Goal: Task Accomplishment & Management: Use online tool/utility

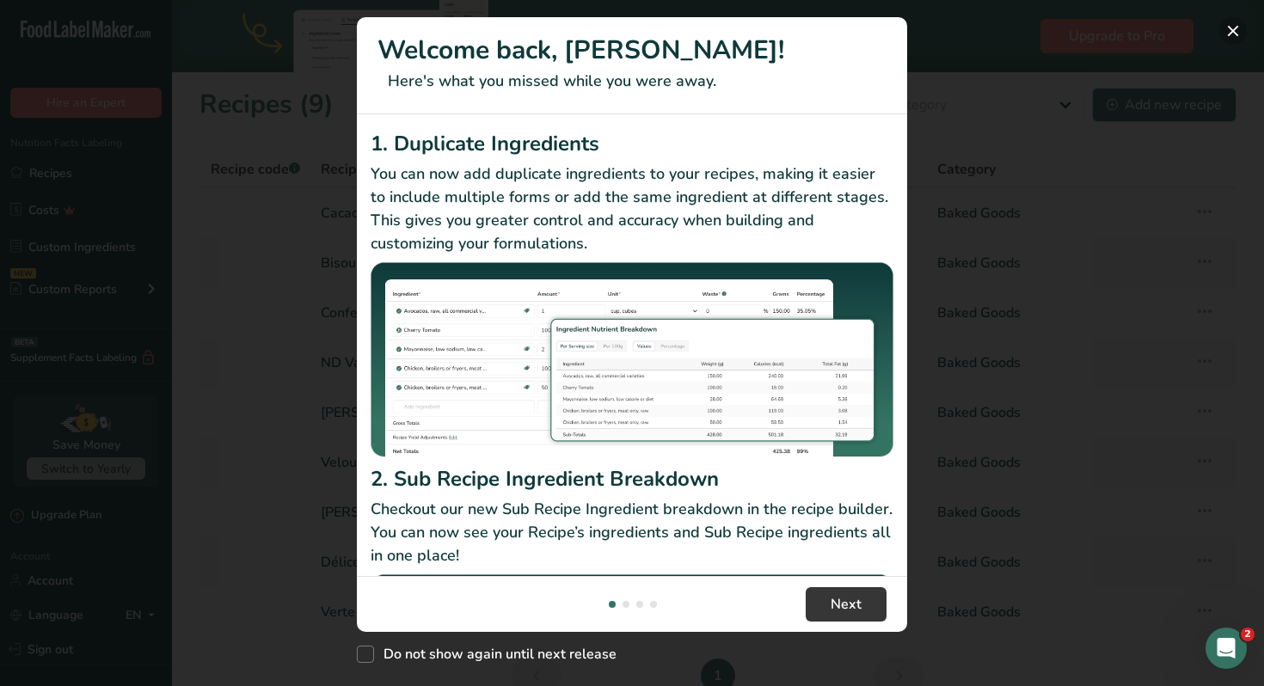
click at [1236, 29] on button "New Features" at bounding box center [1233, 31] width 28 height 28
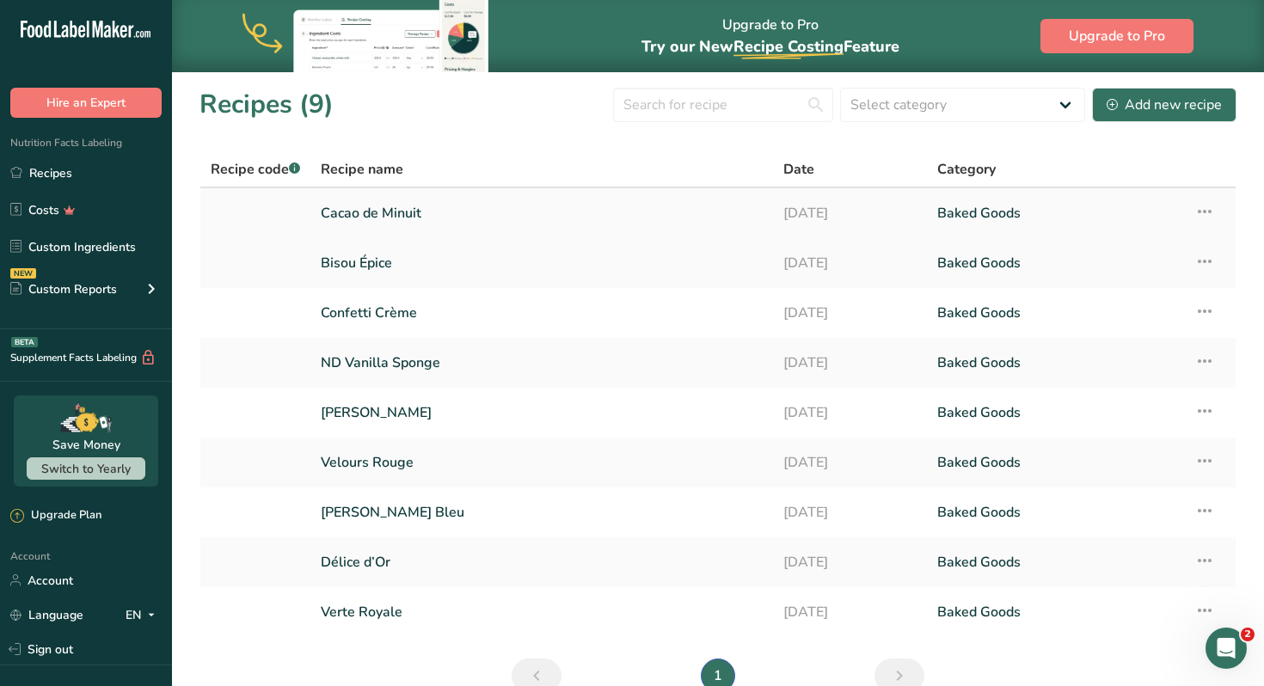
click at [397, 213] on link "Cacao de Minuit" at bounding box center [542, 213] width 442 height 36
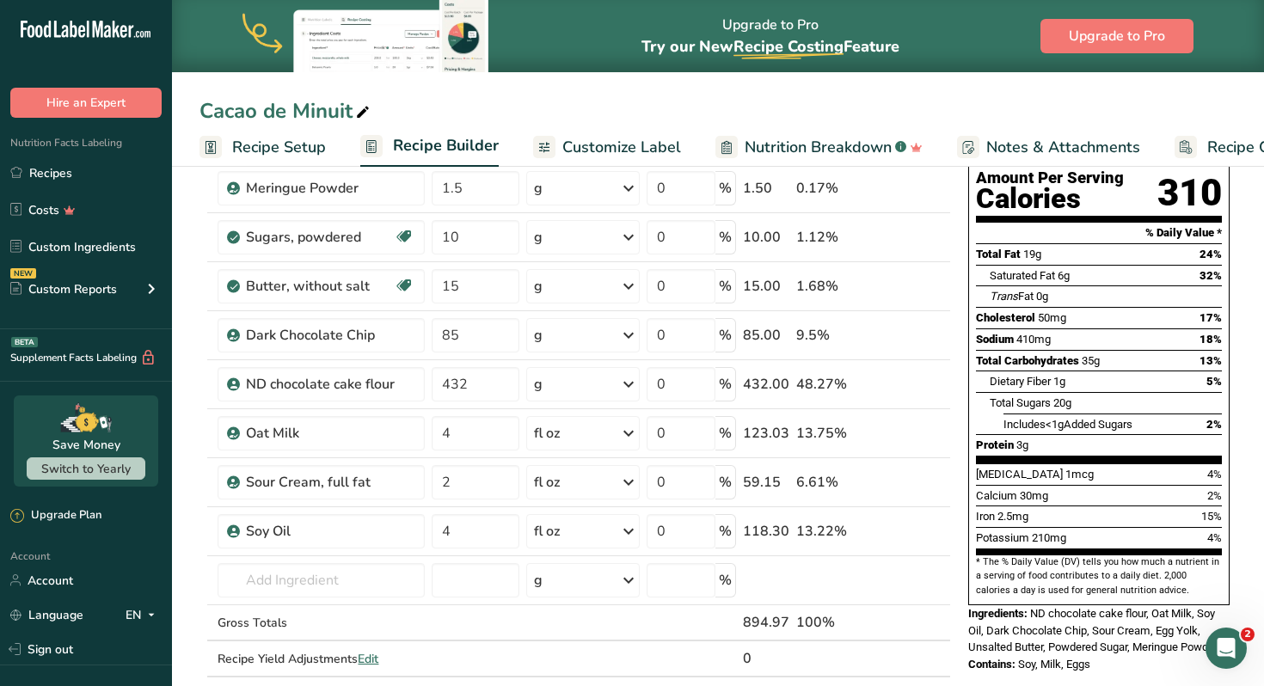
scroll to position [167, 0]
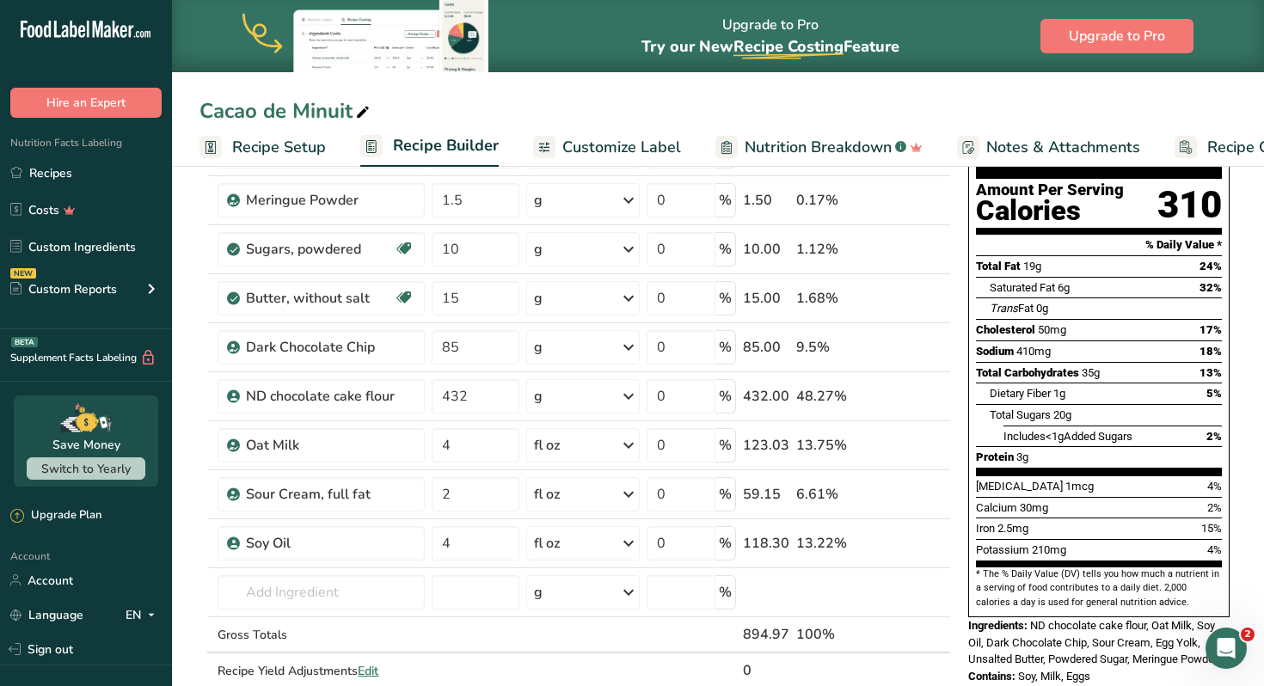
click at [285, 145] on span "Recipe Setup" at bounding box center [279, 147] width 94 height 23
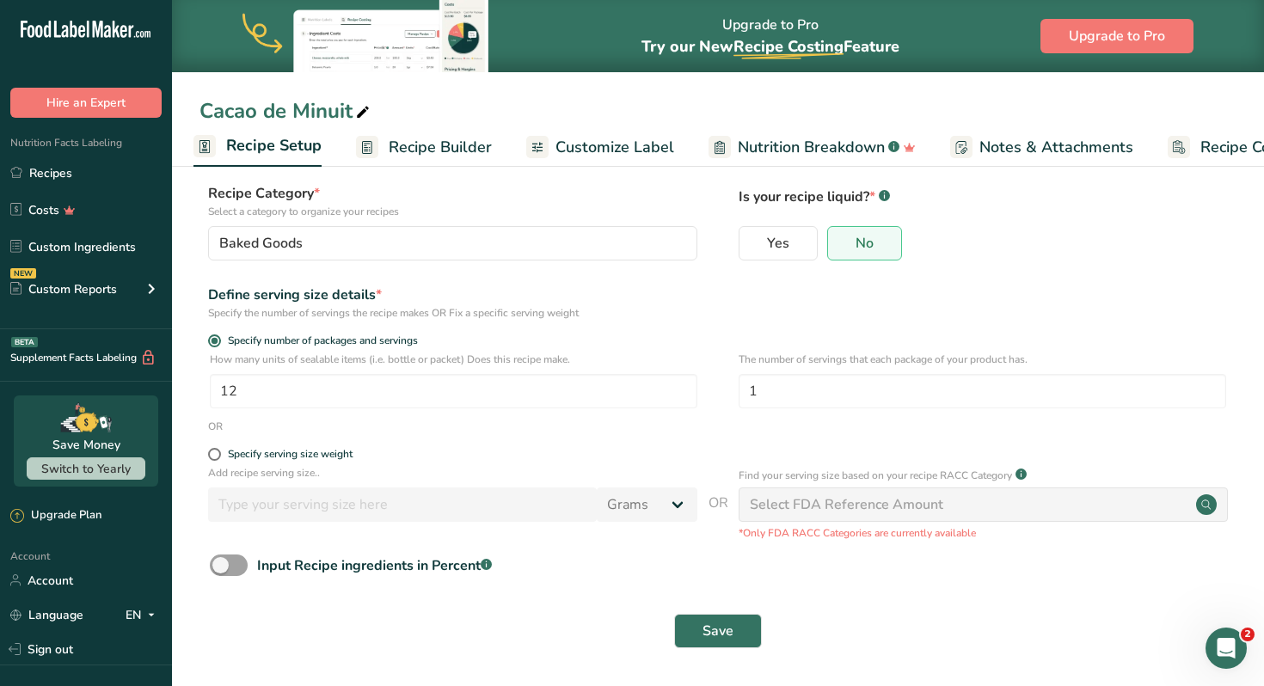
scroll to position [98, 0]
click at [281, 396] on input "12" at bounding box center [453, 391] width 487 height 34
type input "1"
type input "8"
click at [700, 635] on button "Save" at bounding box center [718, 631] width 88 height 34
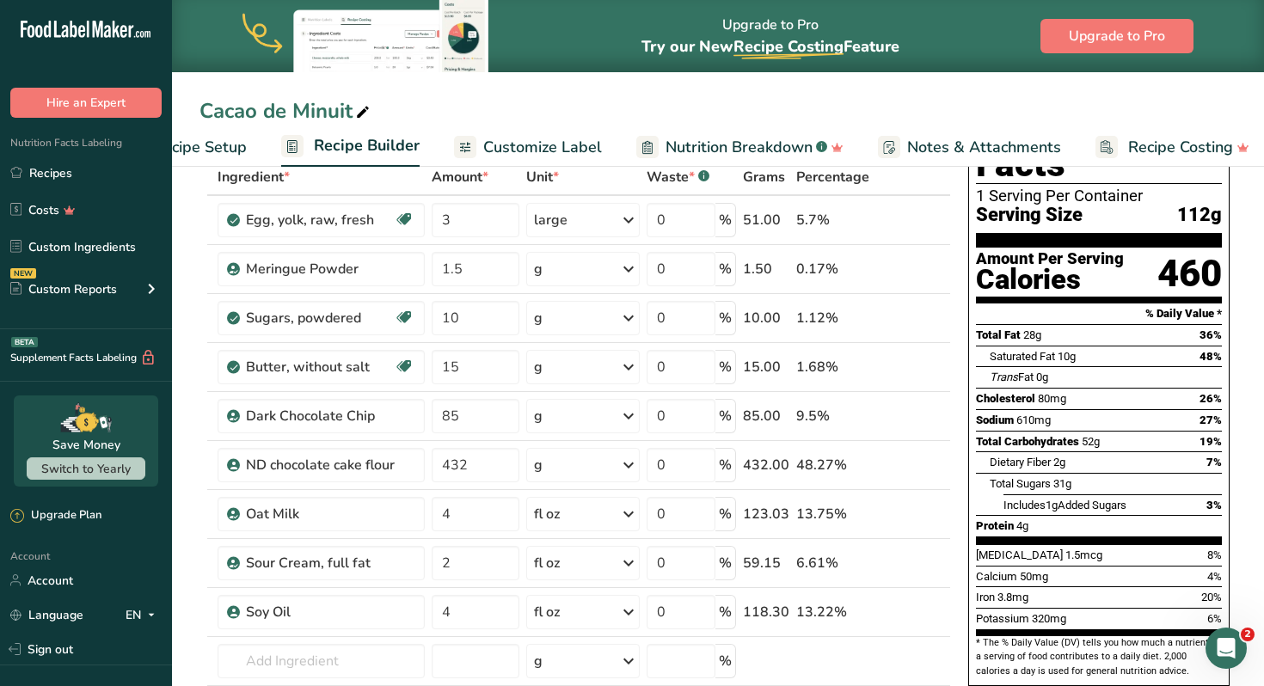
scroll to position [0, 91]
click at [1096, 144] on rect at bounding box center [1102, 147] width 22 height 22
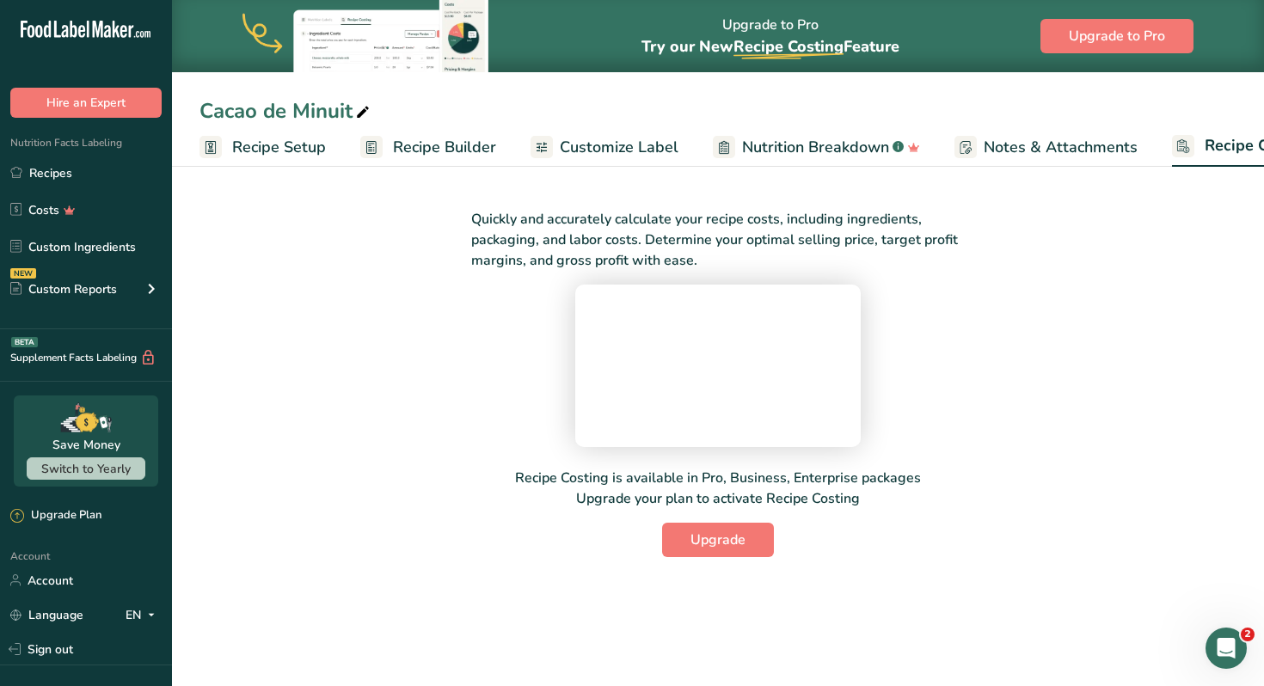
click at [659, 142] on span "Customize Label" at bounding box center [619, 147] width 119 height 23
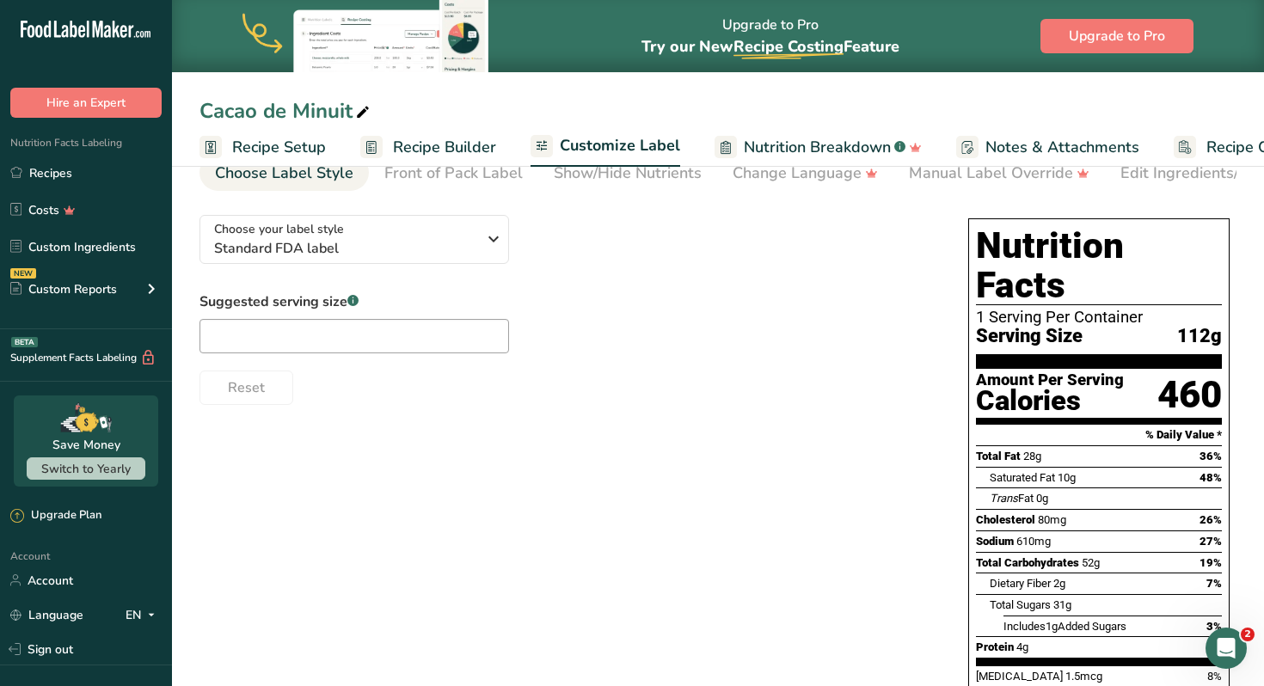
click at [481, 153] on span "Recipe Builder" at bounding box center [444, 147] width 103 height 23
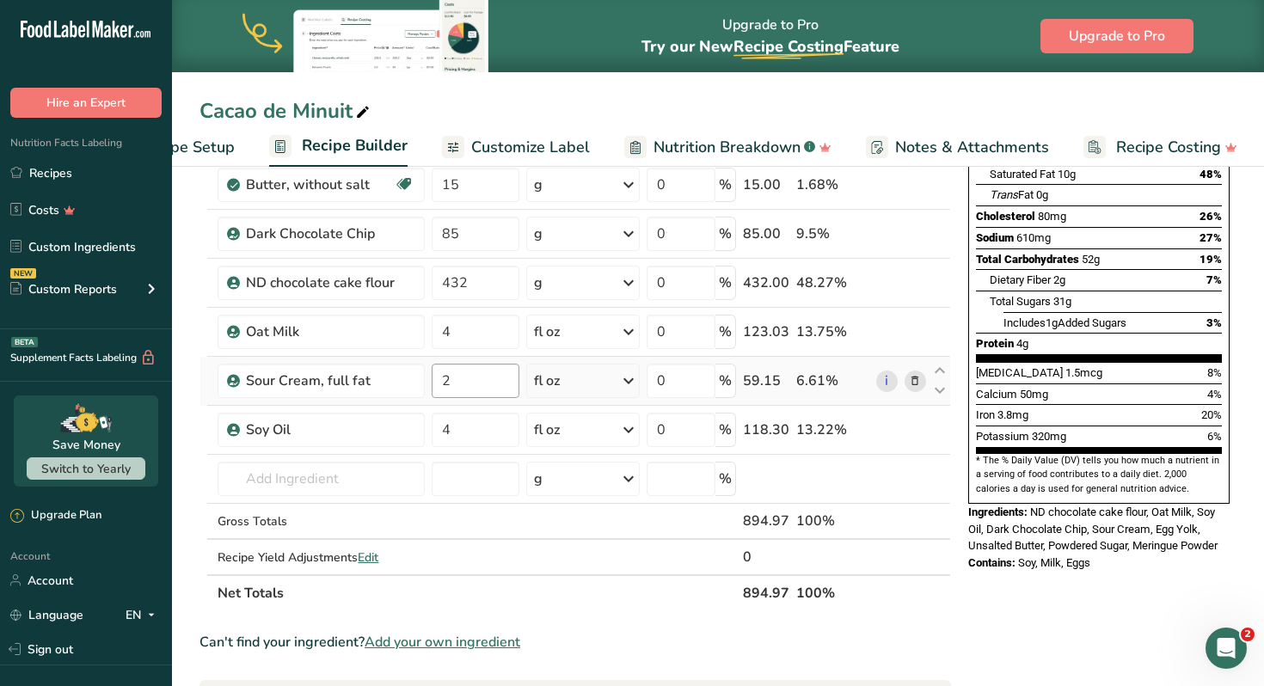
scroll to position [285, 0]
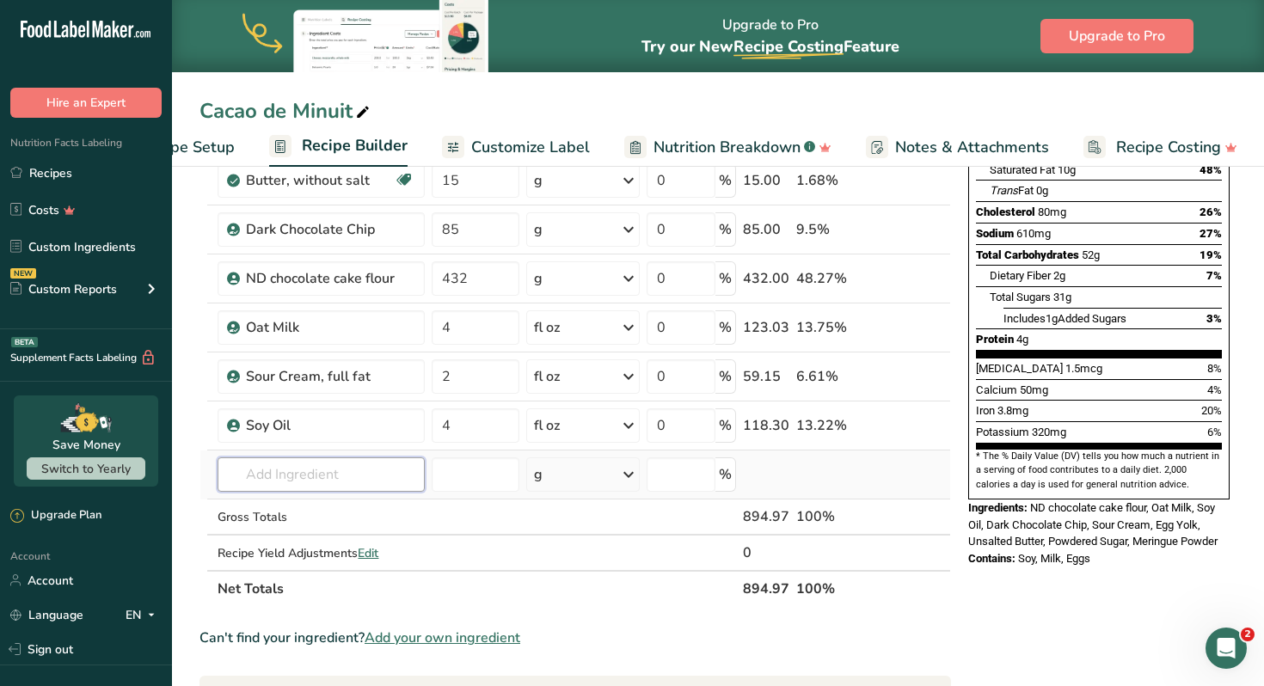
click at [357, 480] on input "text" at bounding box center [320, 474] width 206 height 34
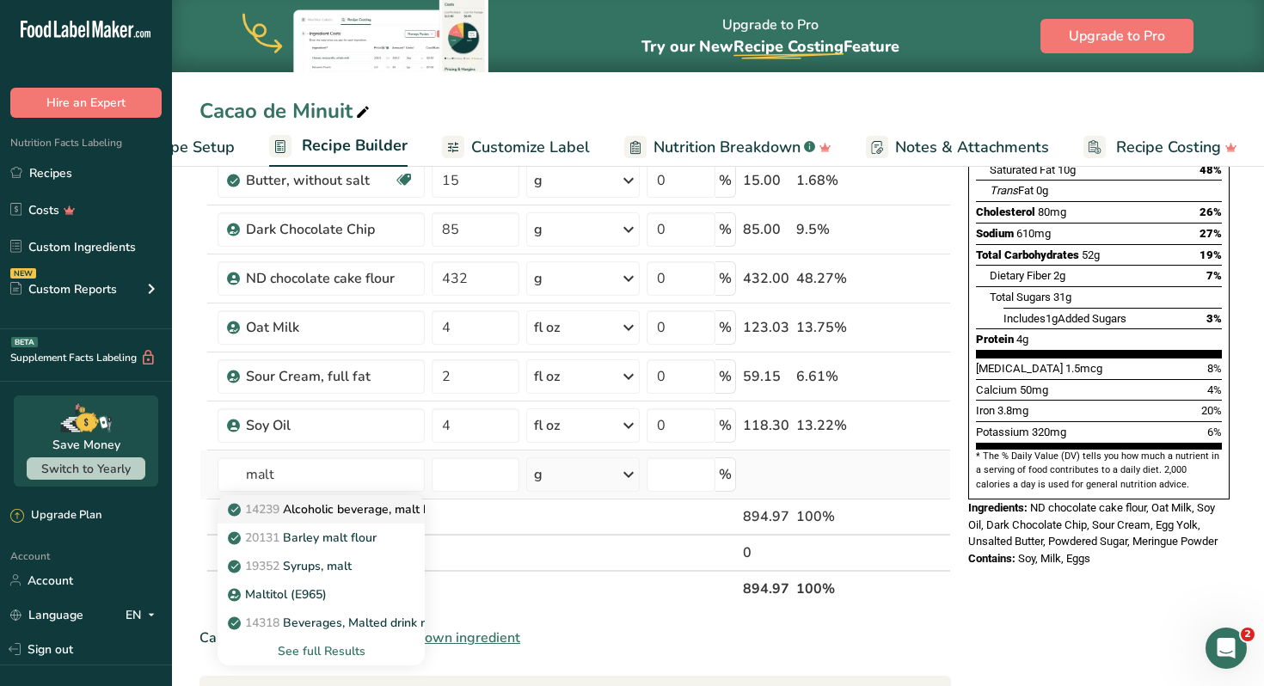
click at [368, 509] on p "14239 Alcoholic beverage, malt beer, hard lemonade" at bounding box center [384, 509] width 306 height 18
type input "Alcoholic beverage, malt beer, hard lemonade"
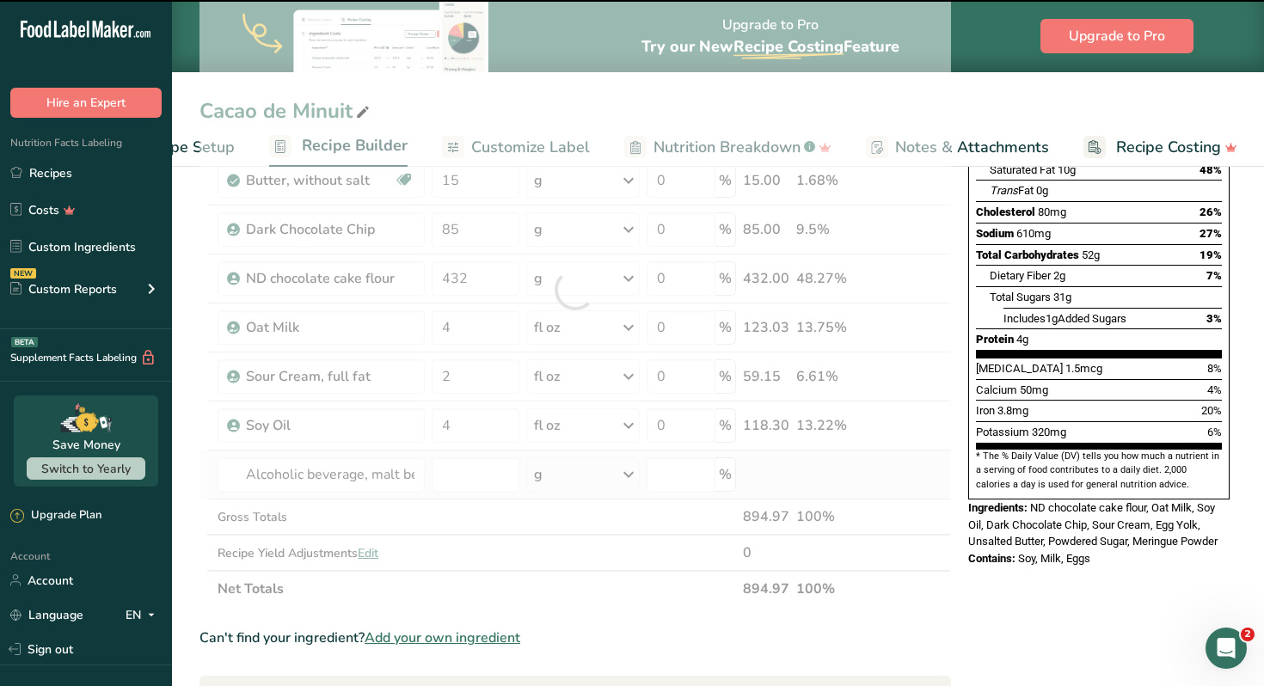
type input "0"
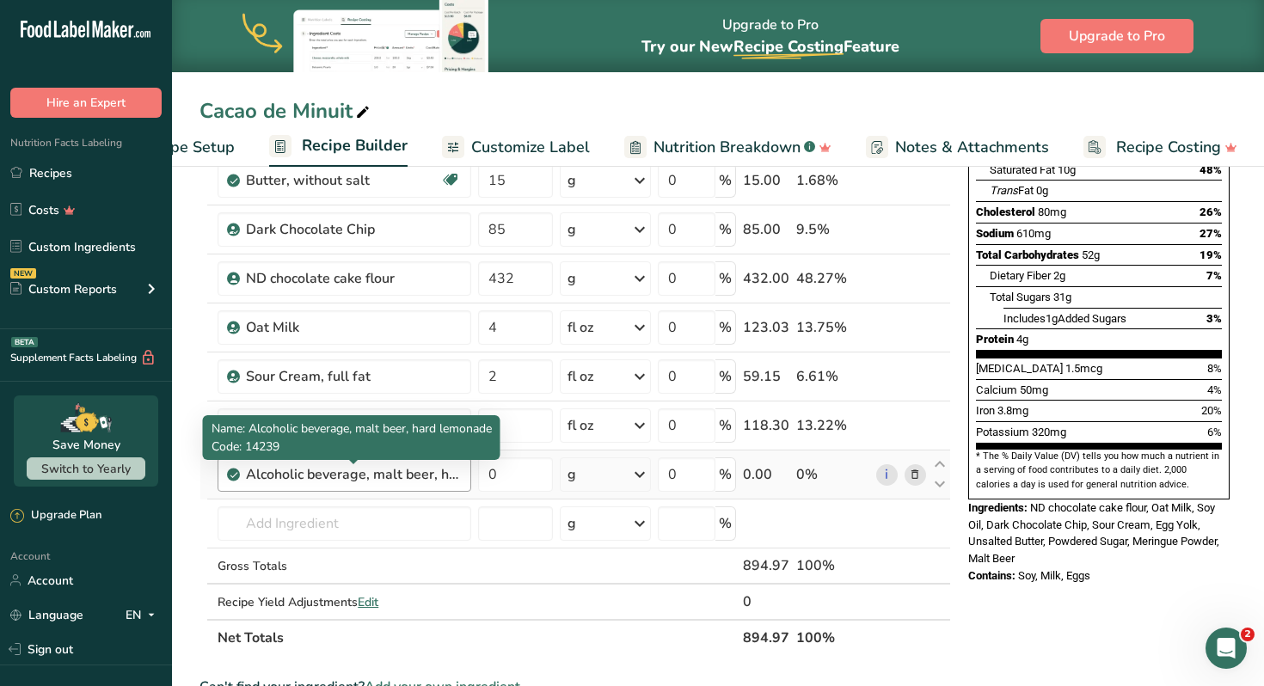
click at [423, 473] on div "Alcoholic beverage, malt beer, hard lemonade" at bounding box center [353, 474] width 215 height 21
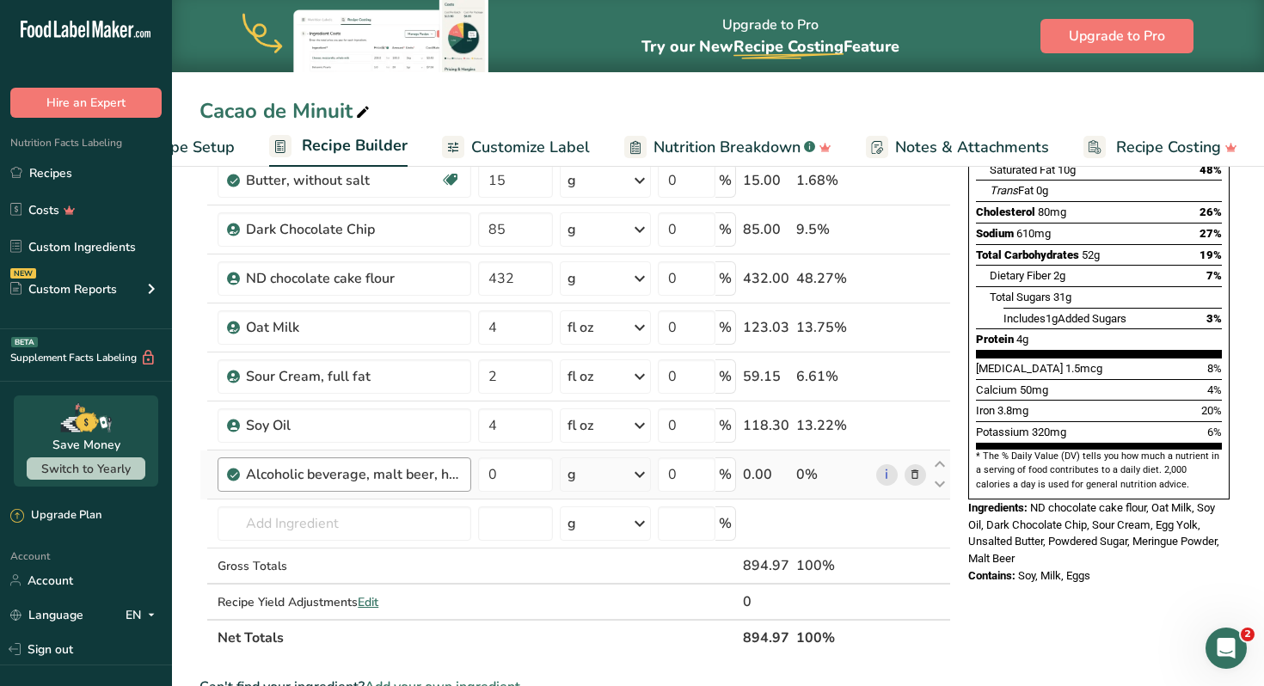
click at [443, 471] on div "Alcoholic beverage, malt beer, hard lemonade" at bounding box center [353, 474] width 215 height 21
click at [506, 472] on input "0" at bounding box center [515, 474] width 74 height 34
click at [639, 476] on div "Ingredient * Amount * Unit * Waste * .a-a{fill:#347362;}.b-a{fill:#fff;} Grams …" at bounding box center [574, 313] width 751 height 683
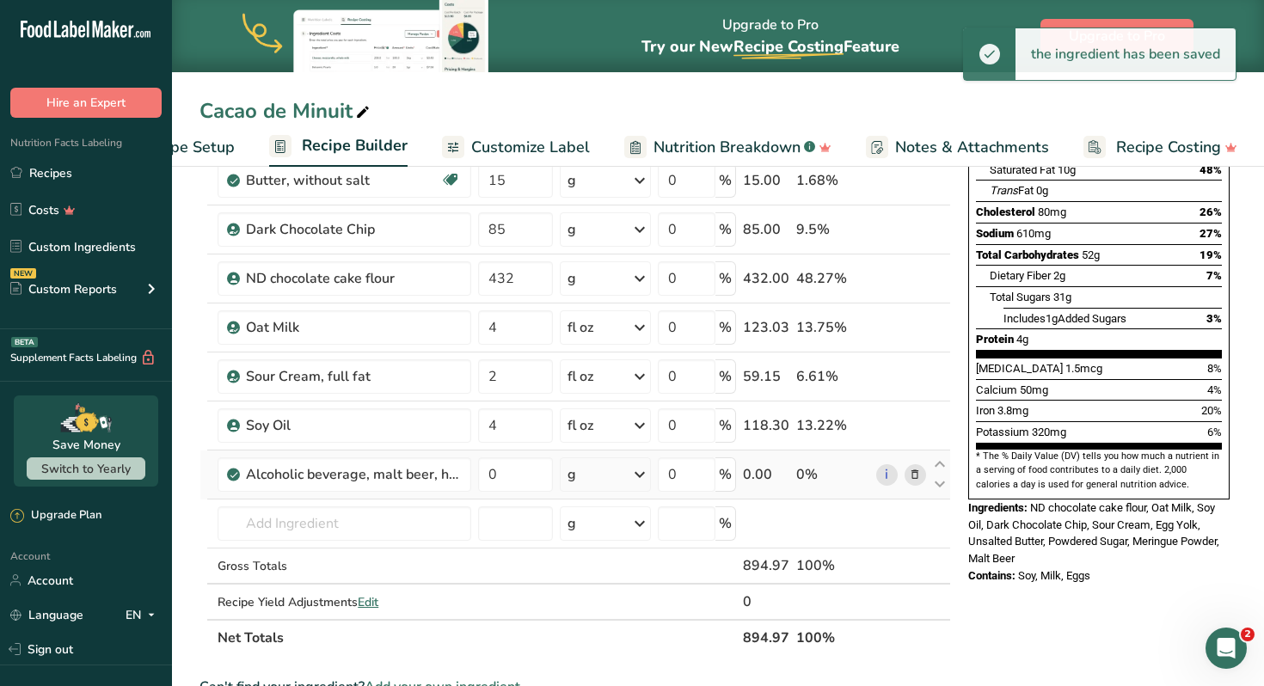
click at [639, 476] on icon at bounding box center [639, 474] width 21 height 31
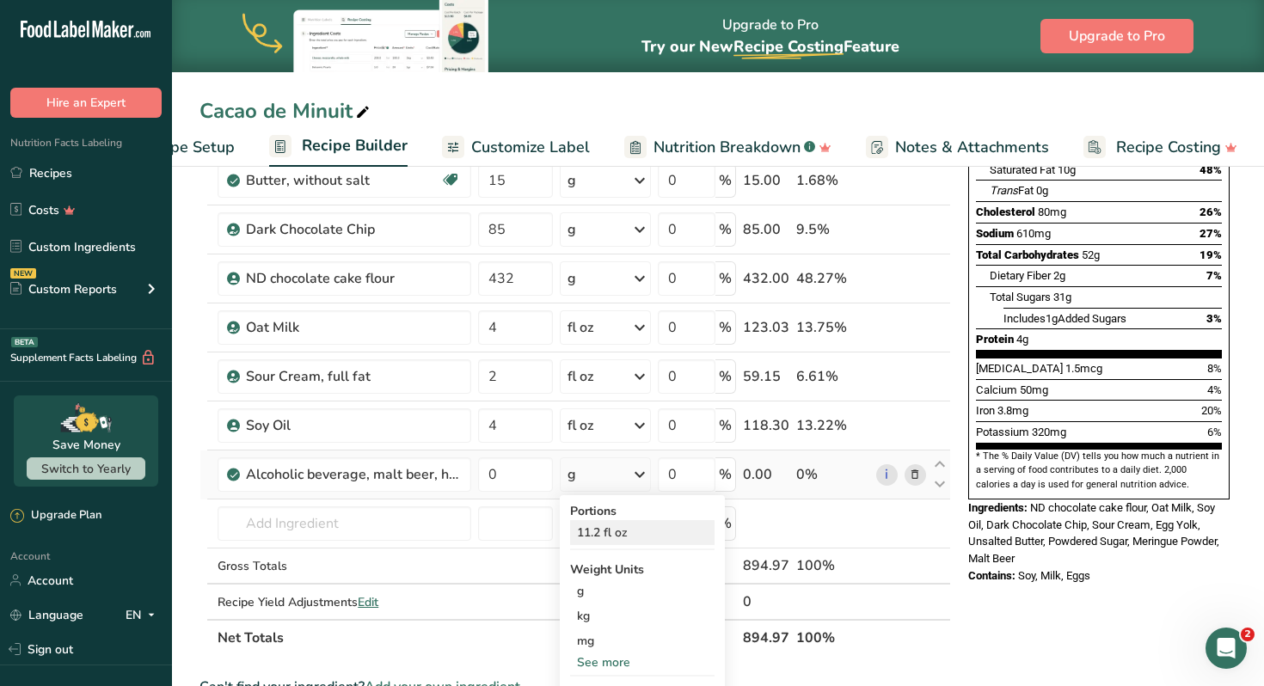
click at [637, 535] on div "11.2 fl oz" at bounding box center [642, 532] width 144 height 25
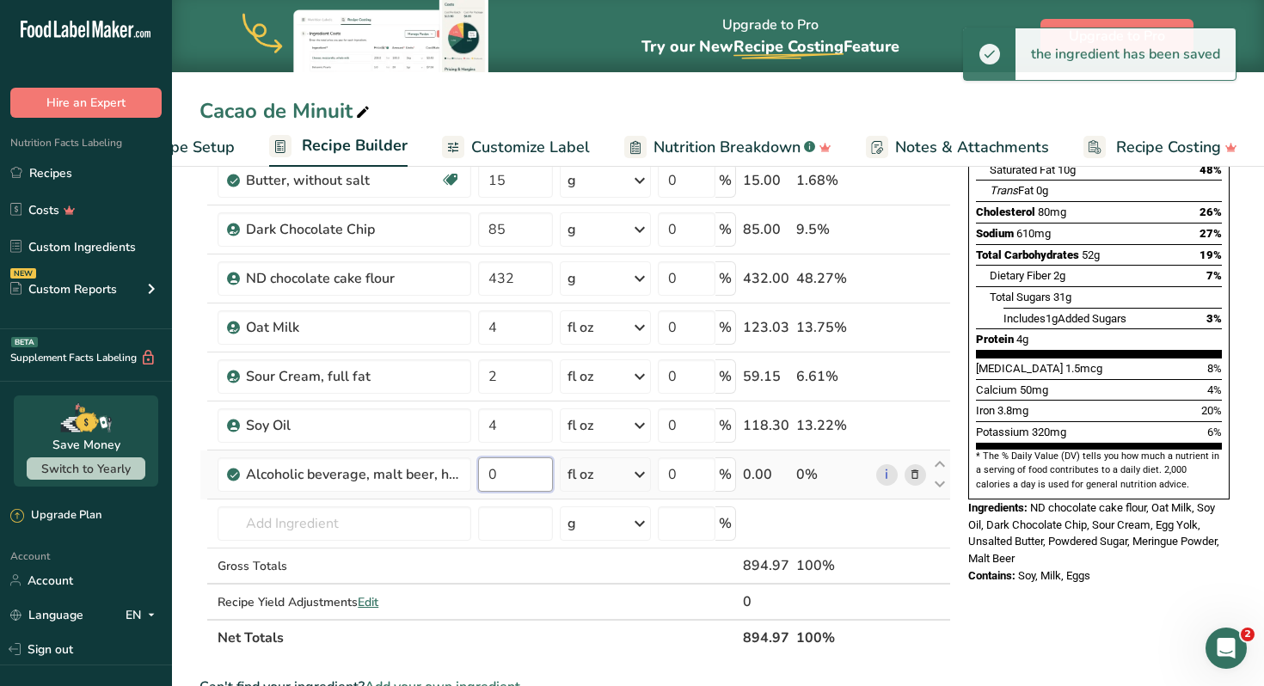
click at [513, 478] on input "0" at bounding box center [515, 474] width 74 height 34
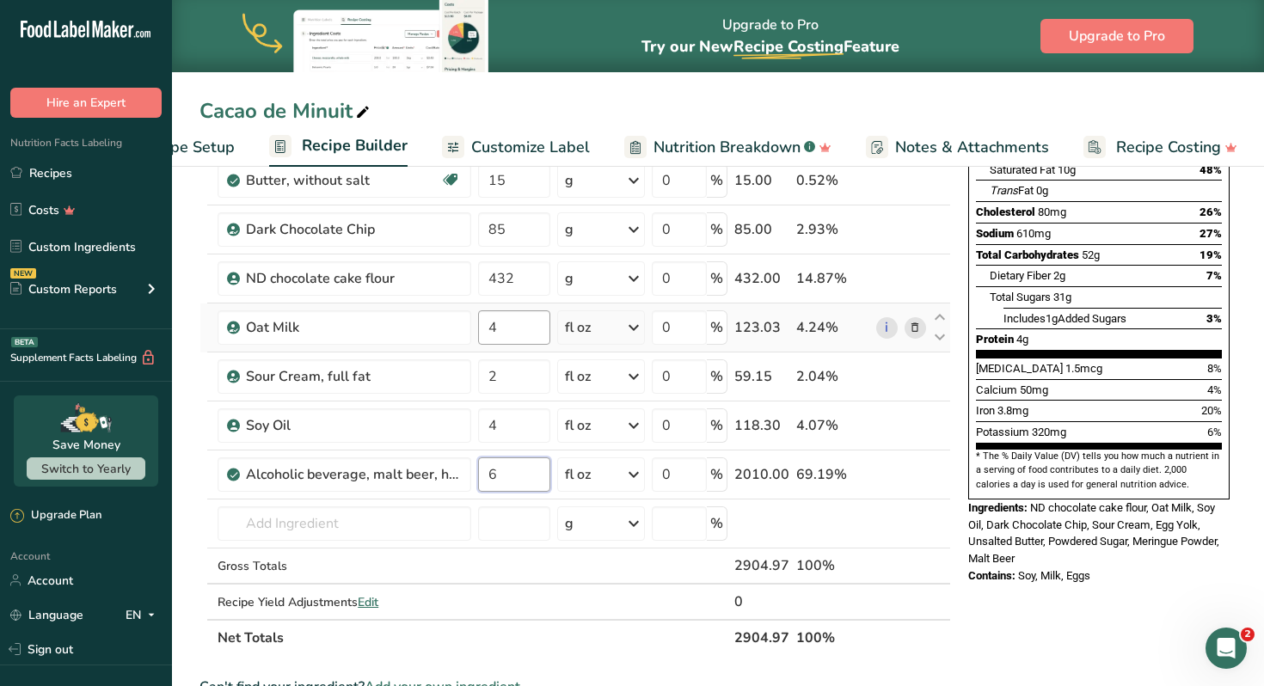
type input "6"
click at [511, 325] on div "Ingredient * Amount * Unit * Waste * .a-a{fill:#347362;}.b-a{fill:#fff;} Grams …" at bounding box center [574, 313] width 751 height 683
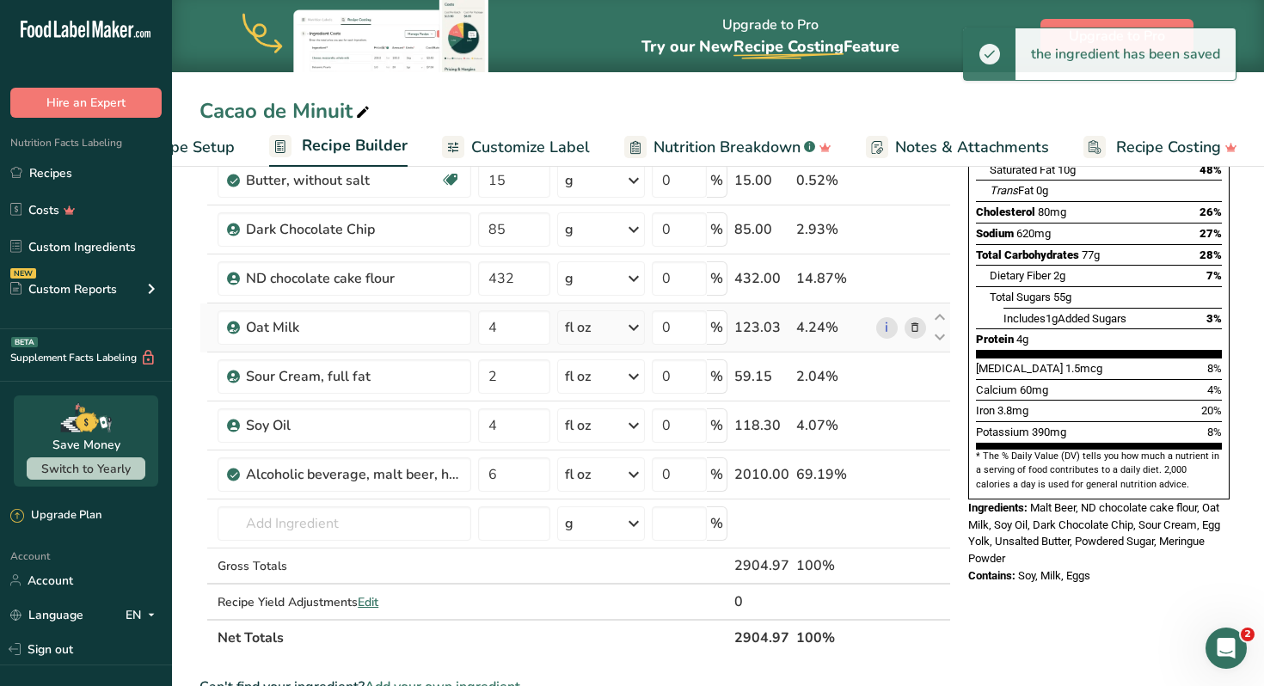
click at [912, 329] on div "Ingredient * Amount * Unit * Waste * .a-a{fill:#347362;}.b-a{fill:#fff;} Grams …" at bounding box center [574, 313] width 751 height 683
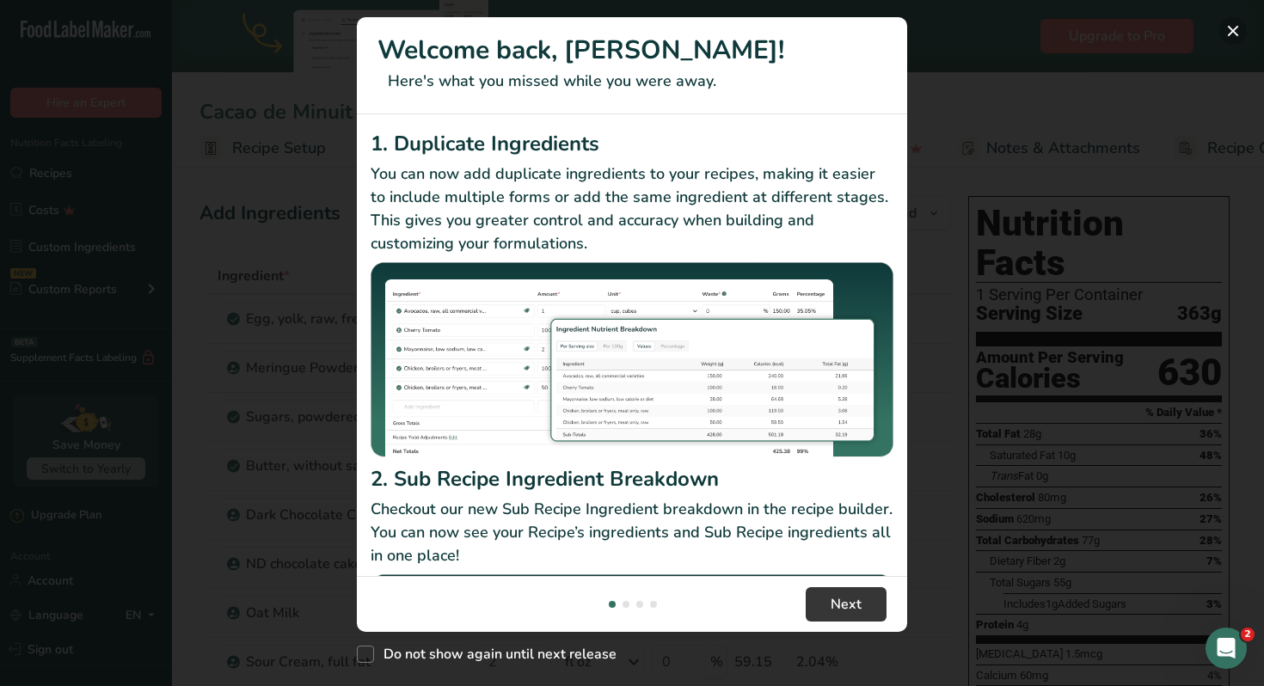
click at [1240, 30] on button "New Features" at bounding box center [1233, 31] width 28 height 28
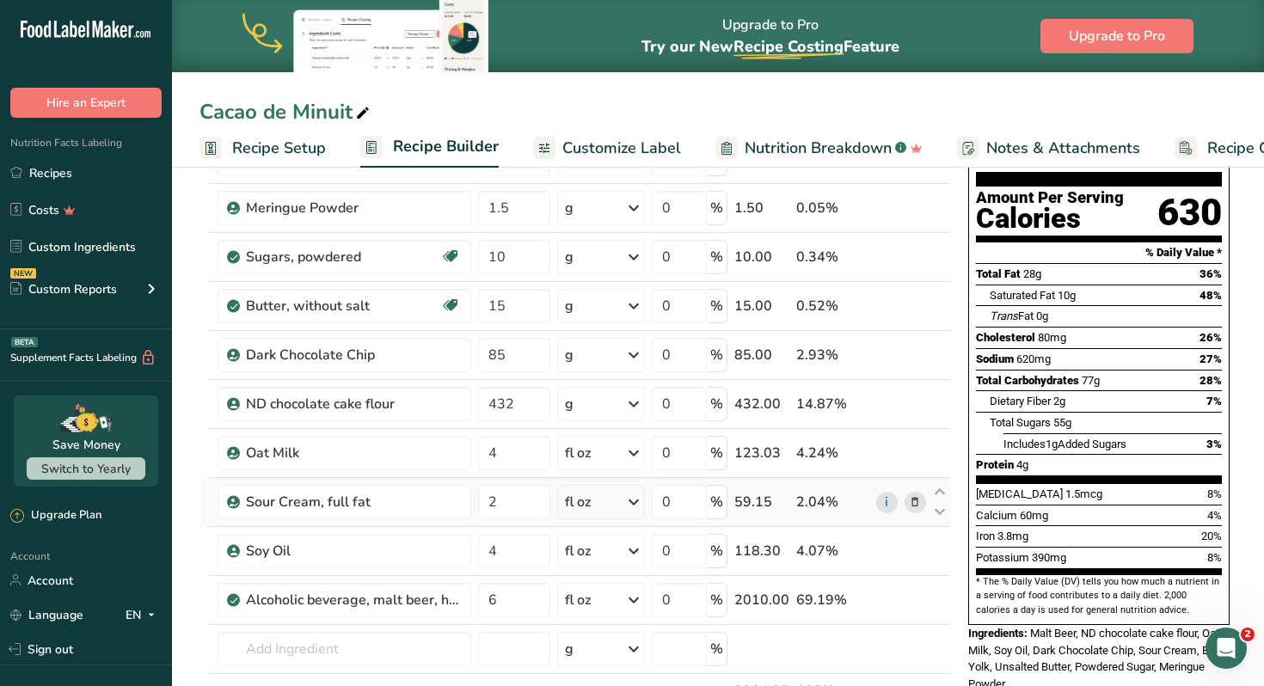
scroll to position [162, 0]
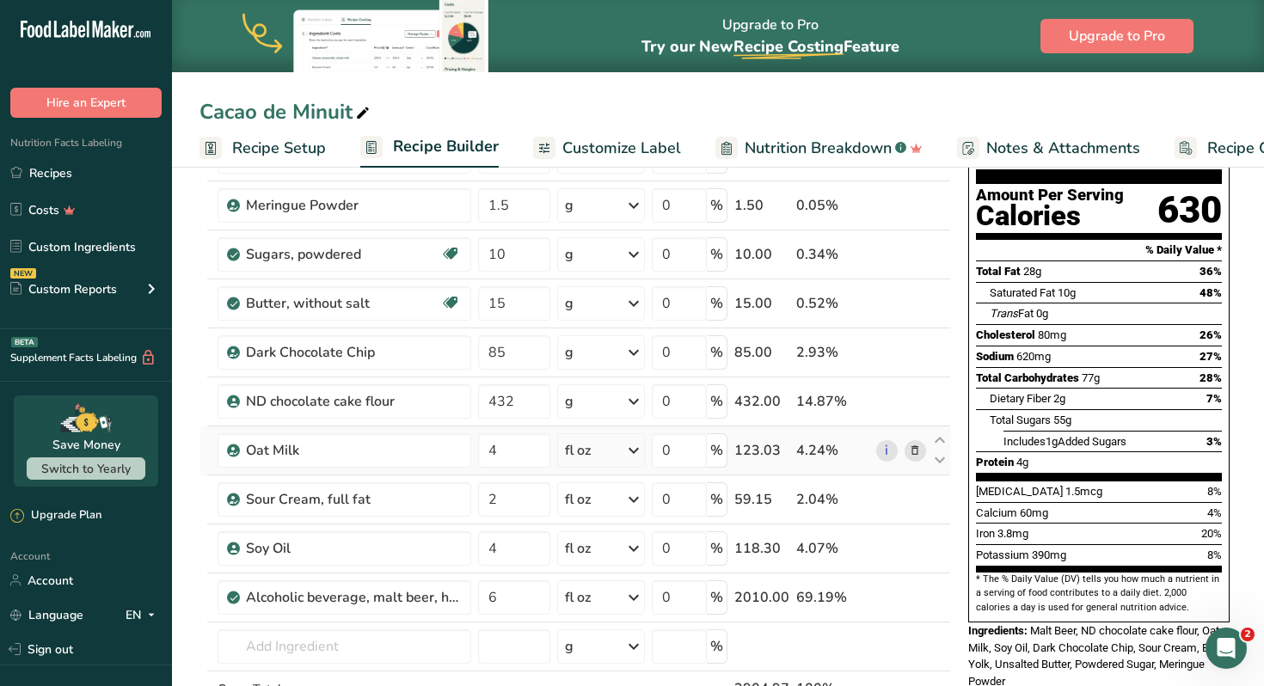
click at [912, 453] on icon at bounding box center [915, 451] width 12 height 18
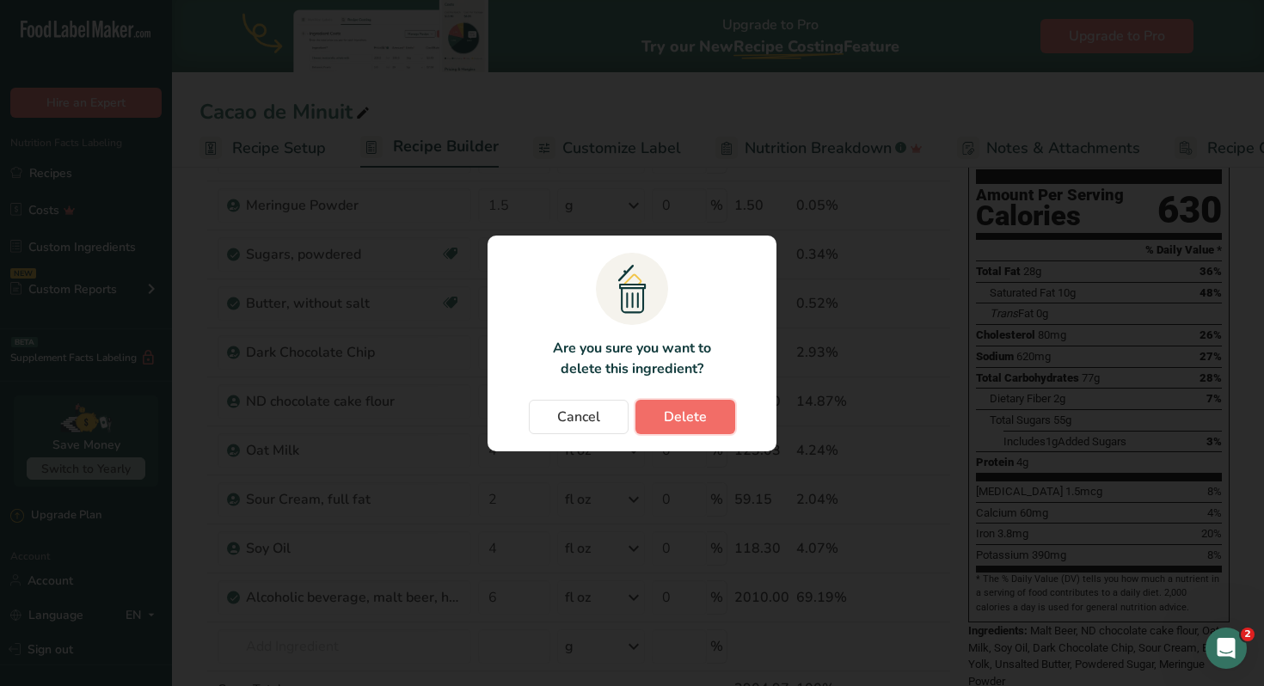
click at [692, 418] on span "Delete" at bounding box center [685, 417] width 43 height 21
type input "2"
type input "4"
type input "6"
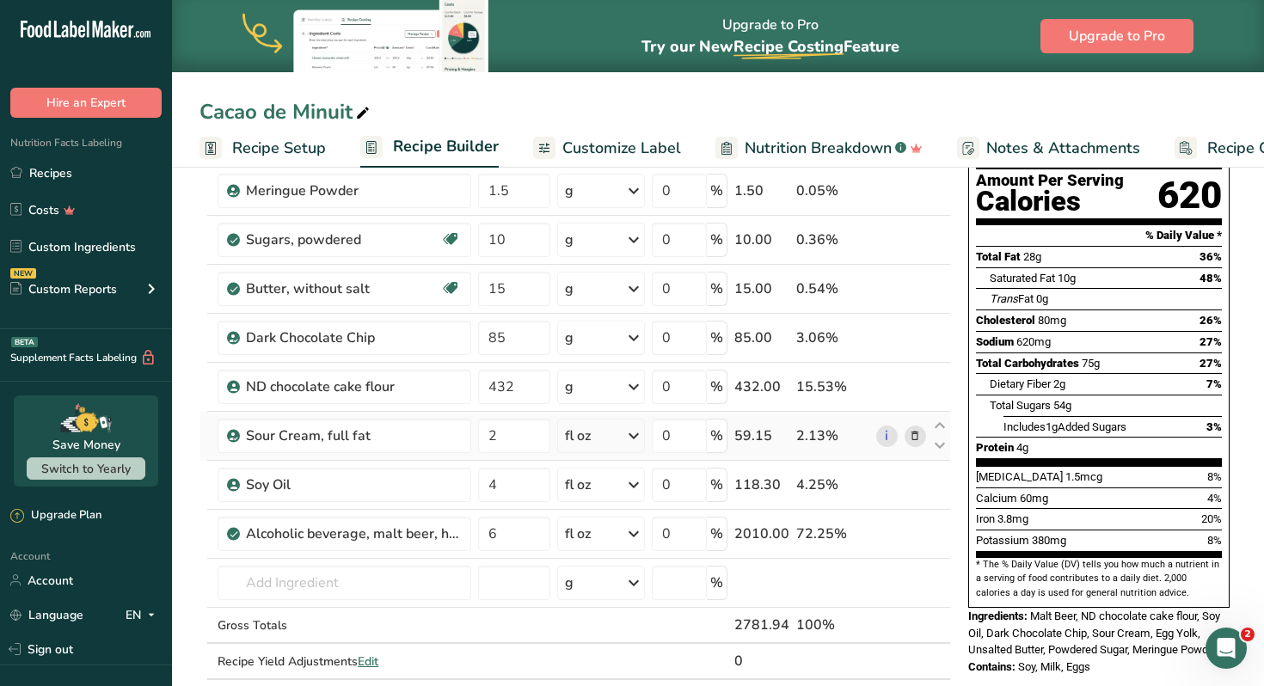
scroll to position [174, 0]
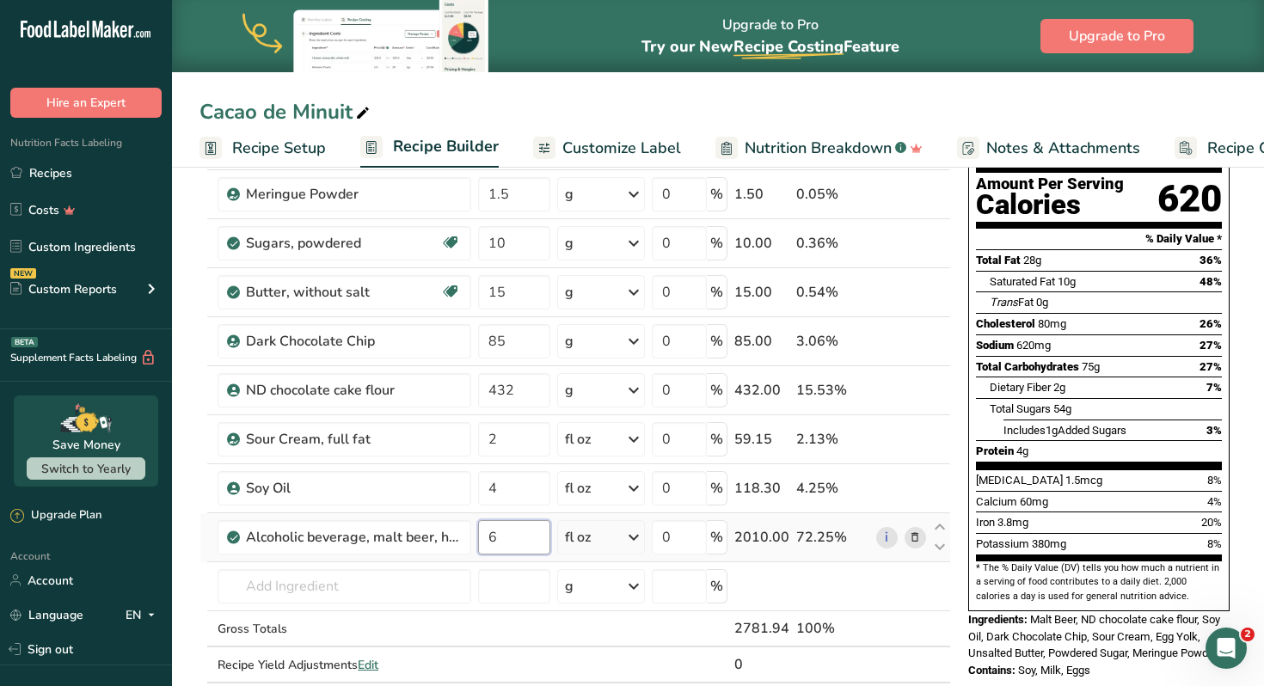
click at [503, 530] on input "6" at bounding box center [514, 537] width 72 height 34
type input "4"
click at [778, 583] on div "Ingredient * Amount * Unit * Waste * .a-a{fill:#347362;}.b-a{fill:#fff;} Grams …" at bounding box center [574, 401] width 751 height 634
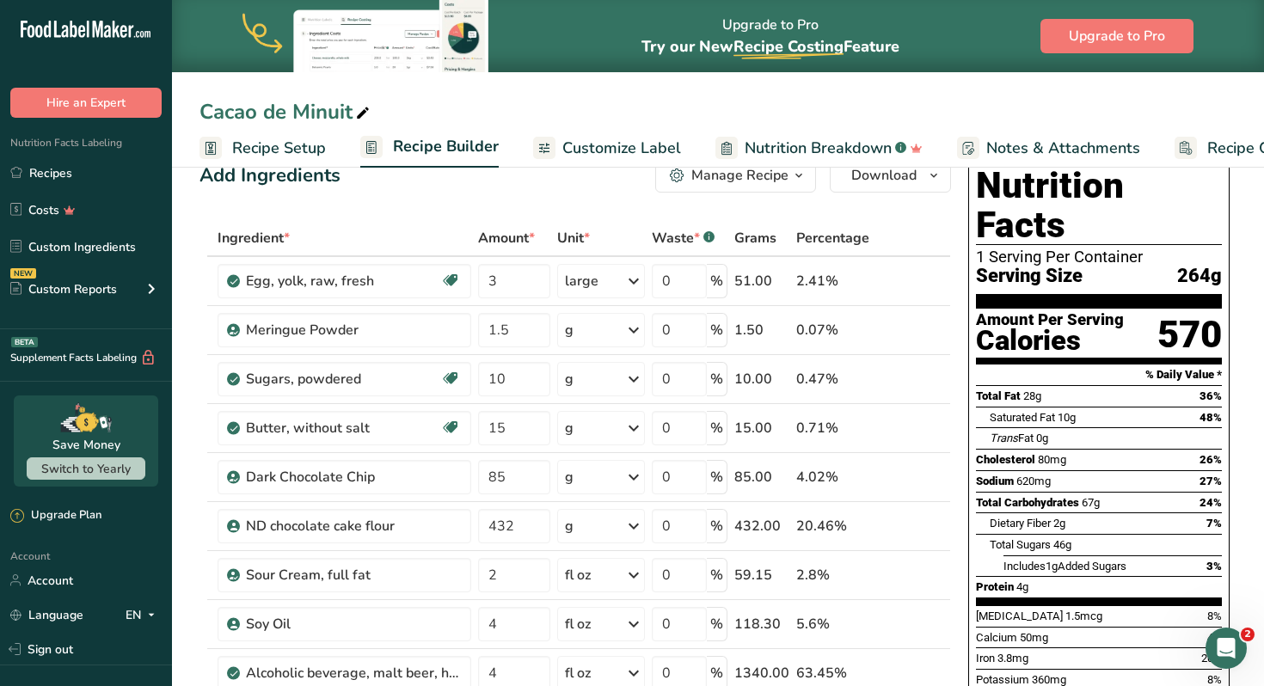
scroll to position [0, 0]
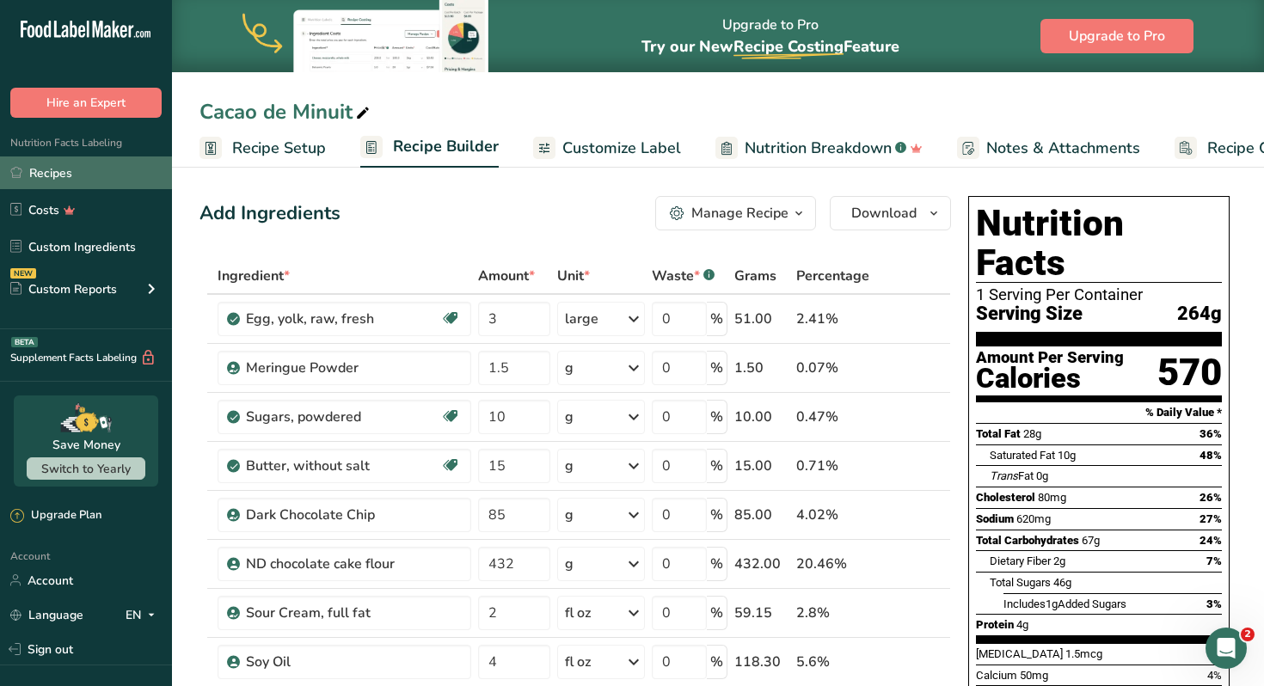
click at [49, 175] on link "Recipes" at bounding box center [86, 172] width 172 height 33
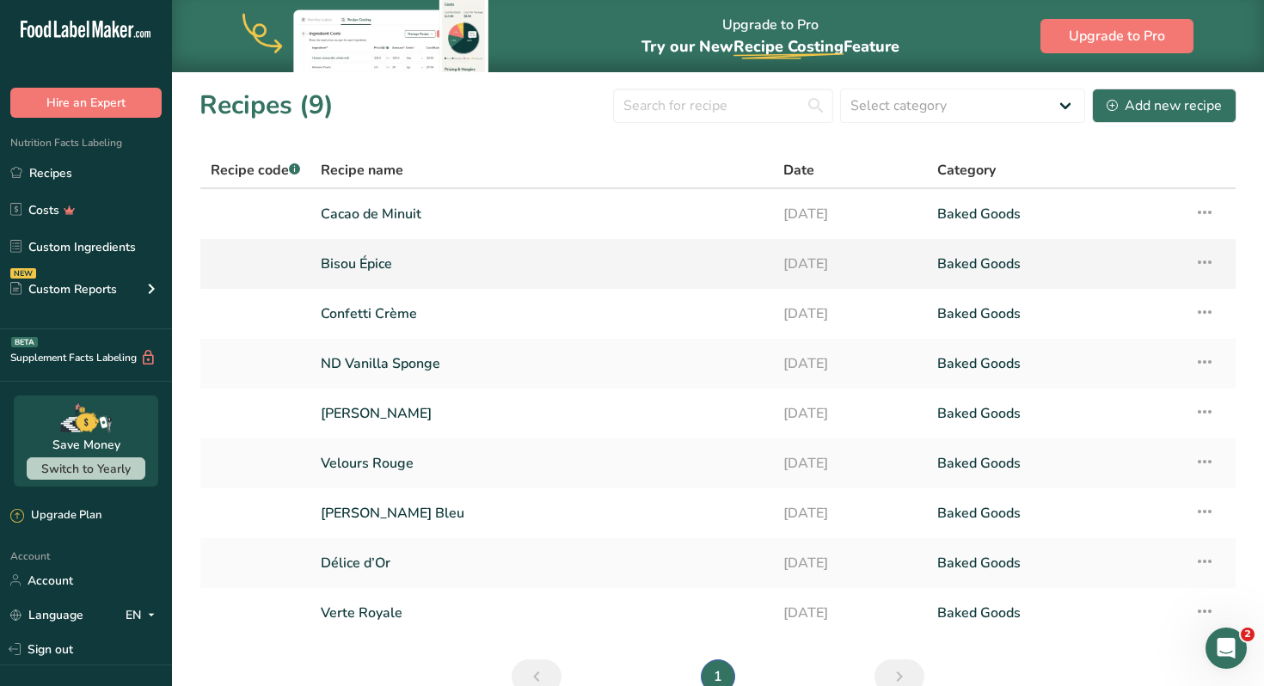
click at [367, 265] on link "Bisou Épice" at bounding box center [542, 264] width 442 height 36
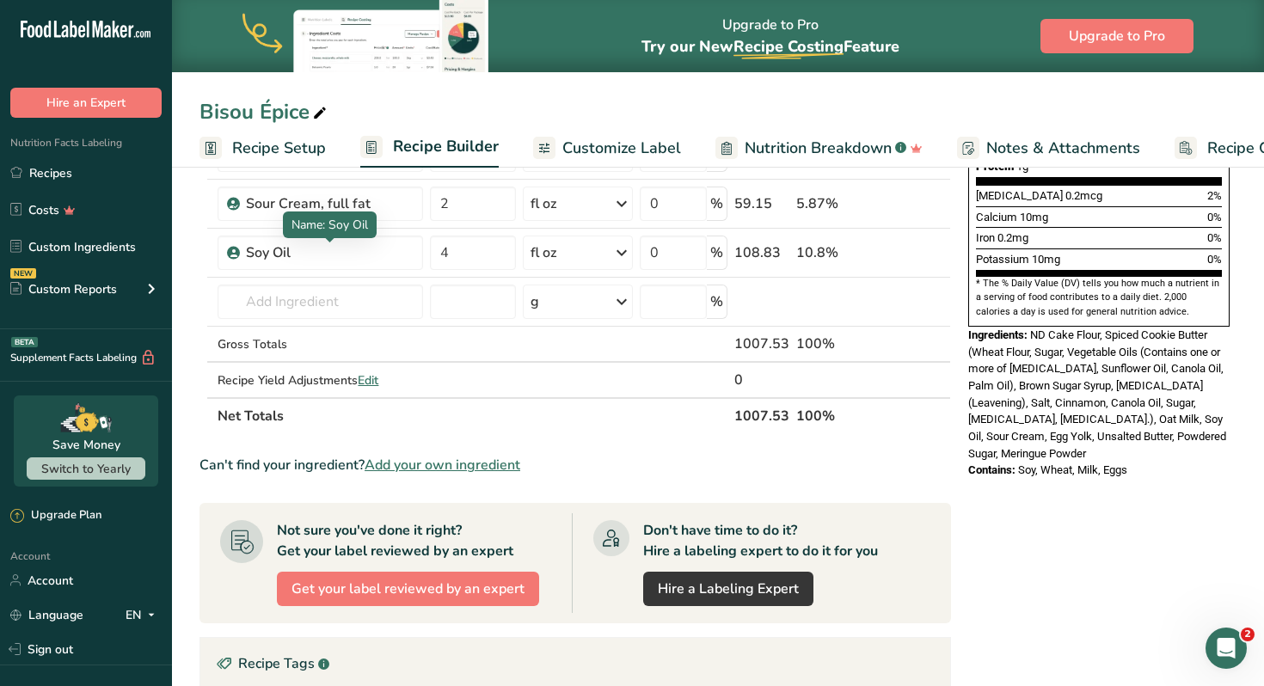
scroll to position [481, 0]
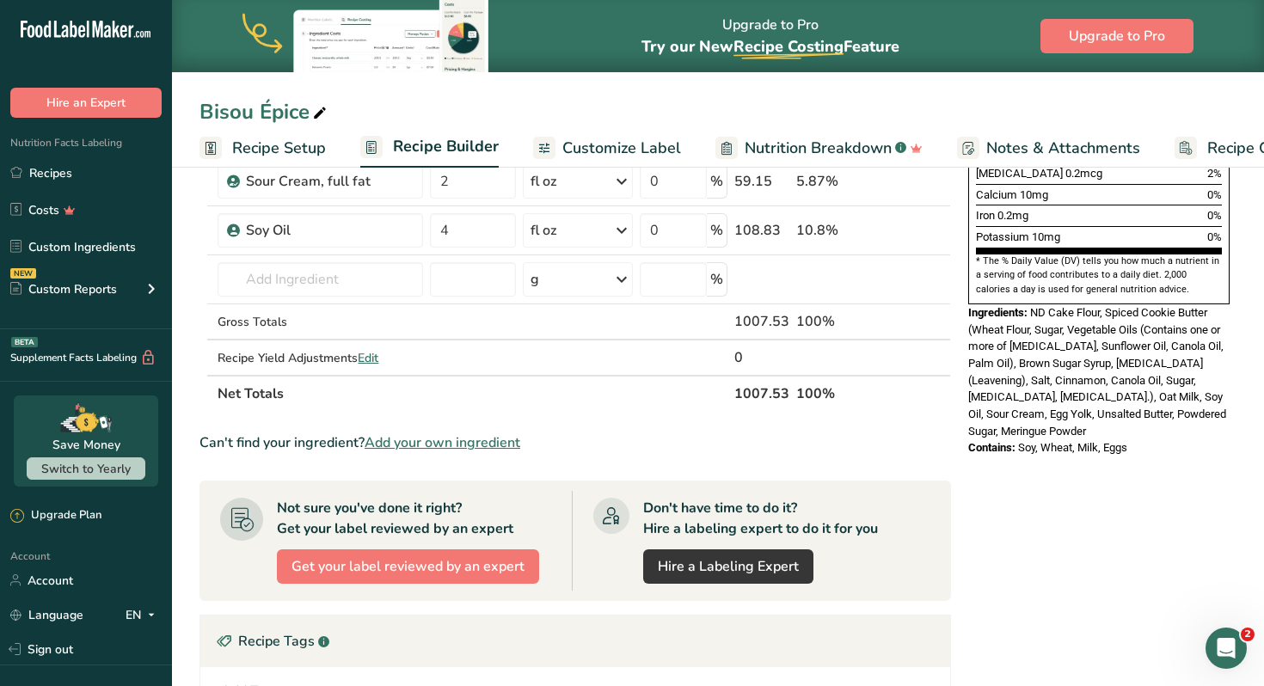
click at [270, 156] on span "Recipe Setup" at bounding box center [279, 148] width 94 height 23
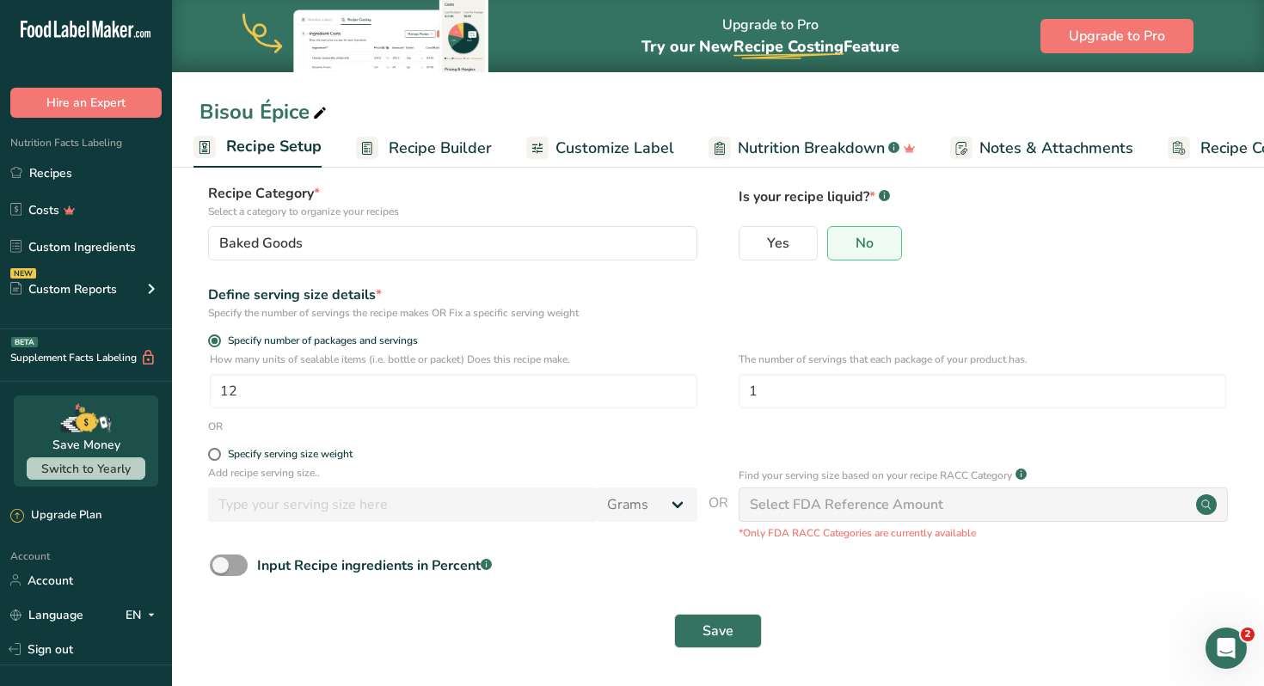
scroll to position [99, 0]
click at [254, 379] on input "12" at bounding box center [453, 391] width 487 height 34
type input "1"
type input "8"
click at [708, 632] on span "Save" at bounding box center [717, 631] width 31 height 21
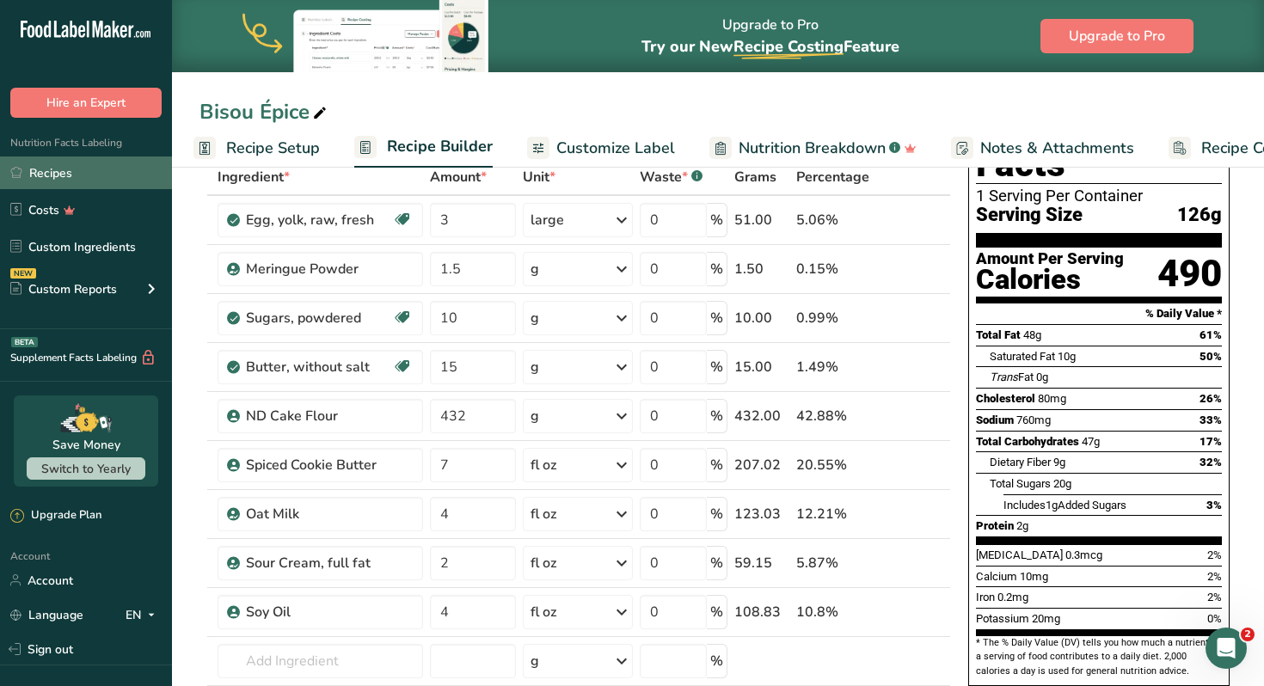
click at [63, 173] on link "Recipes" at bounding box center [86, 172] width 172 height 33
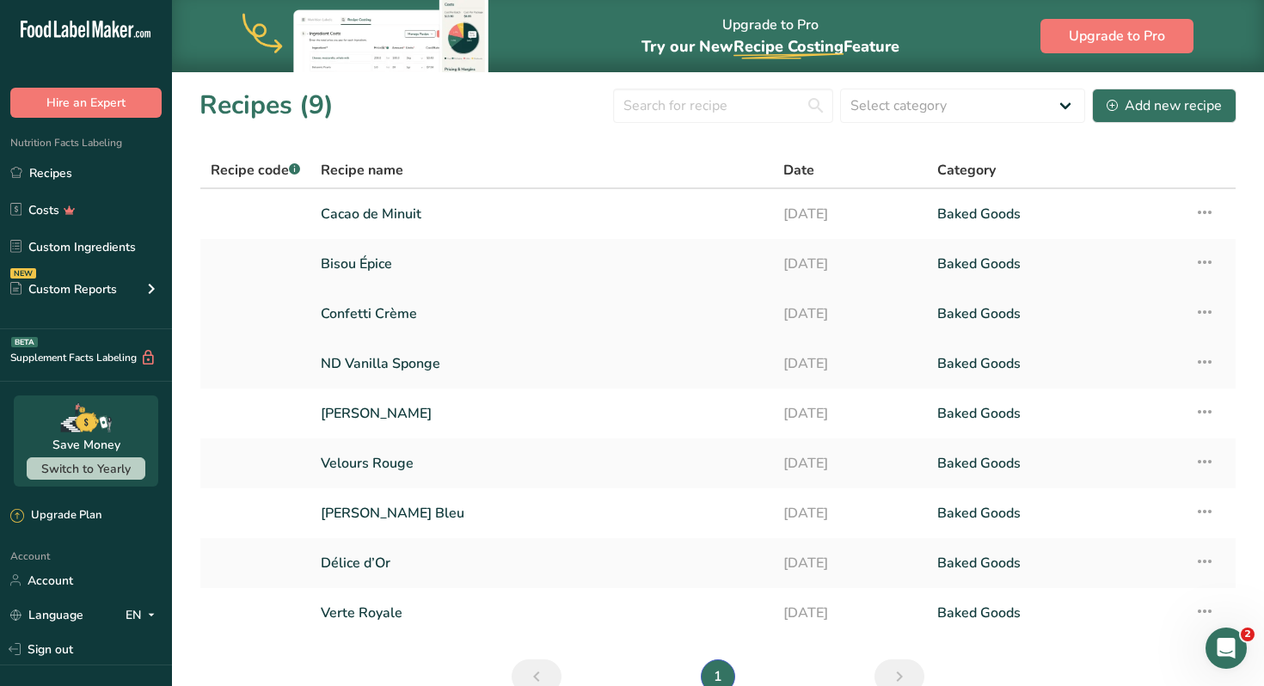
click at [368, 310] on link "Confetti Crème" at bounding box center [542, 314] width 442 height 36
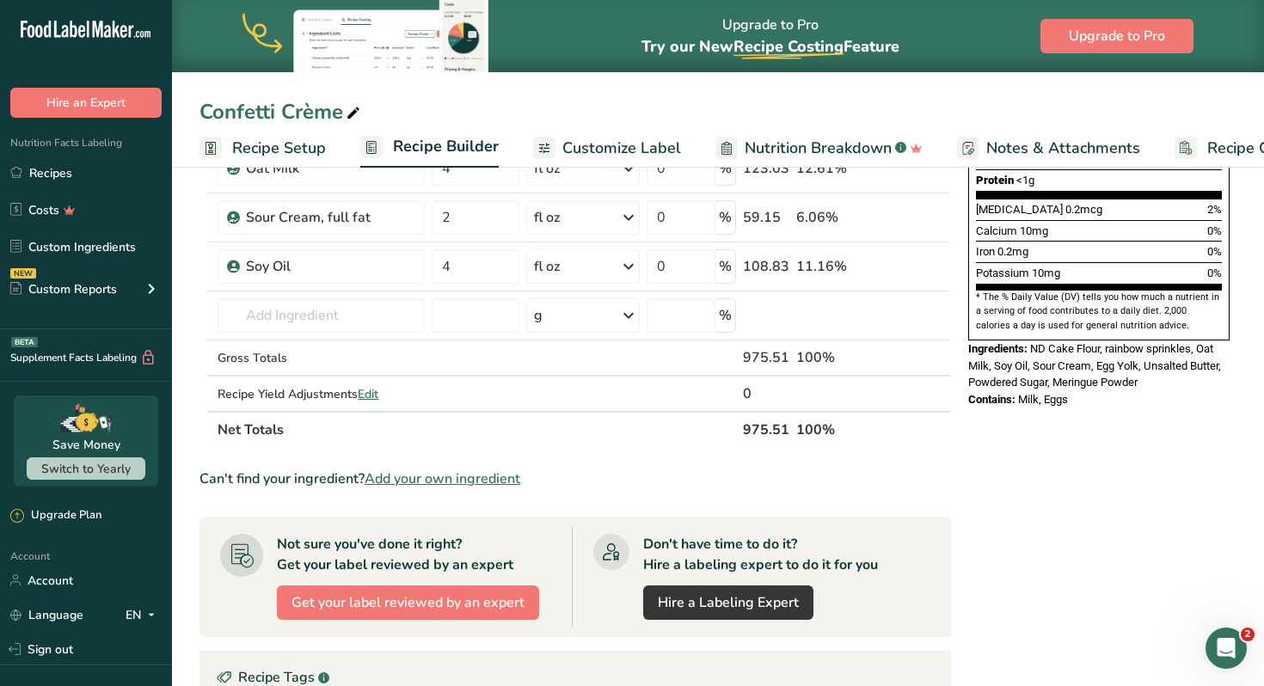
scroll to position [449, 0]
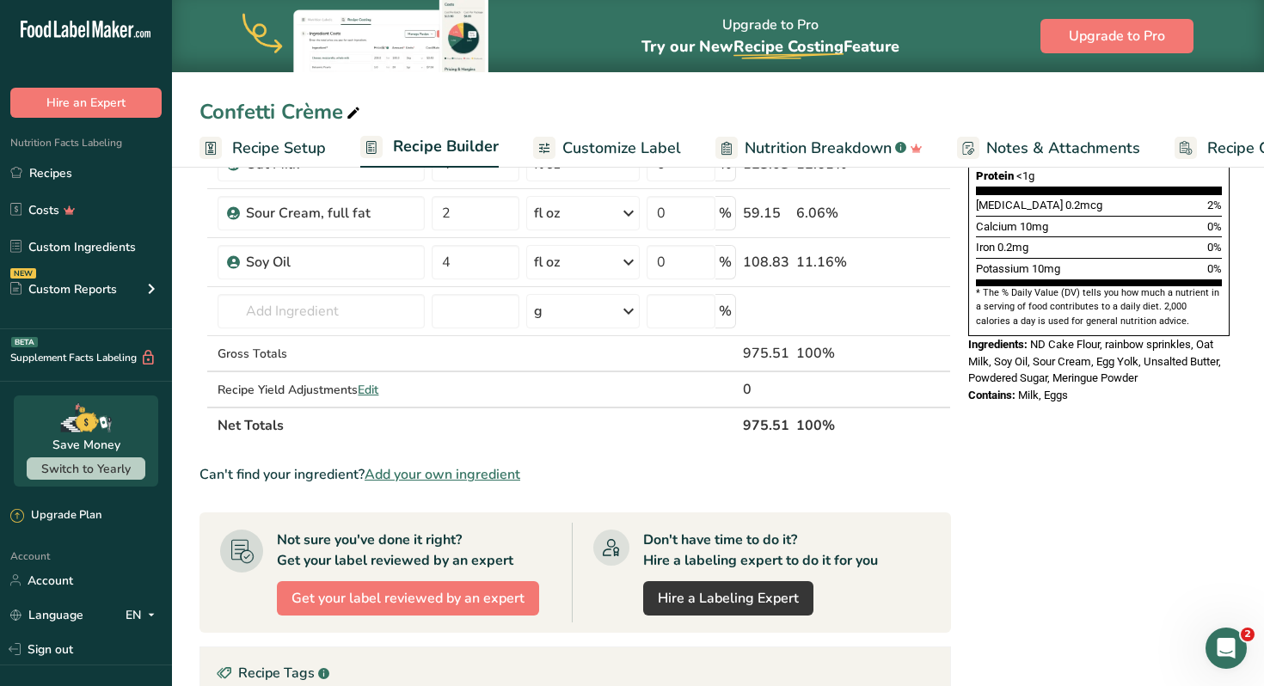
click at [263, 151] on span "Recipe Setup" at bounding box center [279, 148] width 94 height 23
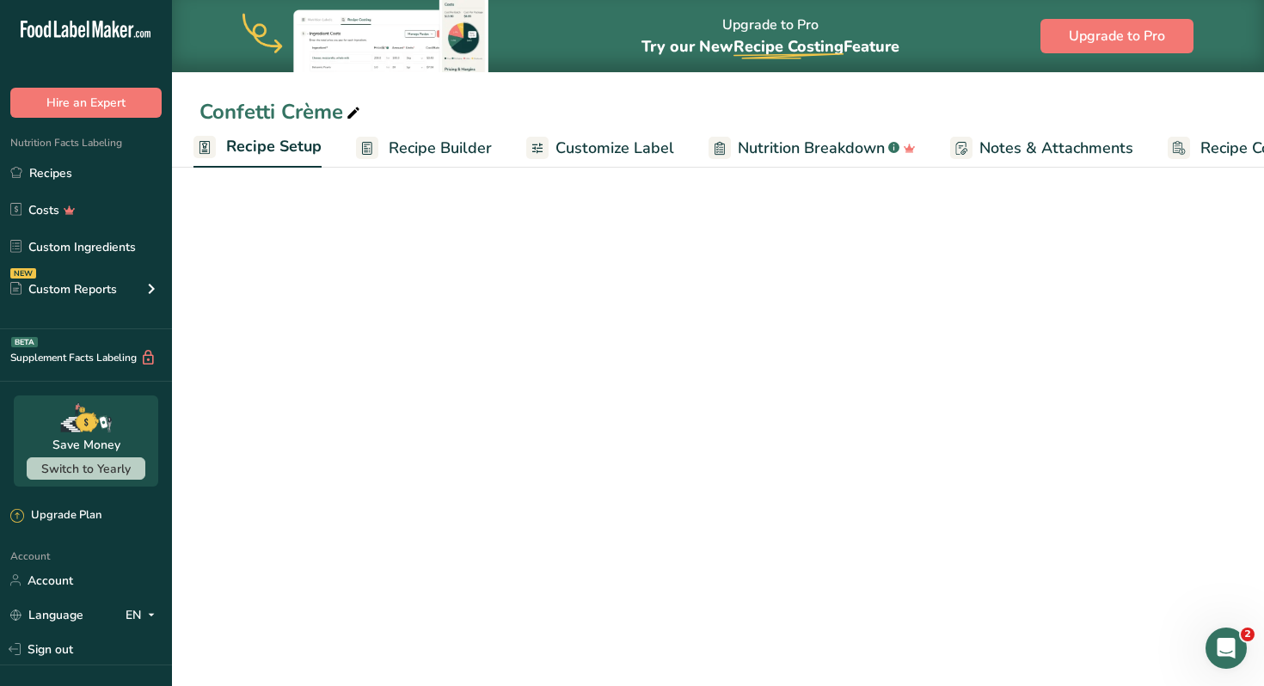
scroll to position [99, 0]
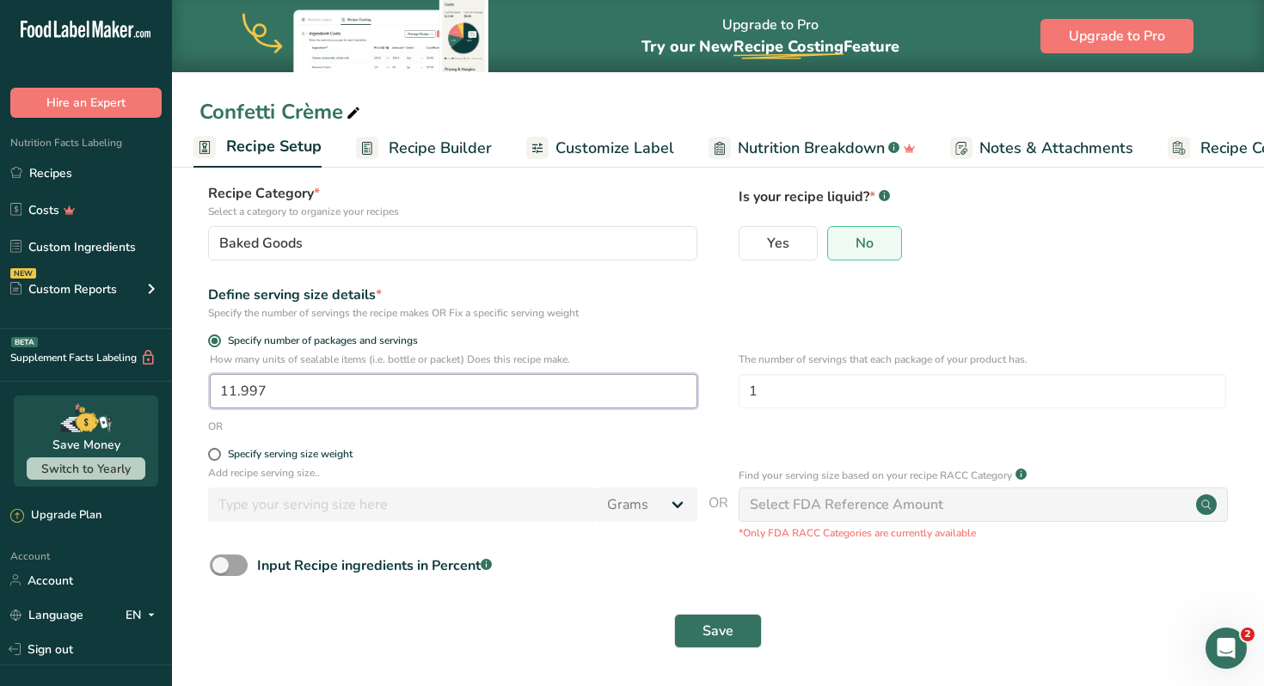
click at [291, 393] on input "11.997" at bounding box center [453, 391] width 487 height 34
type input "1"
type input "8"
click at [711, 626] on span "Save" at bounding box center [717, 631] width 31 height 21
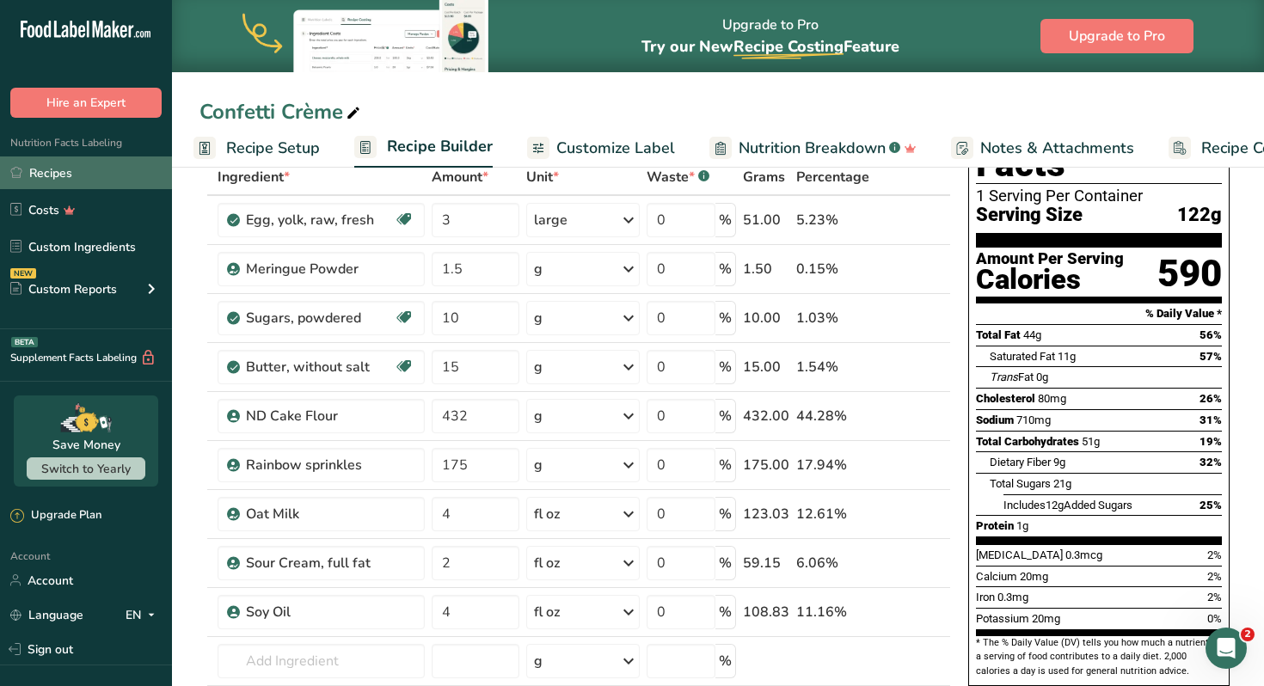
click at [78, 176] on link "Recipes" at bounding box center [86, 172] width 172 height 33
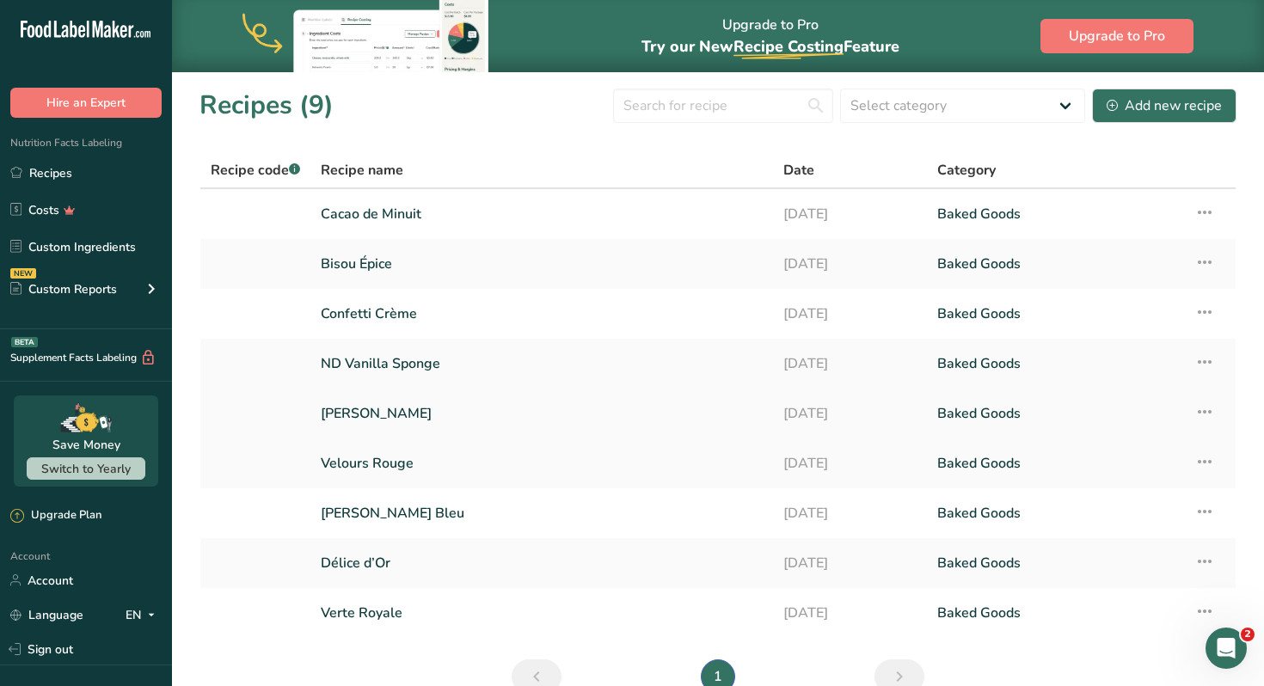
click at [363, 410] on link "[PERSON_NAME]" at bounding box center [542, 413] width 442 height 36
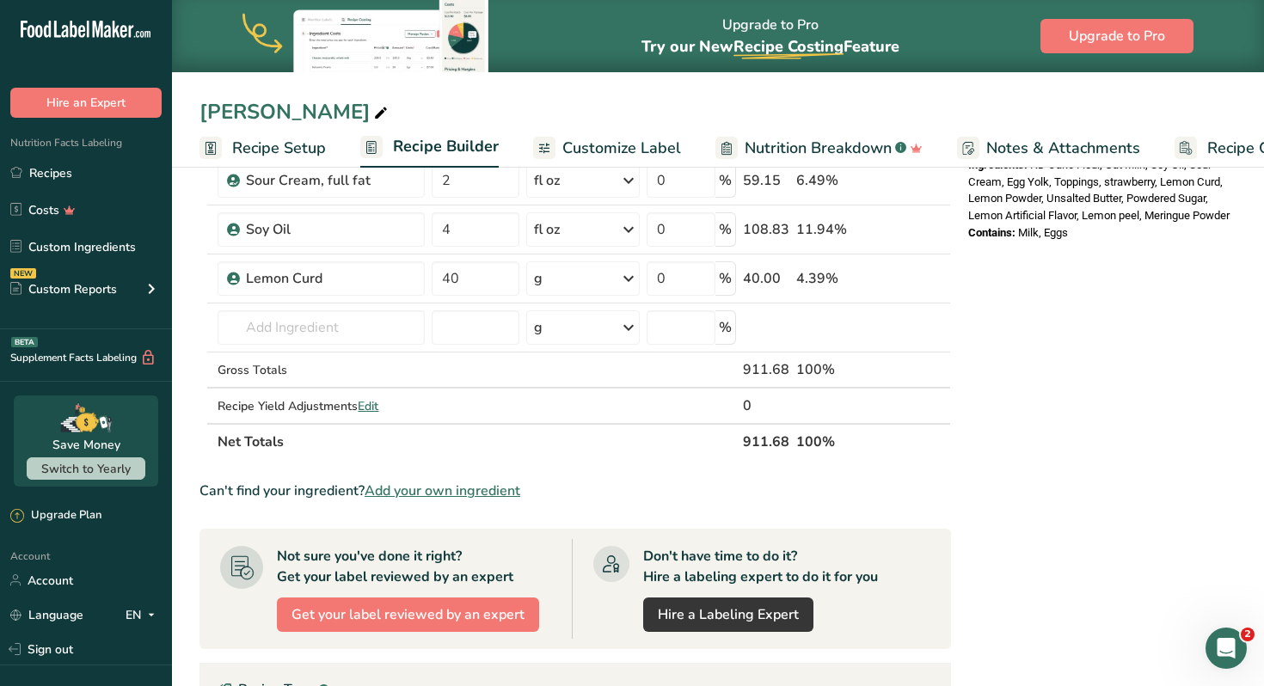
scroll to position [629, 0]
click at [260, 150] on span "Name: Sour Cream, full fat" at bounding box center [330, 152] width 143 height 16
click at [218, 144] on rect at bounding box center [210, 148] width 22 height 22
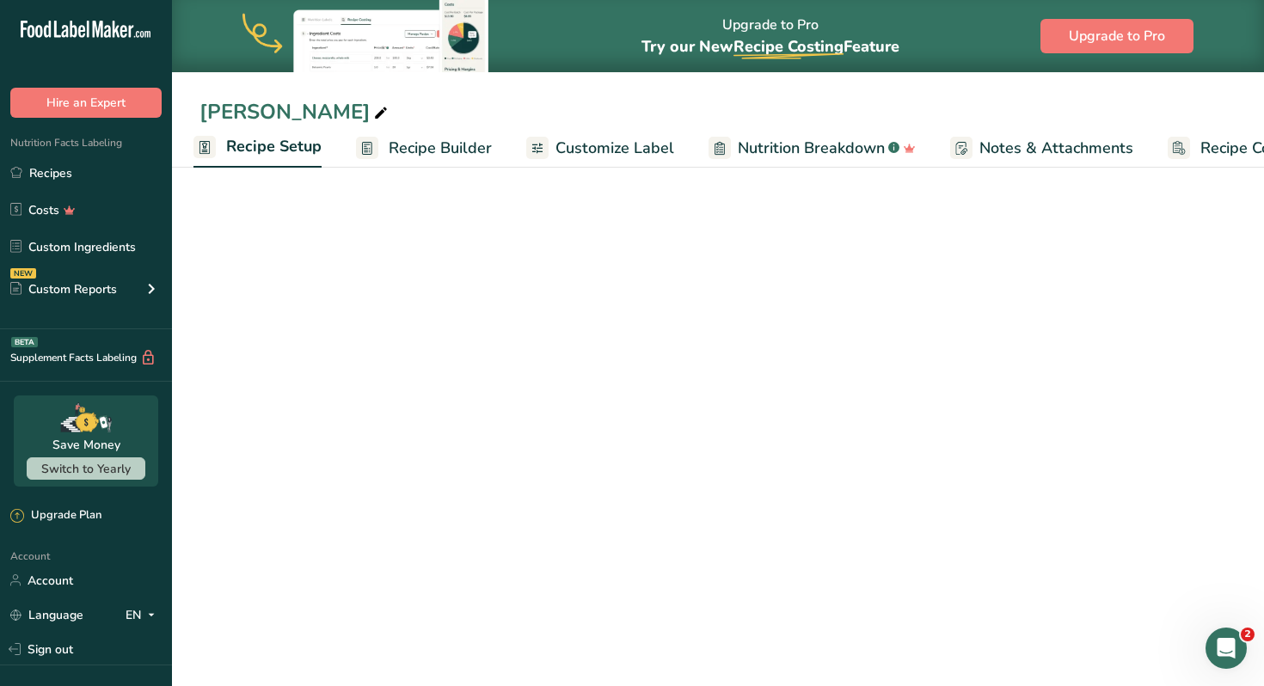
scroll to position [99, 0]
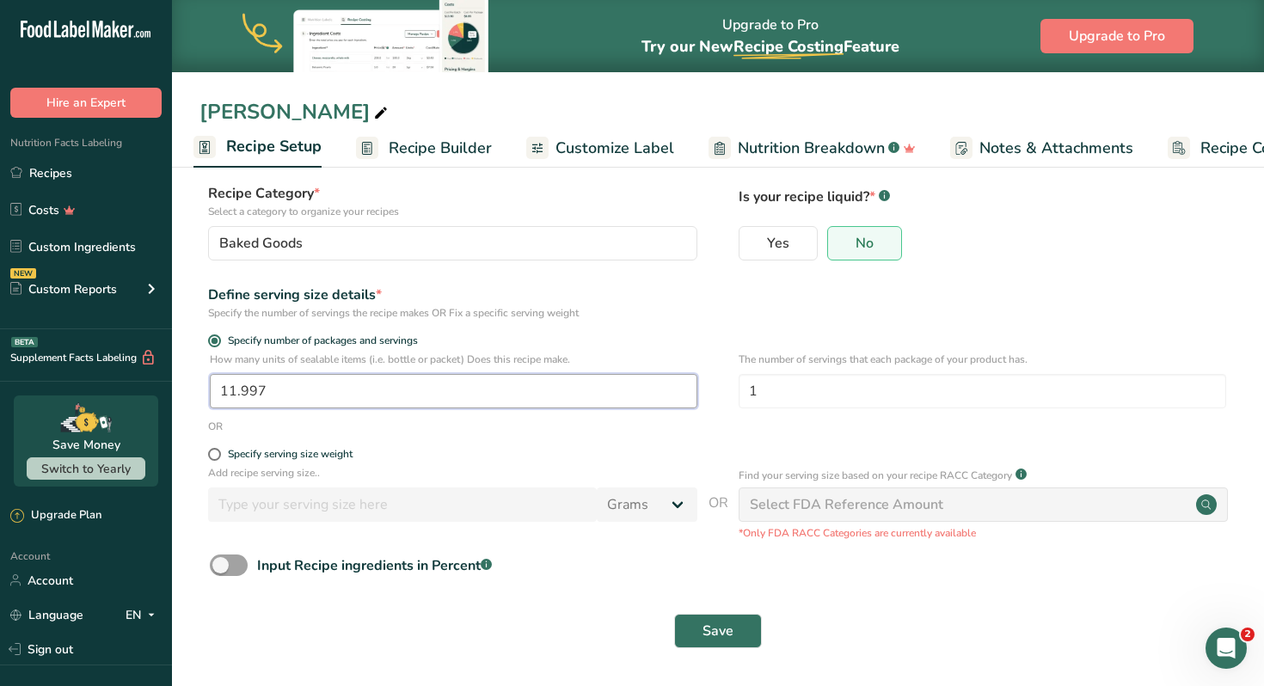
click at [284, 390] on input "11.997" at bounding box center [453, 391] width 487 height 34
type input "1"
type input "8"
click at [725, 632] on span "Save" at bounding box center [717, 631] width 31 height 21
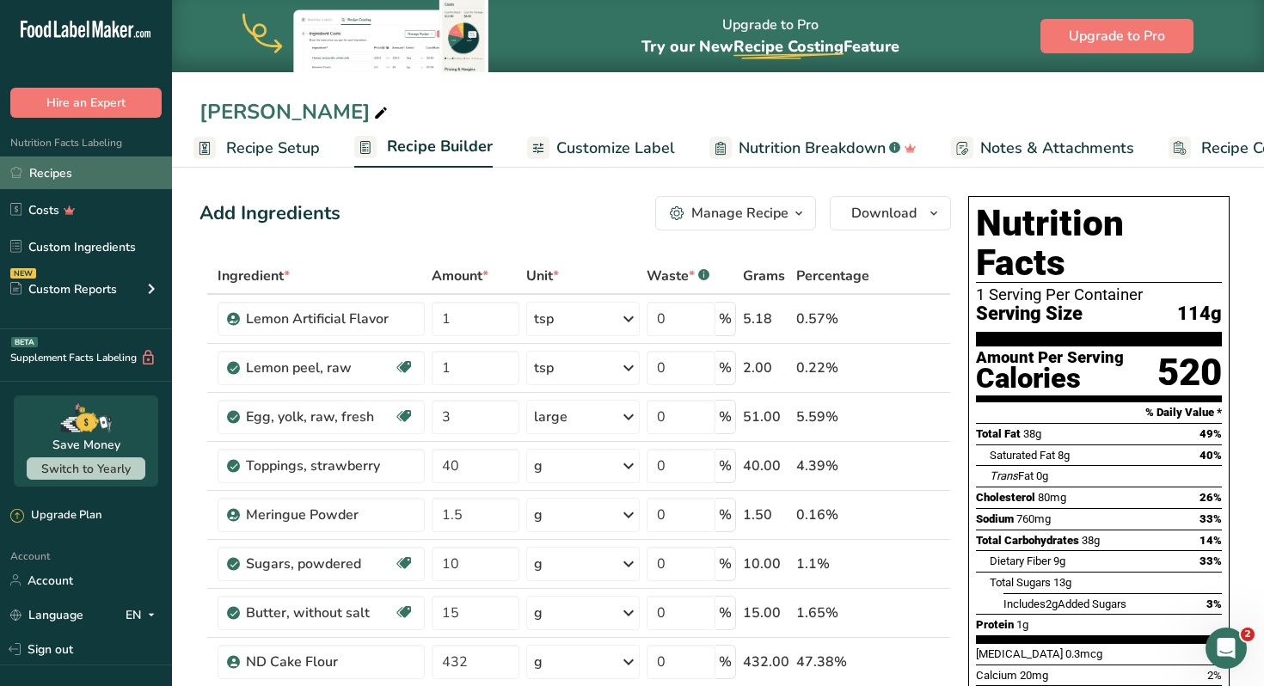
click at [78, 175] on link "Recipes" at bounding box center [86, 172] width 172 height 33
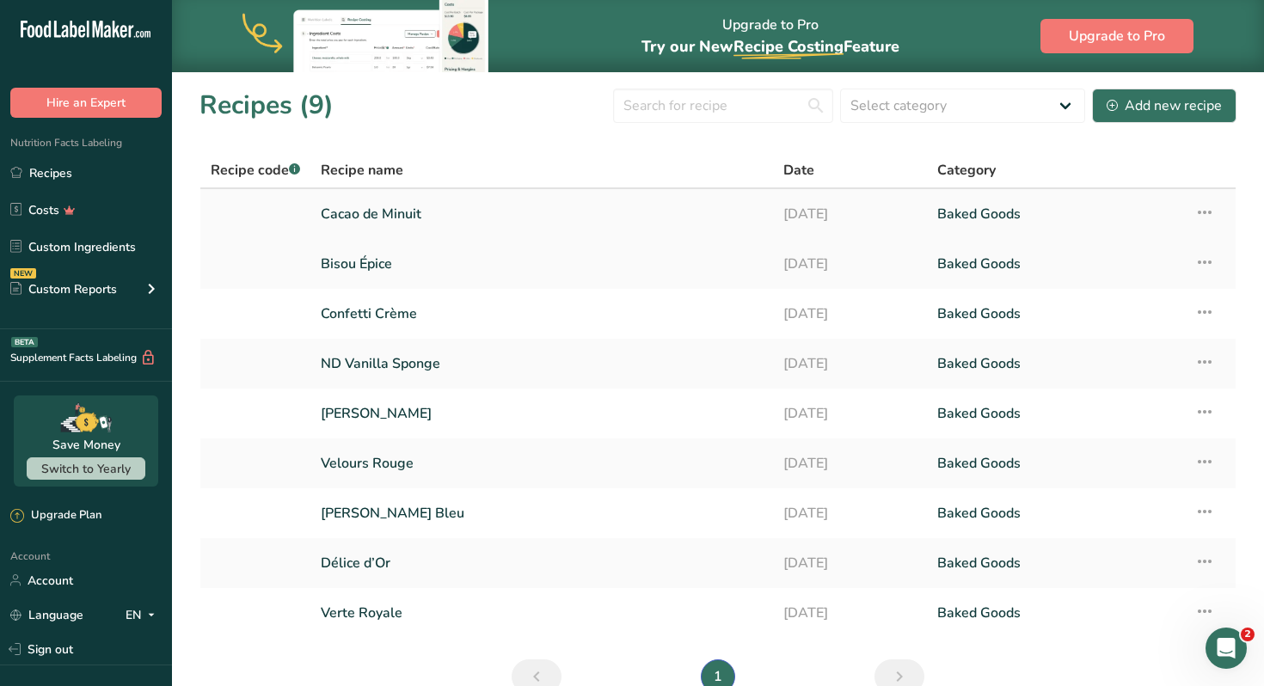
click at [401, 216] on link "Cacao de Minuit" at bounding box center [542, 214] width 442 height 36
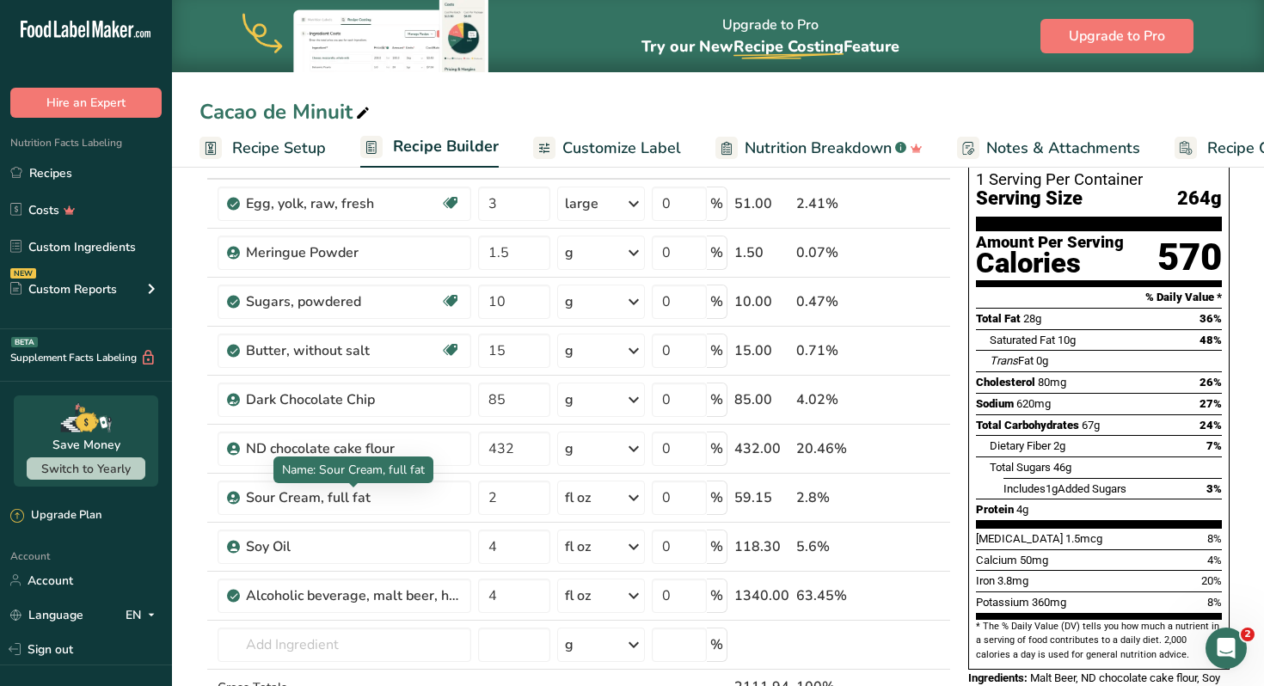
scroll to position [119, 0]
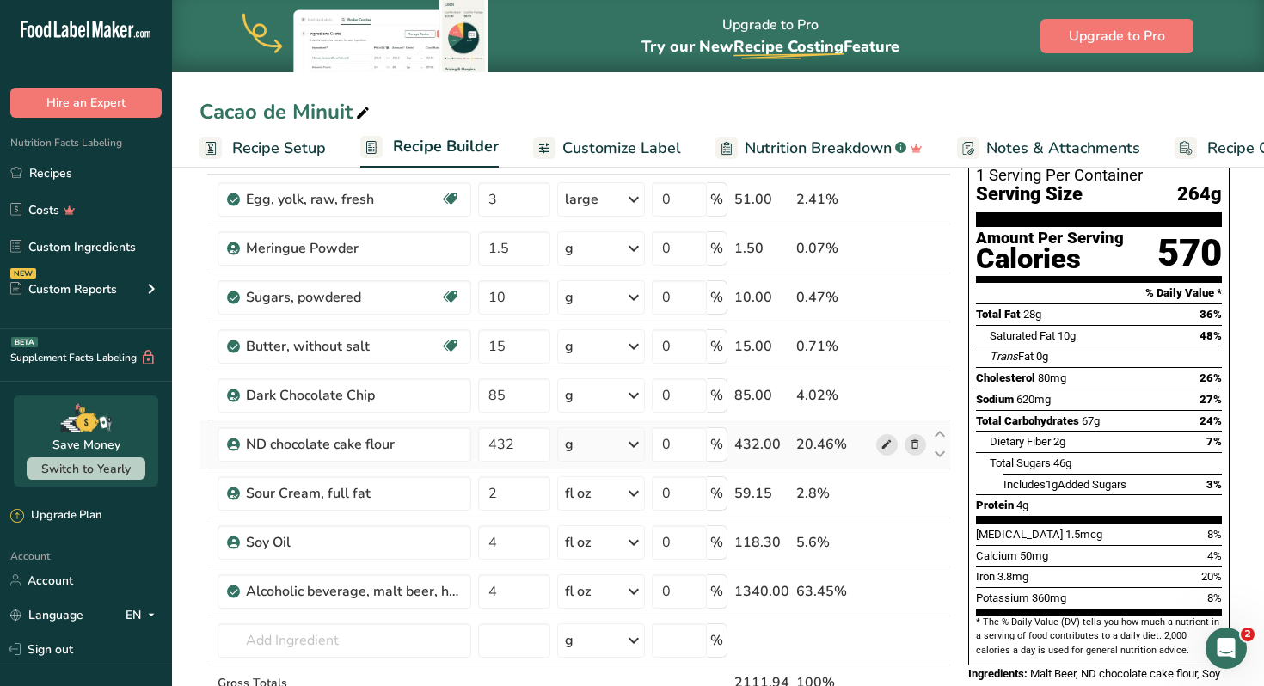
click at [885, 443] on icon at bounding box center [886, 445] width 12 height 18
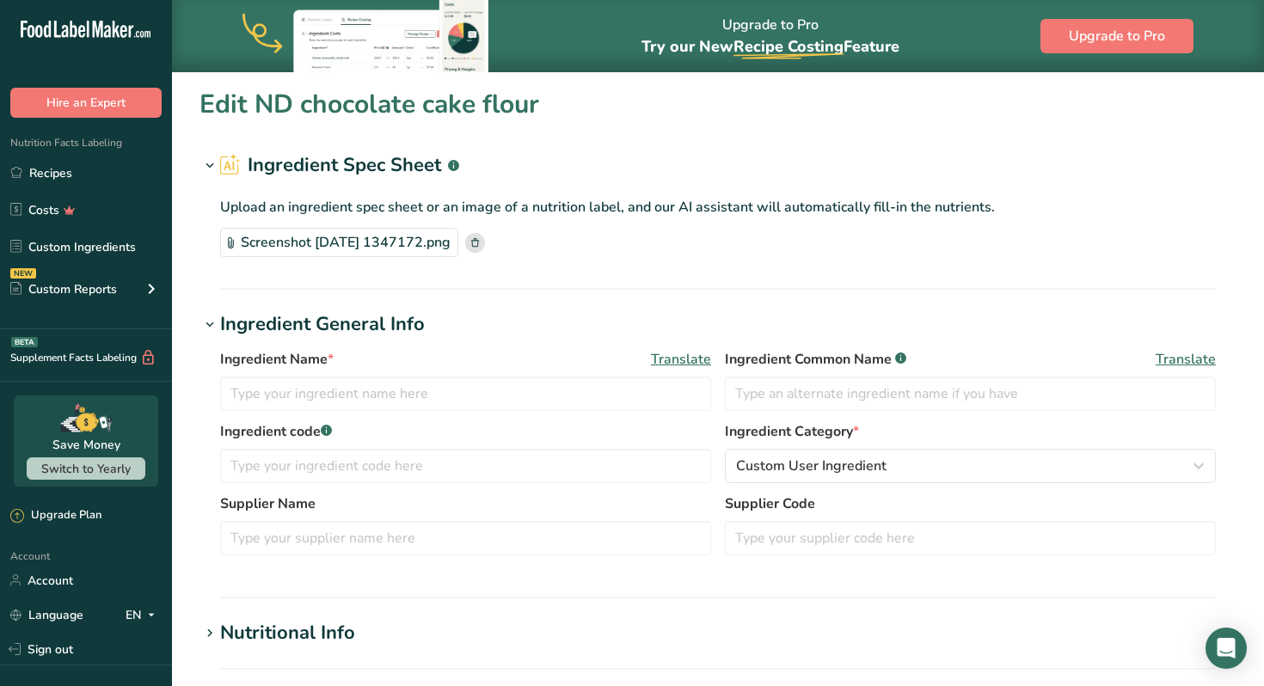
type input "ND chocolate cake flour"
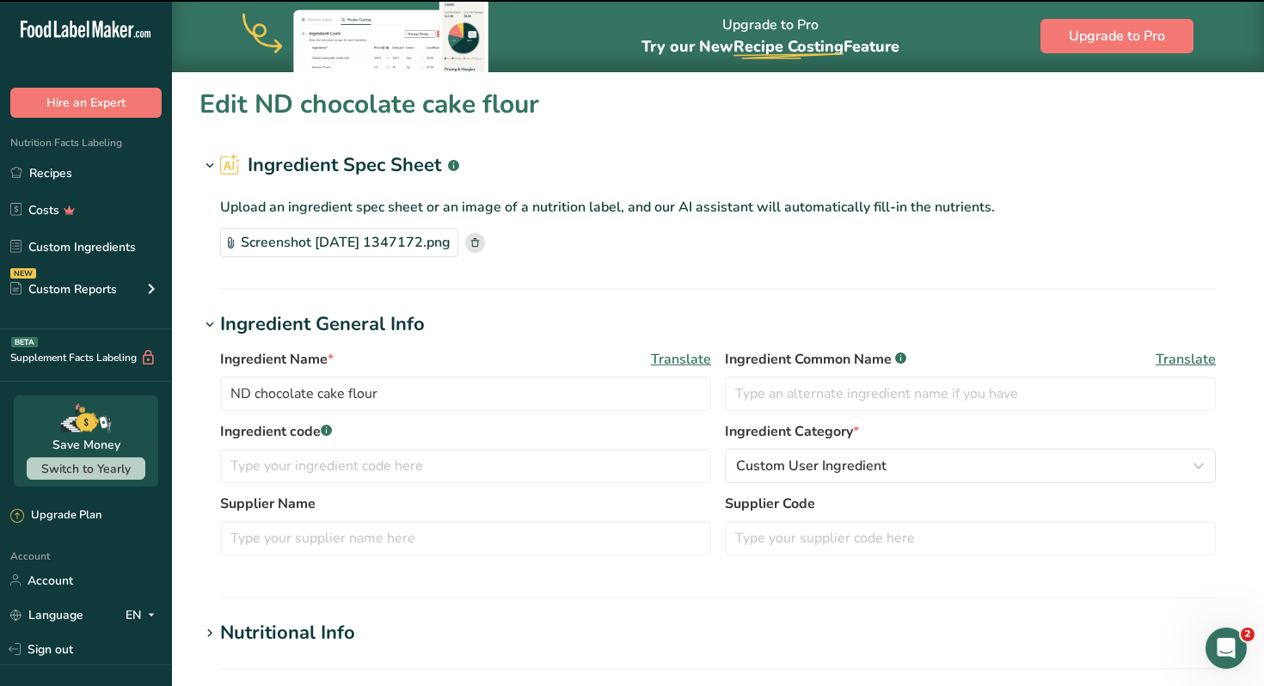
scroll to position [20, 0]
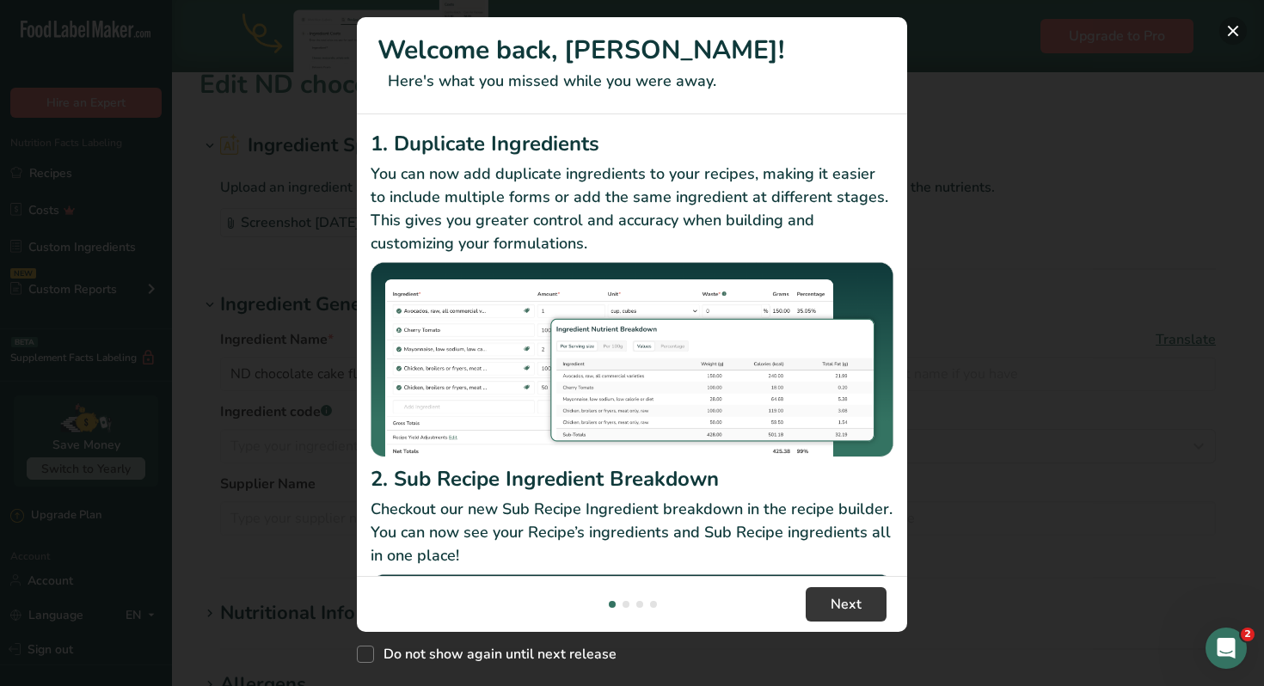
click at [1232, 30] on button "New Features" at bounding box center [1233, 31] width 28 height 28
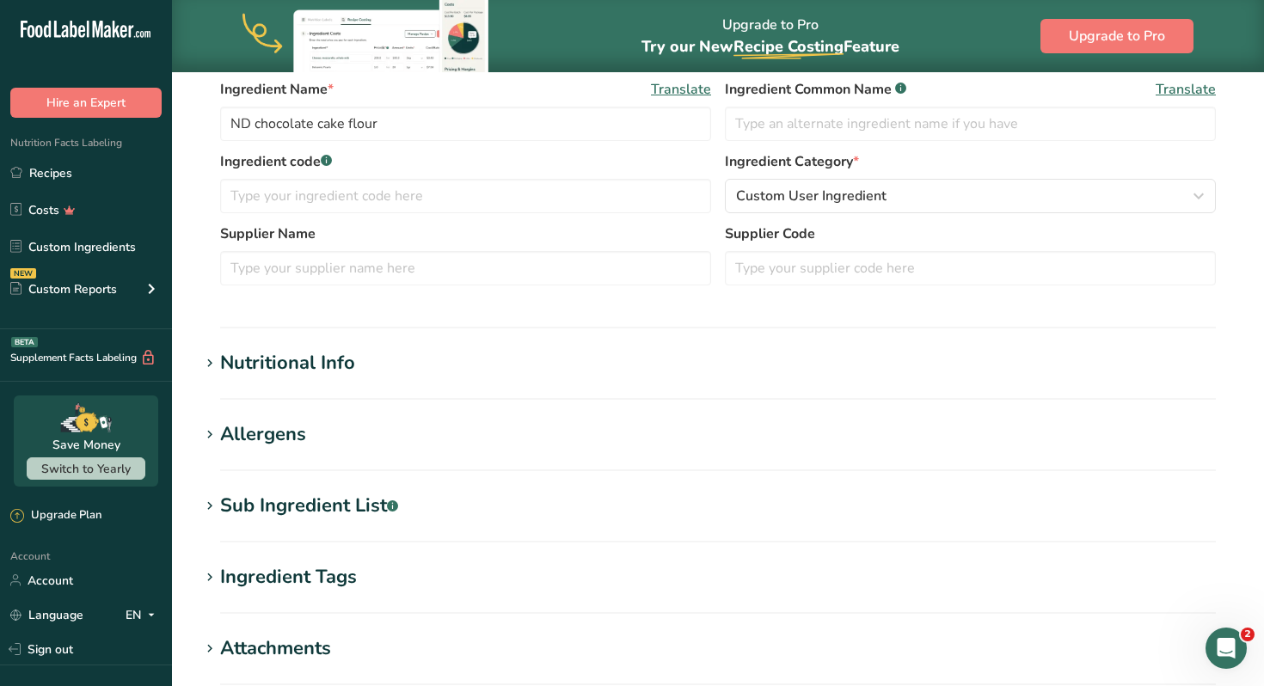
scroll to position [305, 0]
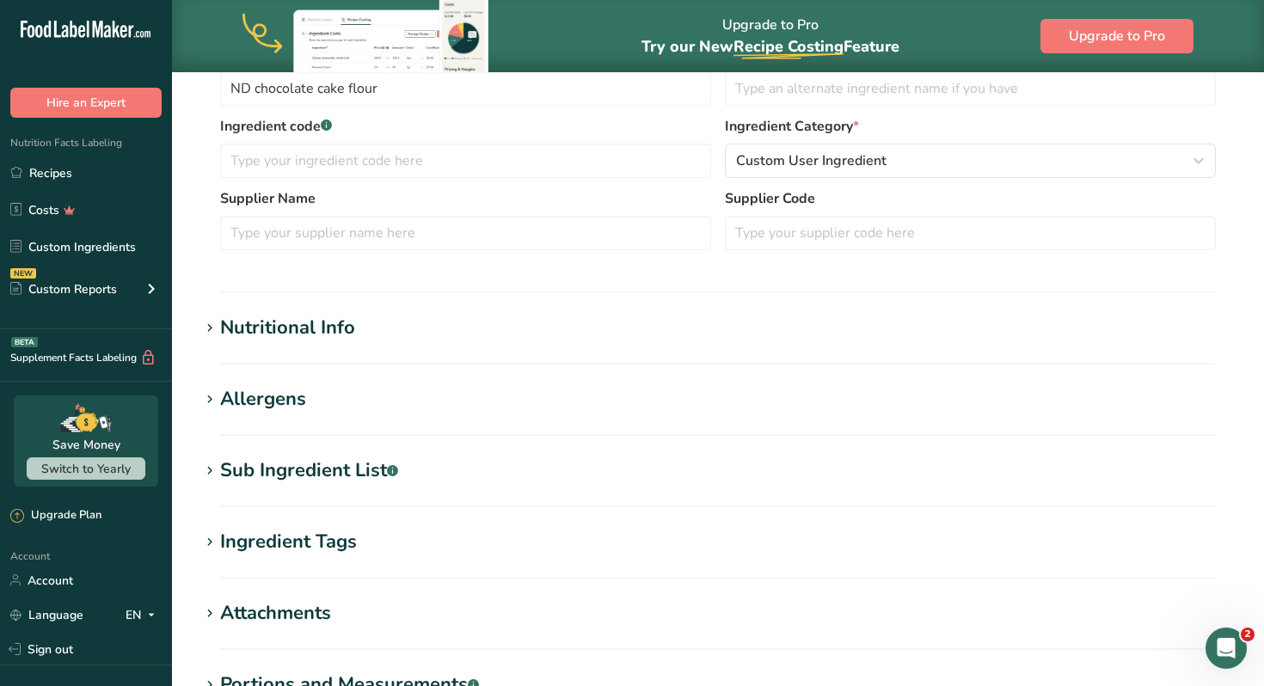
click at [247, 396] on div "Allergens" at bounding box center [263, 399] width 86 height 28
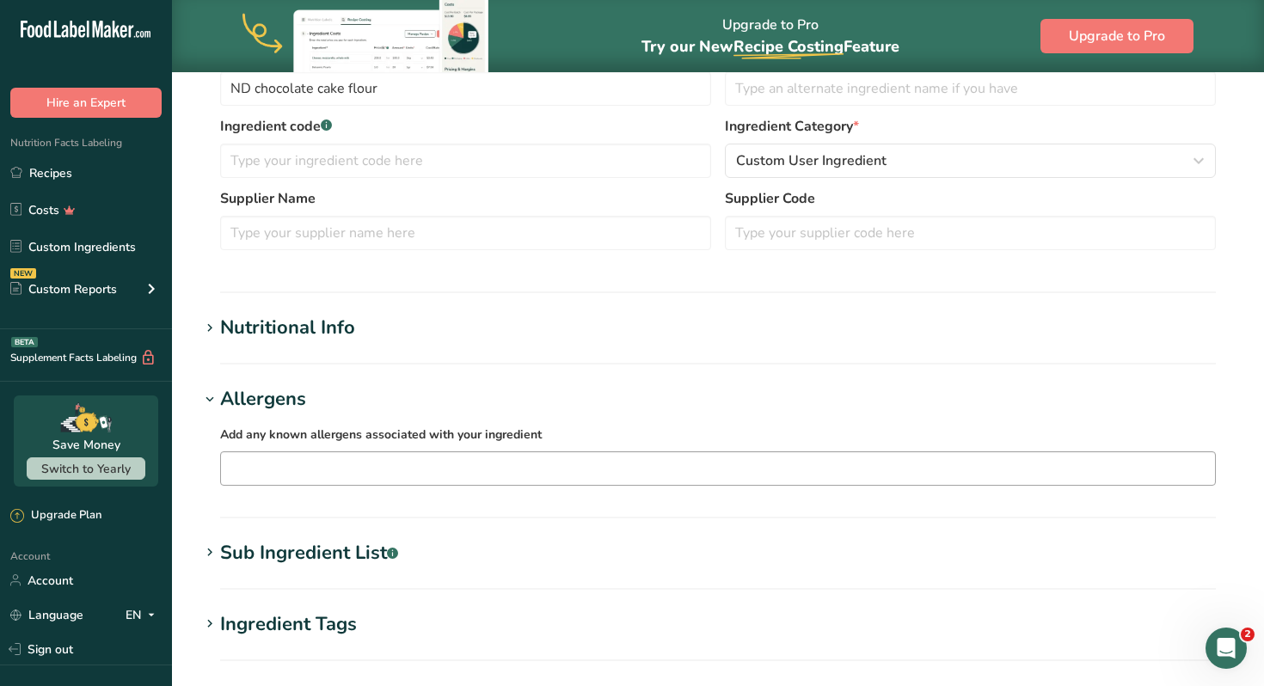
click at [322, 475] on input "text" at bounding box center [718, 468] width 994 height 27
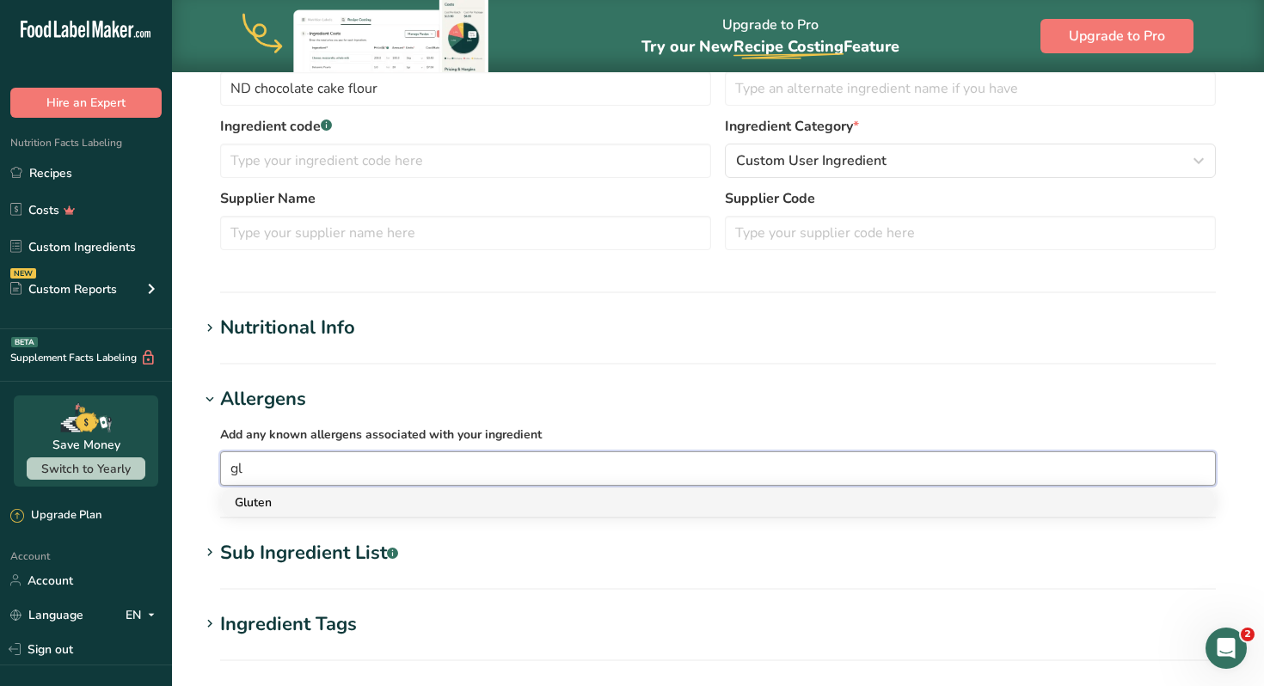
type input "gl"
click at [260, 499] on div "Gluten" at bounding box center [704, 502] width 939 height 18
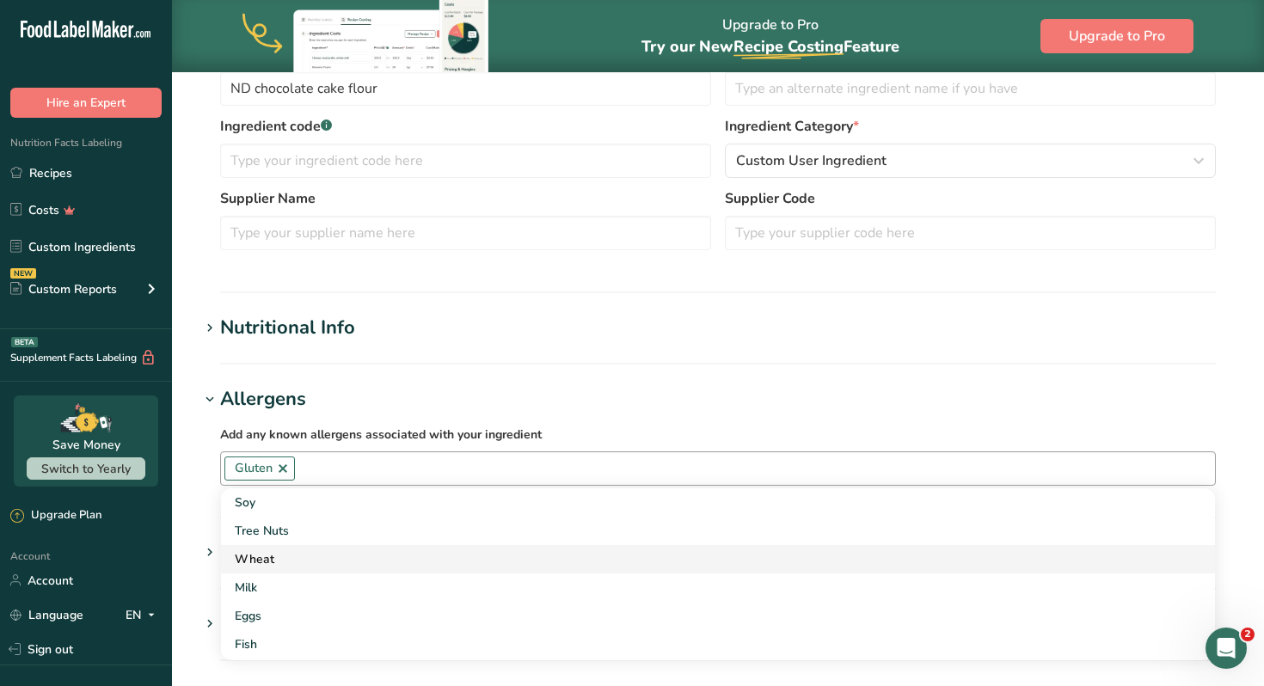
click at [273, 556] on div "Wheat" at bounding box center [704, 559] width 939 height 18
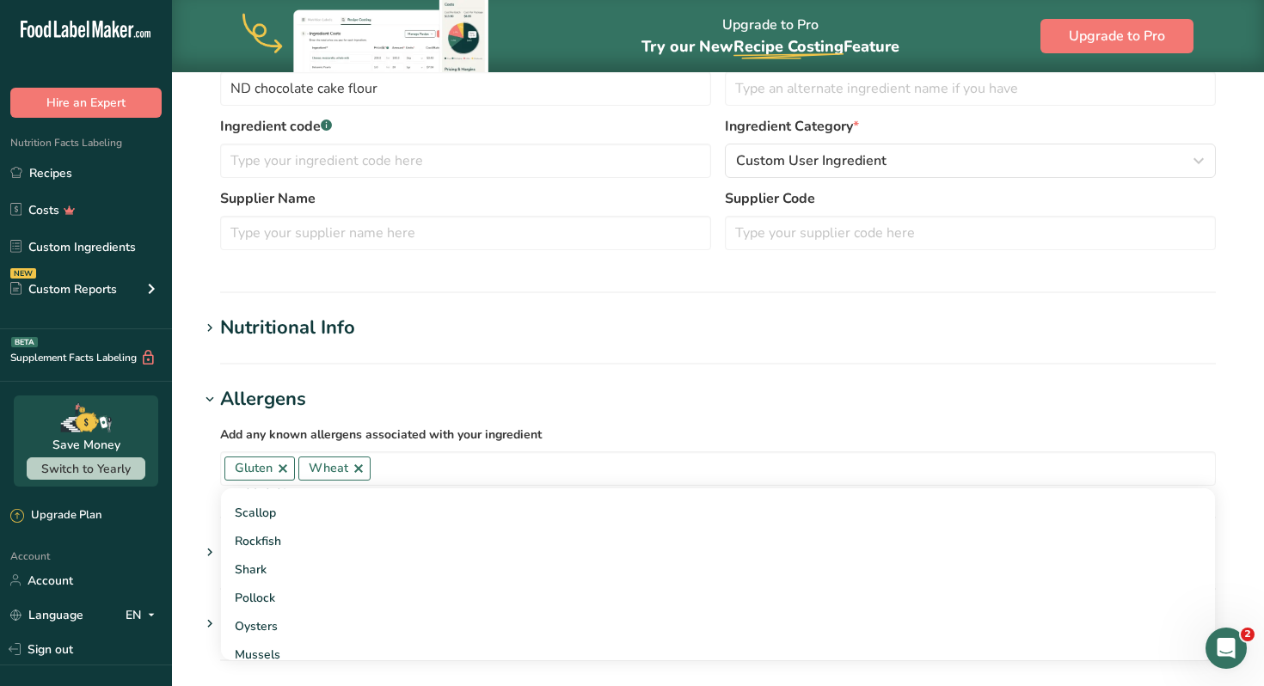
scroll to position [1271, 0]
click at [356, 369] on section "Edit ND chocolate cake flour Ingredient Spec Sheet .a-a{fill:#347362;}.b-a{fill…" at bounding box center [718, 361] width 1092 height 1191
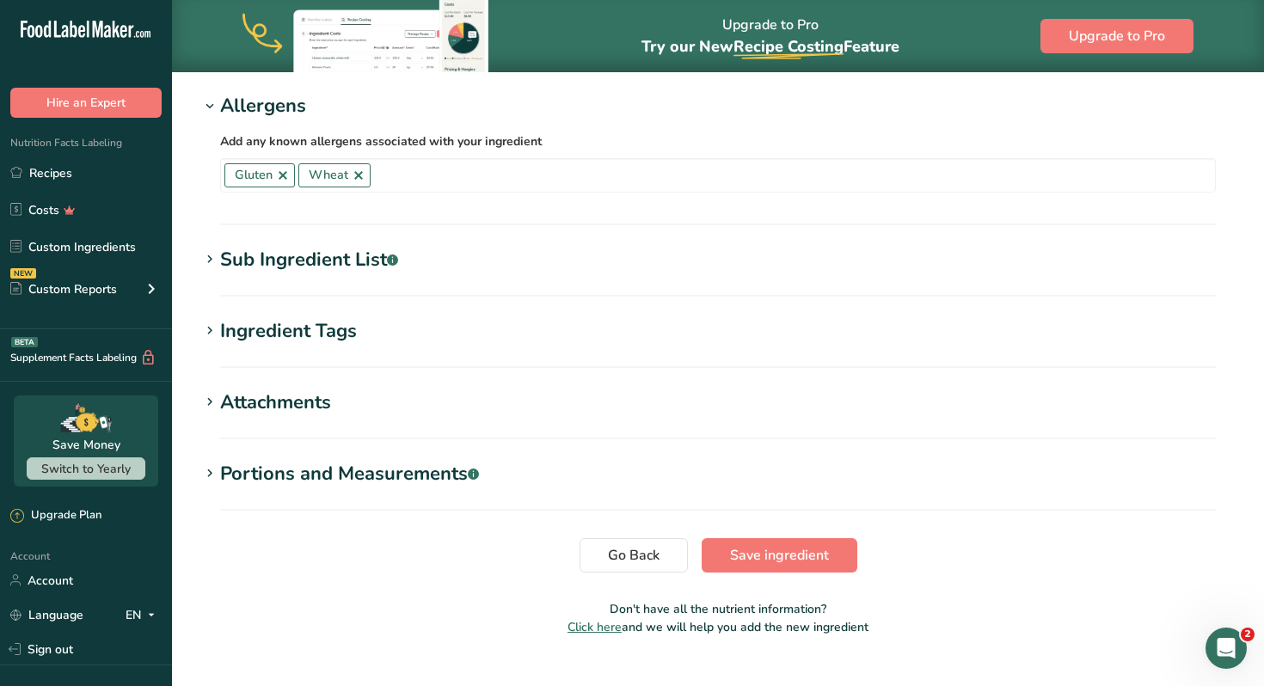
scroll to position [631, 0]
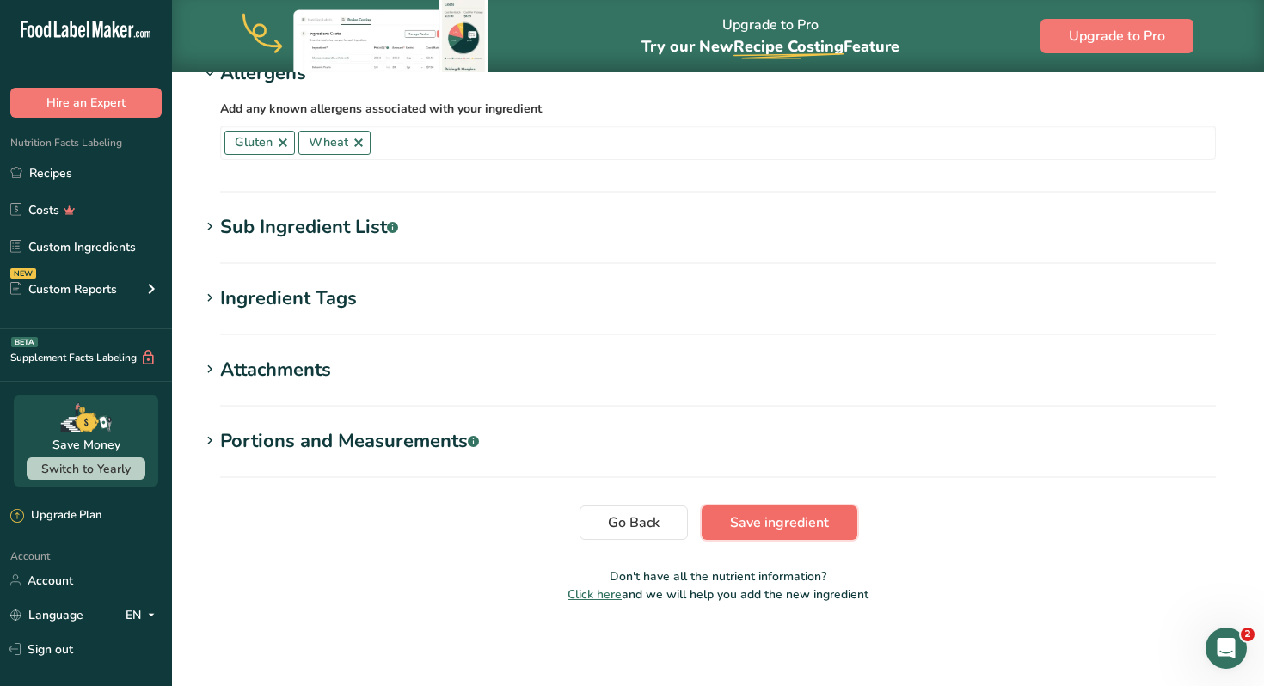
click at [740, 522] on span "Save ingredient" at bounding box center [779, 522] width 99 height 21
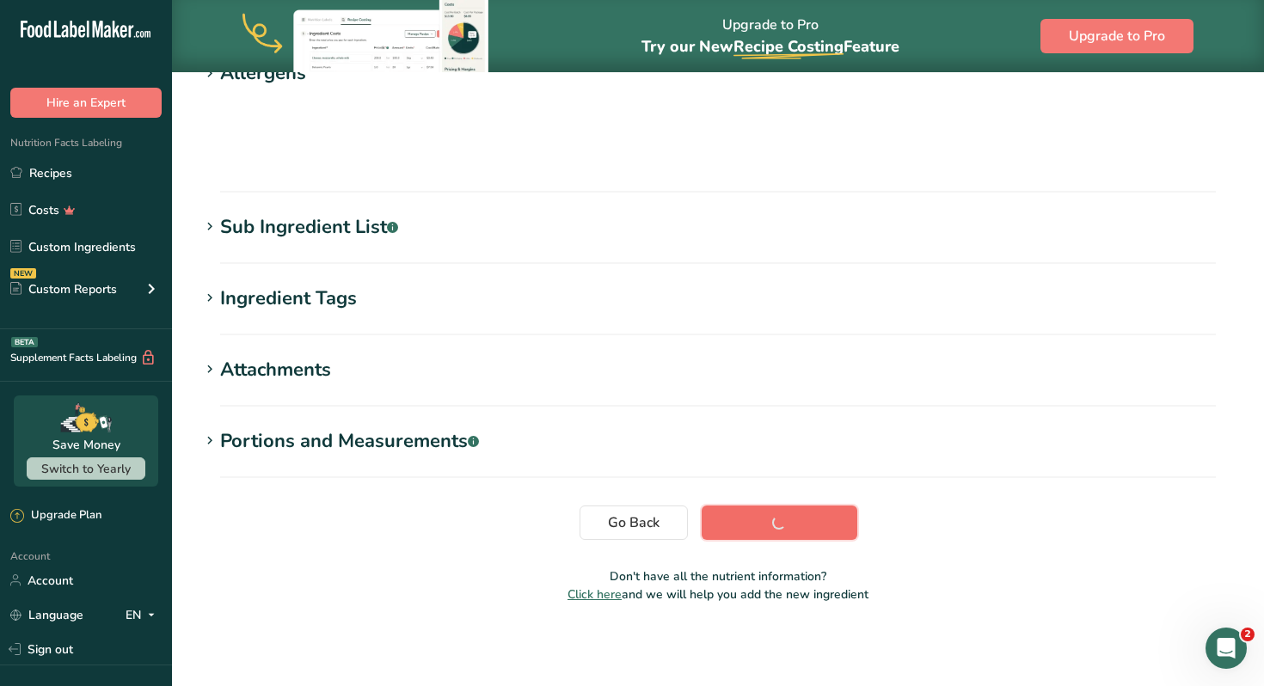
scroll to position [224, 0]
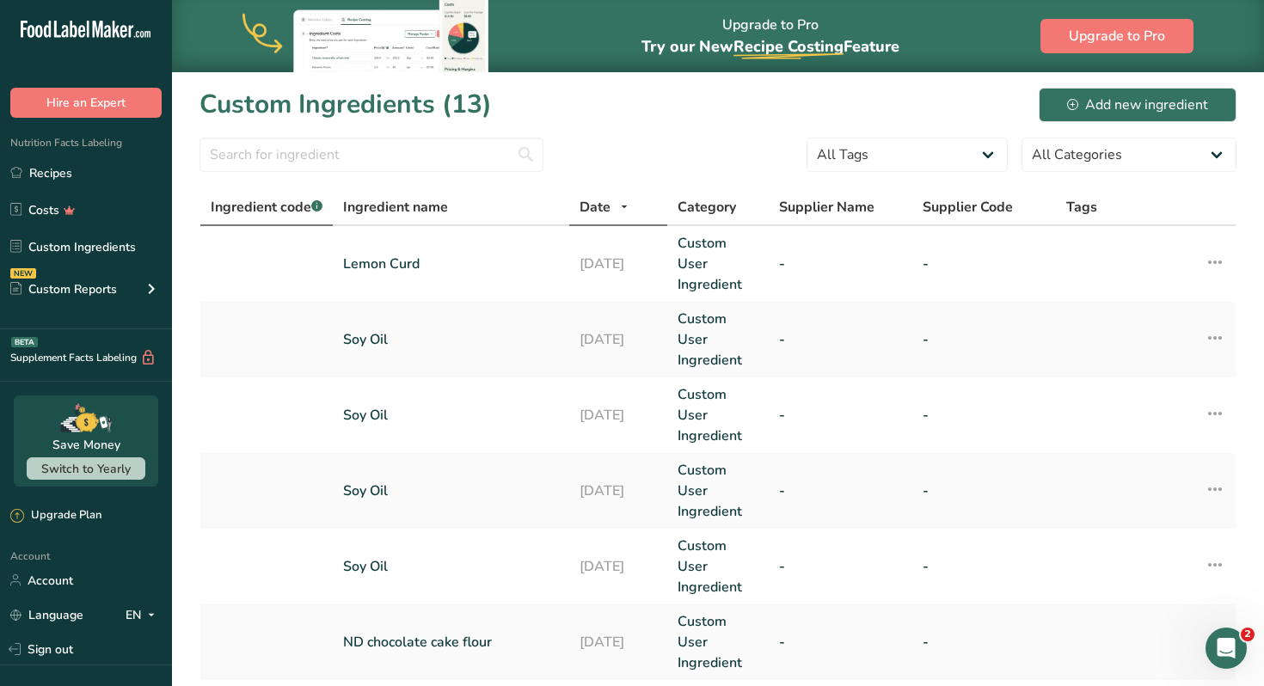
click at [274, 210] on span "Ingredient code .a-a{fill:#347362;}.b-a{fill:#fff;}" at bounding box center [267, 207] width 112 height 19
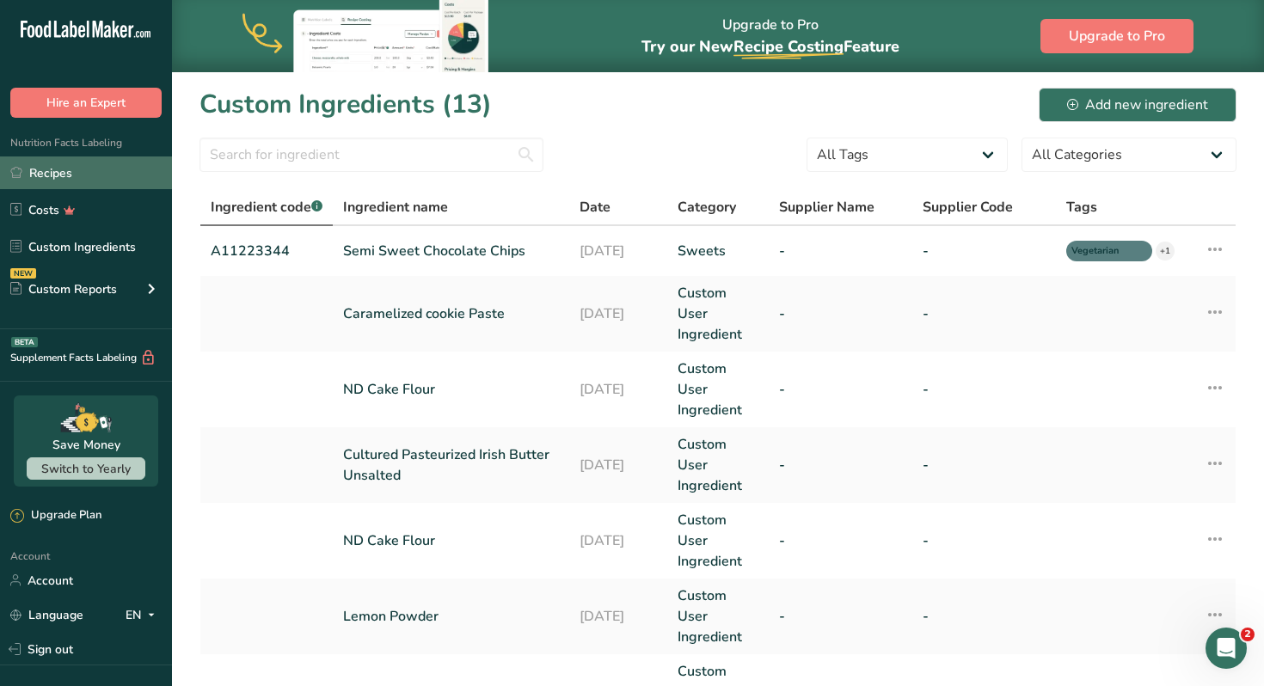
click at [67, 166] on link "Recipes" at bounding box center [86, 172] width 172 height 33
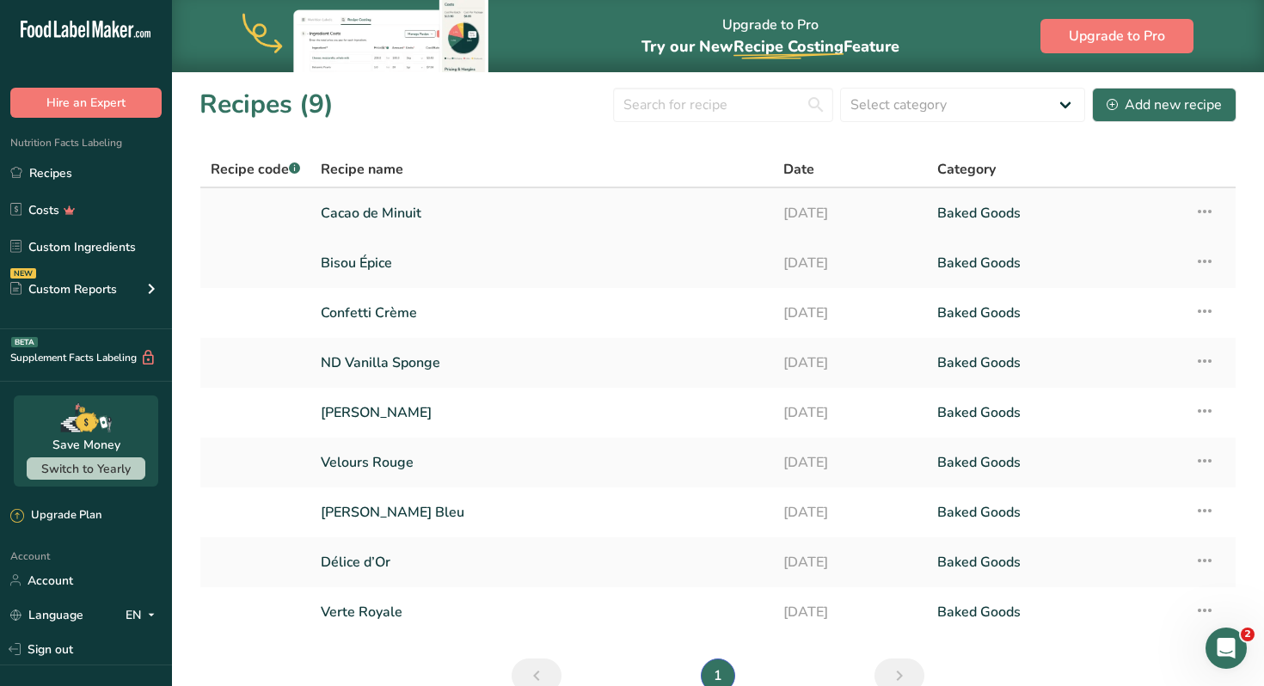
click at [364, 213] on link "Cacao de Minuit" at bounding box center [542, 213] width 442 height 36
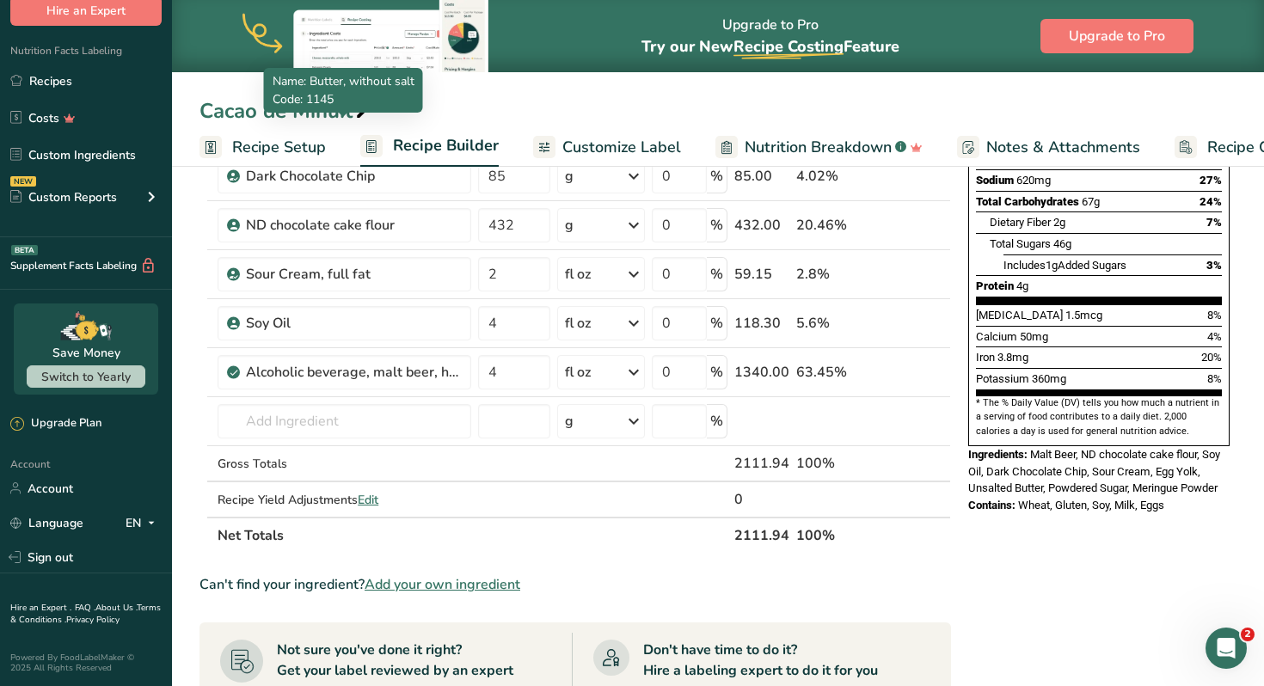
scroll to position [344, 0]
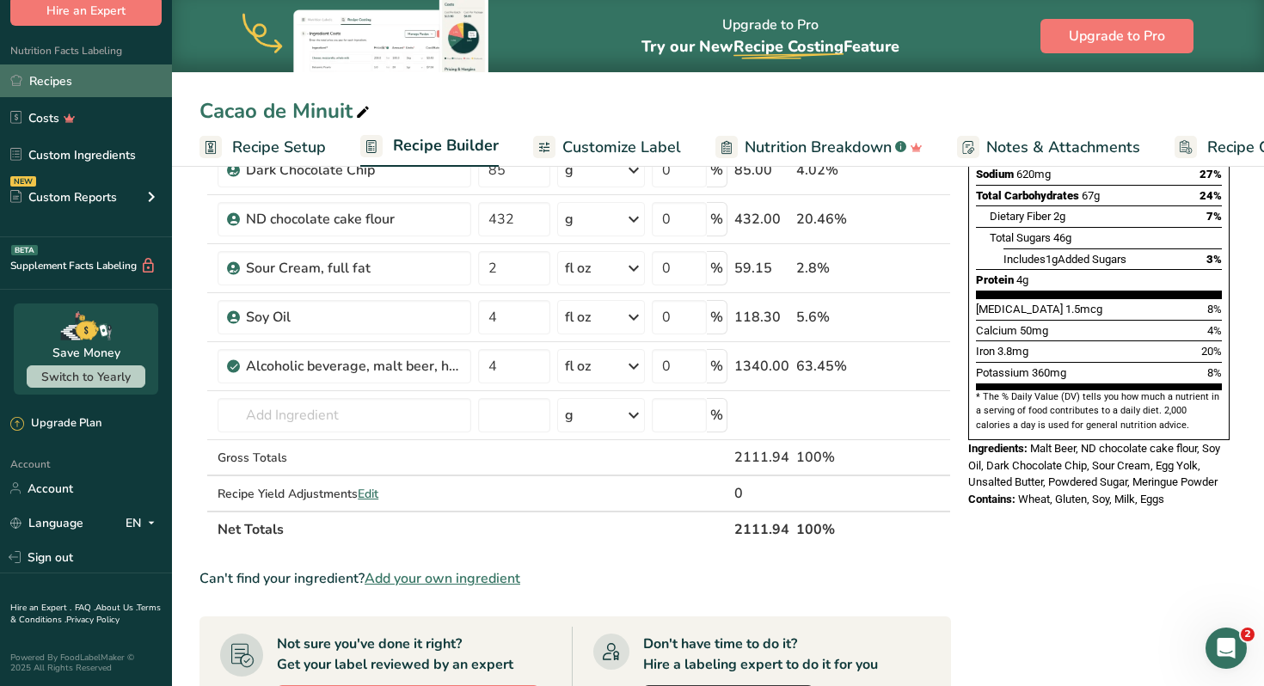
click at [91, 81] on link "Recipes" at bounding box center [86, 80] width 172 height 33
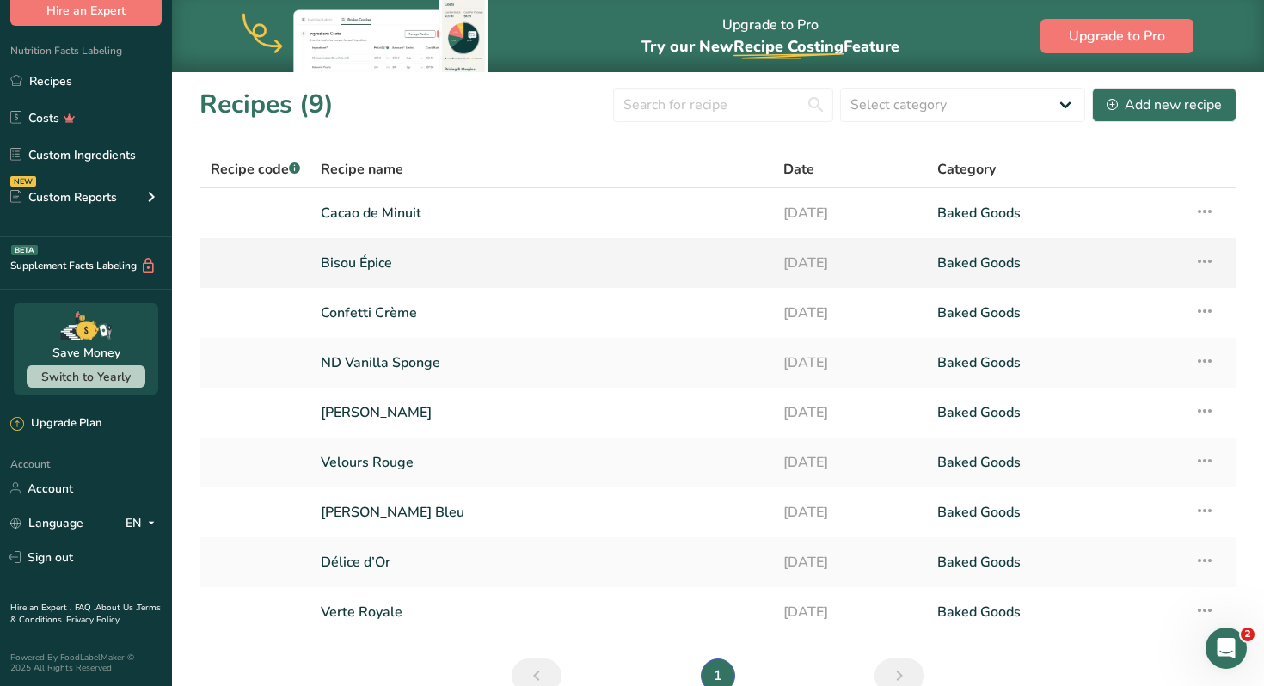
click at [374, 273] on link "Bisou Épice" at bounding box center [542, 263] width 442 height 36
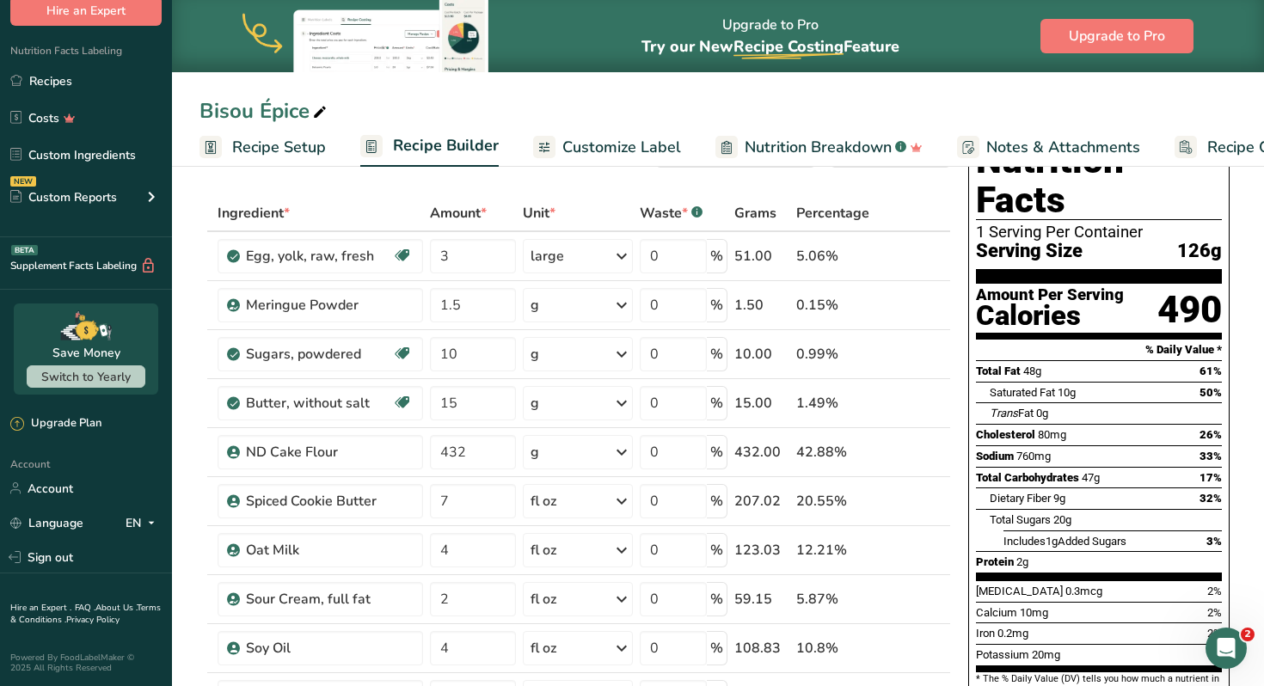
scroll to position [58, 0]
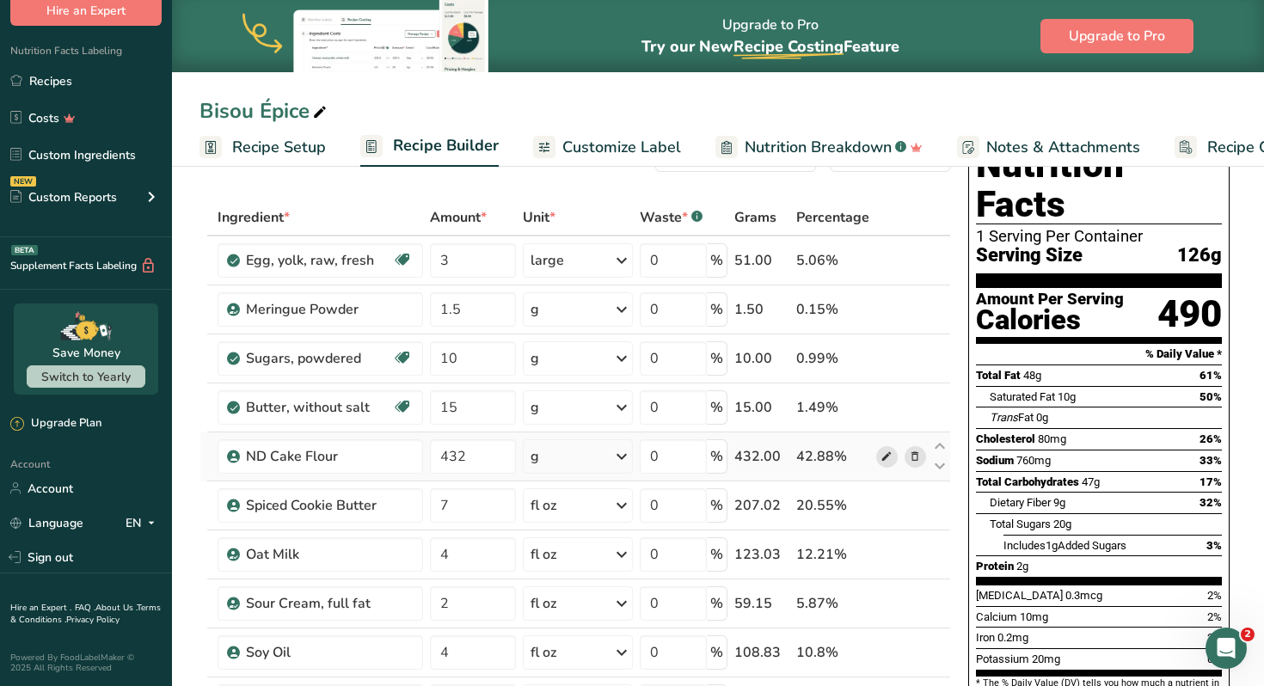
click at [885, 462] on icon at bounding box center [886, 457] width 12 height 18
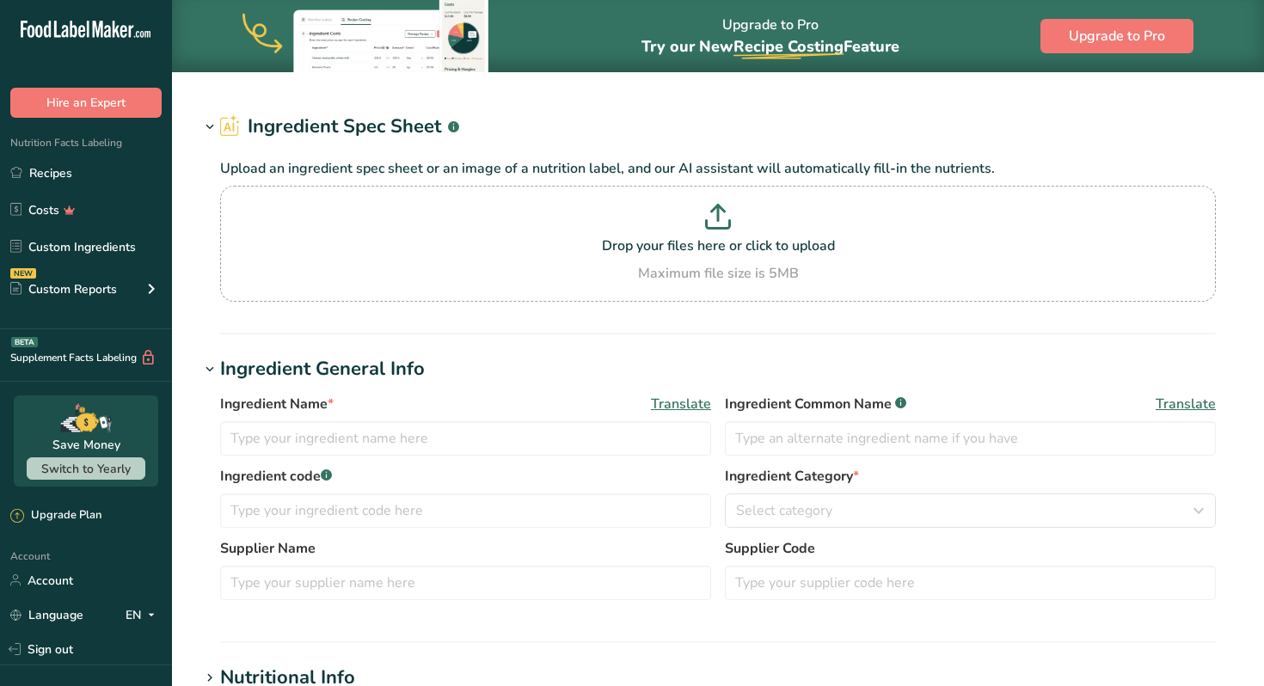
type input "ND Cake Flour"
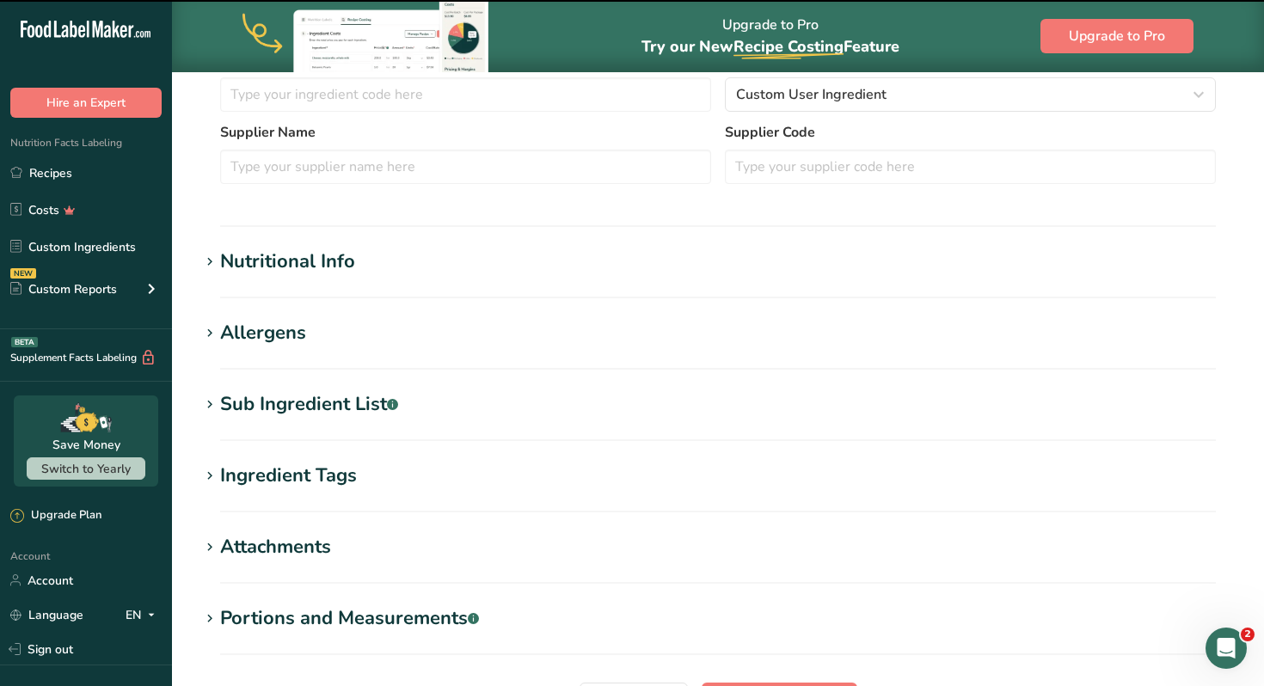
scroll to position [436, 0]
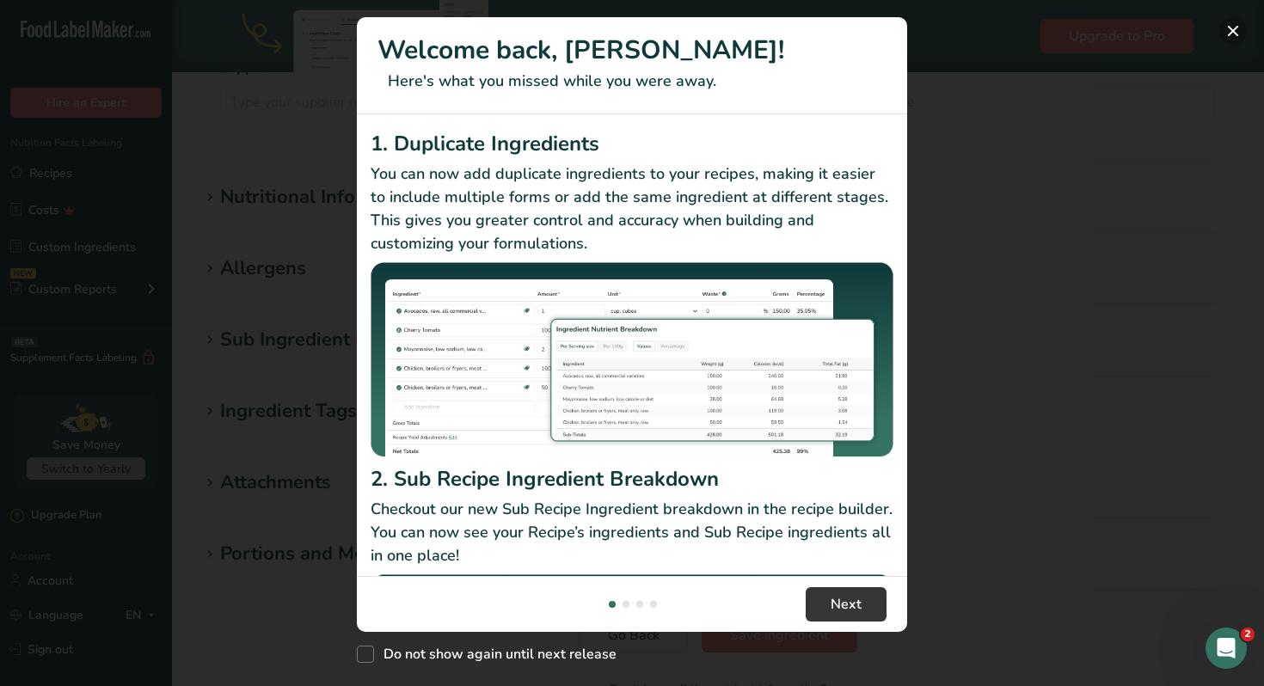
click at [1230, 42] on button "New Features" at bounding box center [1233, 31] width 28 height 28
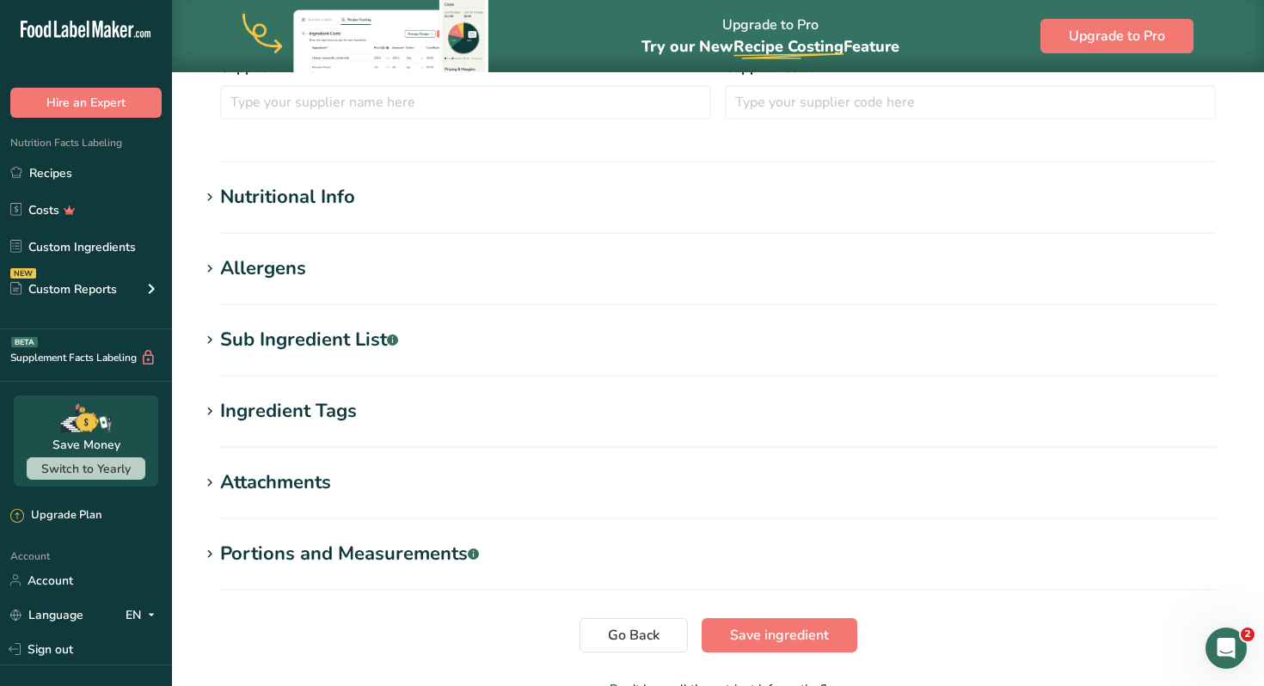
click at [281, 269] on div "Allergens" at bounding box center [263, 268] width 86 height 28
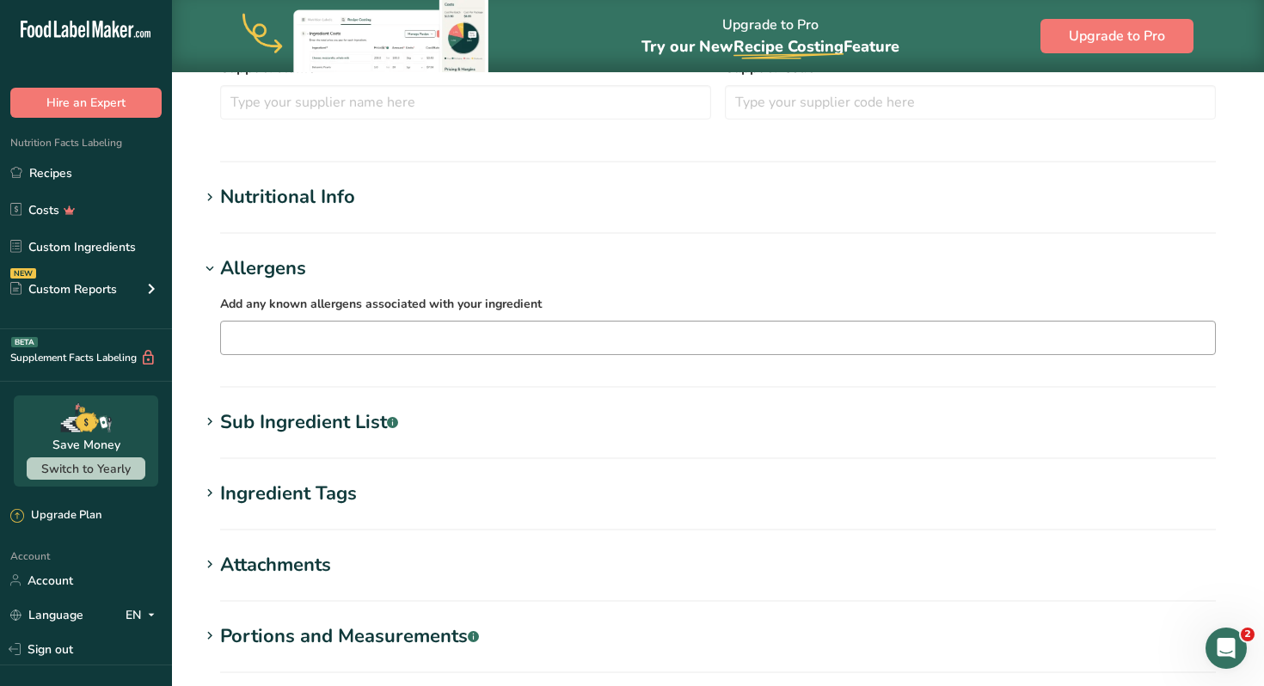
click at [315, 344] on input "text" at bounding box center [718, 337] width 994 height 27
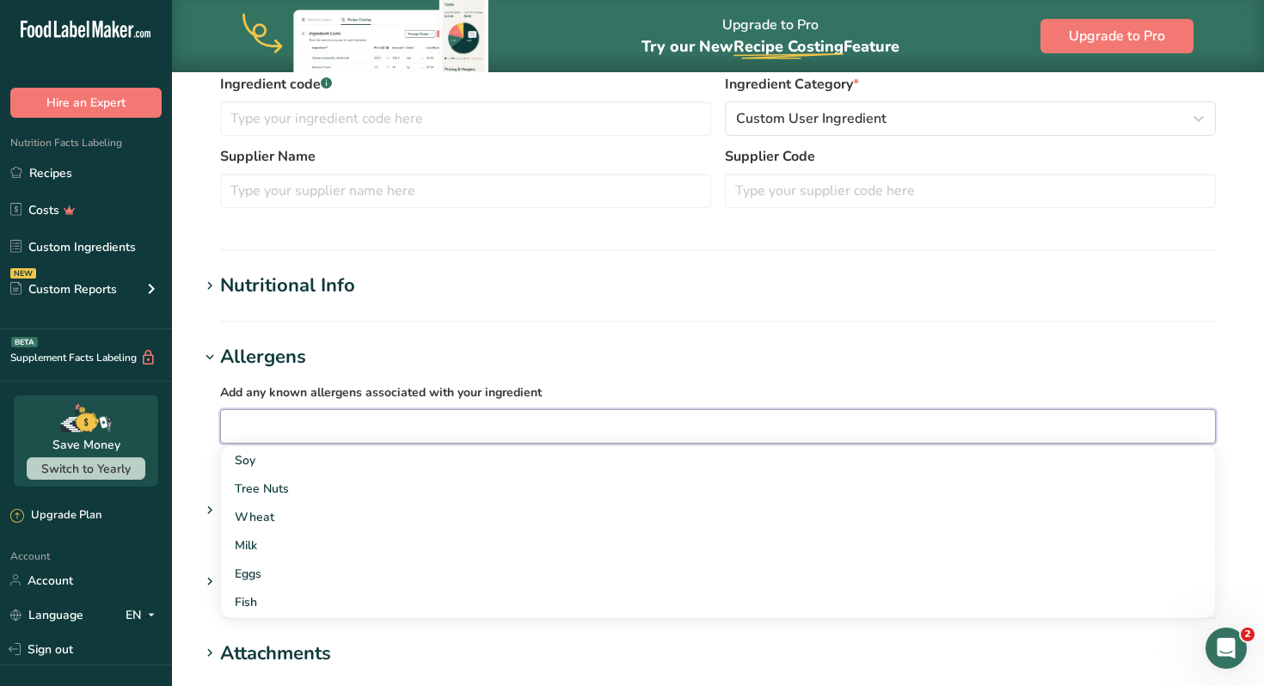
scroll to position [344, 0]
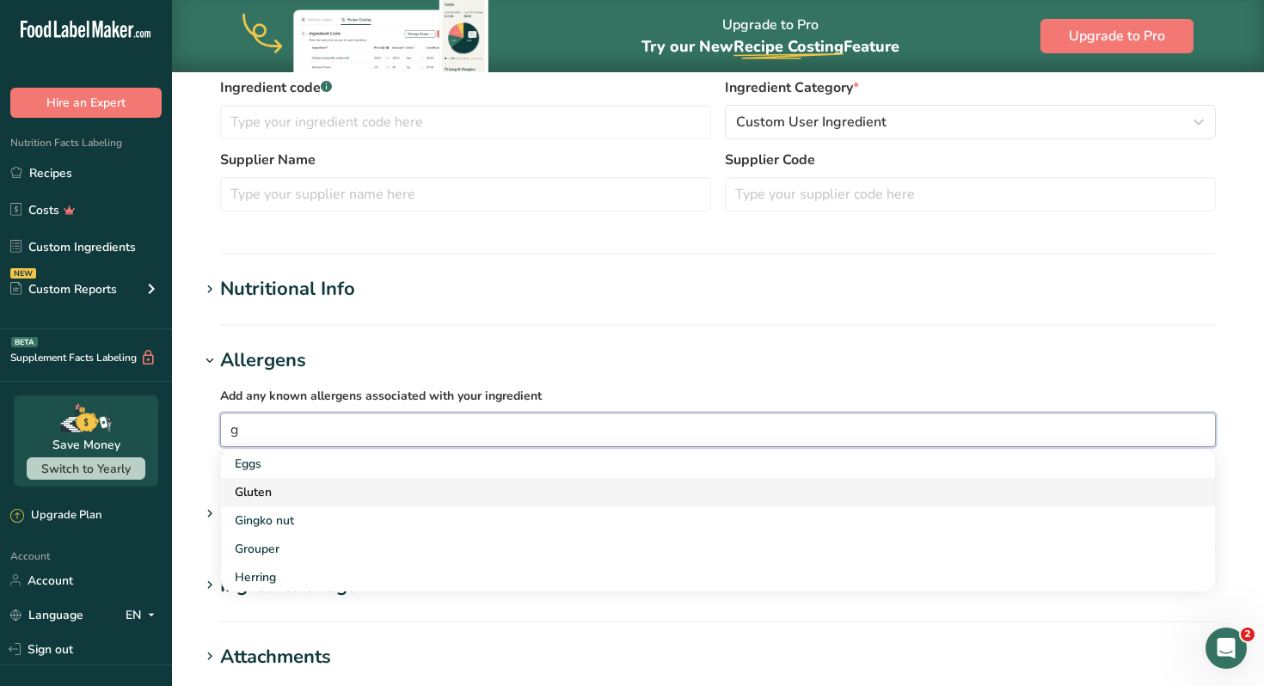
type input "g"
click at [271, 496] on div "Gluten" at bounding box center [704, 492] width 939 height 18
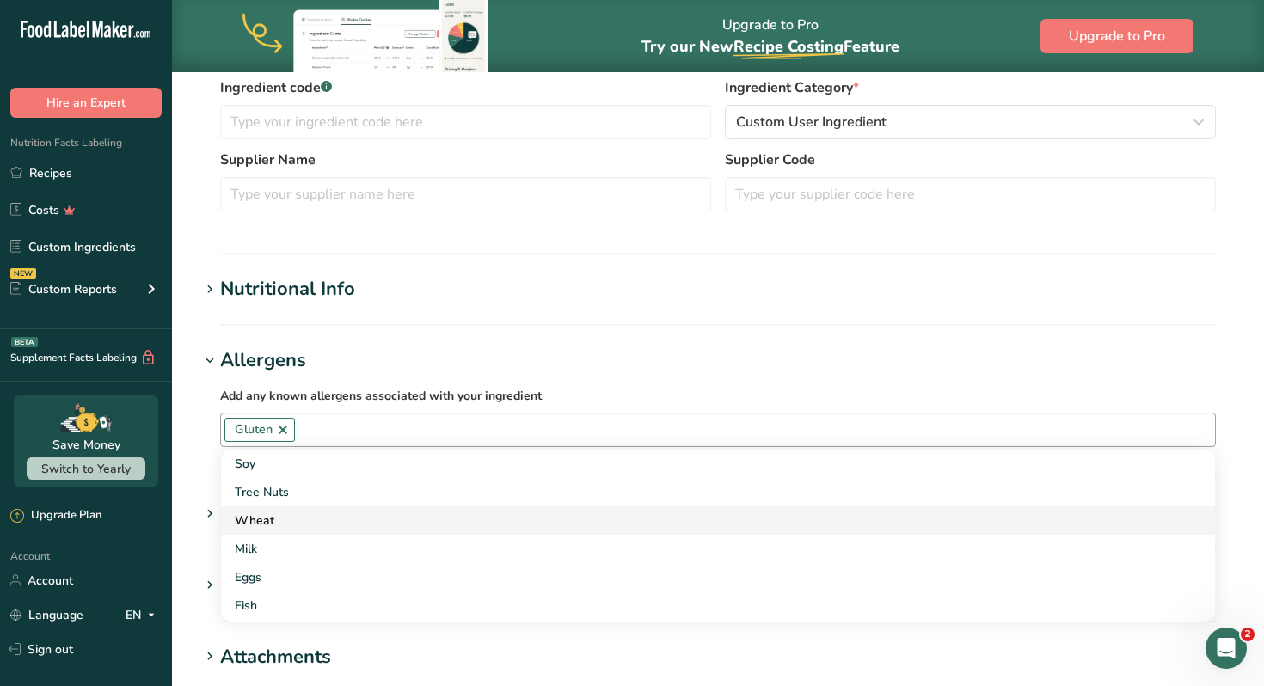
click at [294, 506] on link "Wheat" at bounding box center [718, 520] width 994 height 28
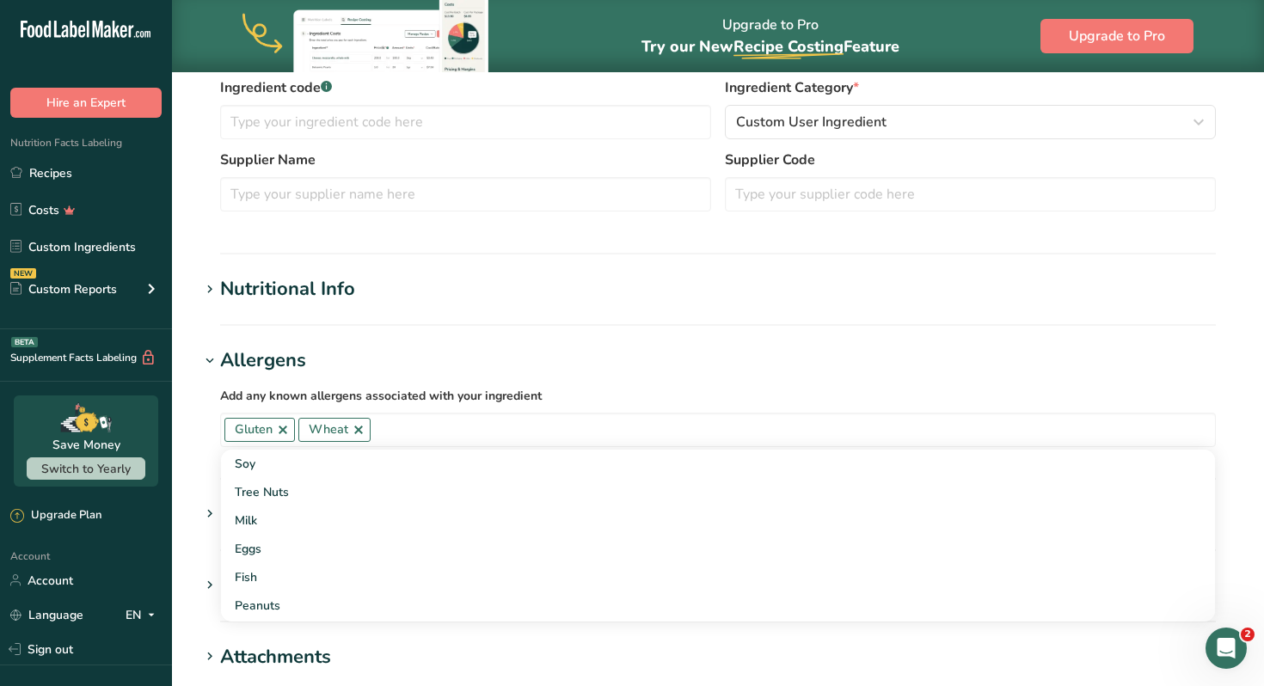
click at [694, 297] on h1 "Nutritional Info" at bounding box center [717, 289] width 1037 height 28
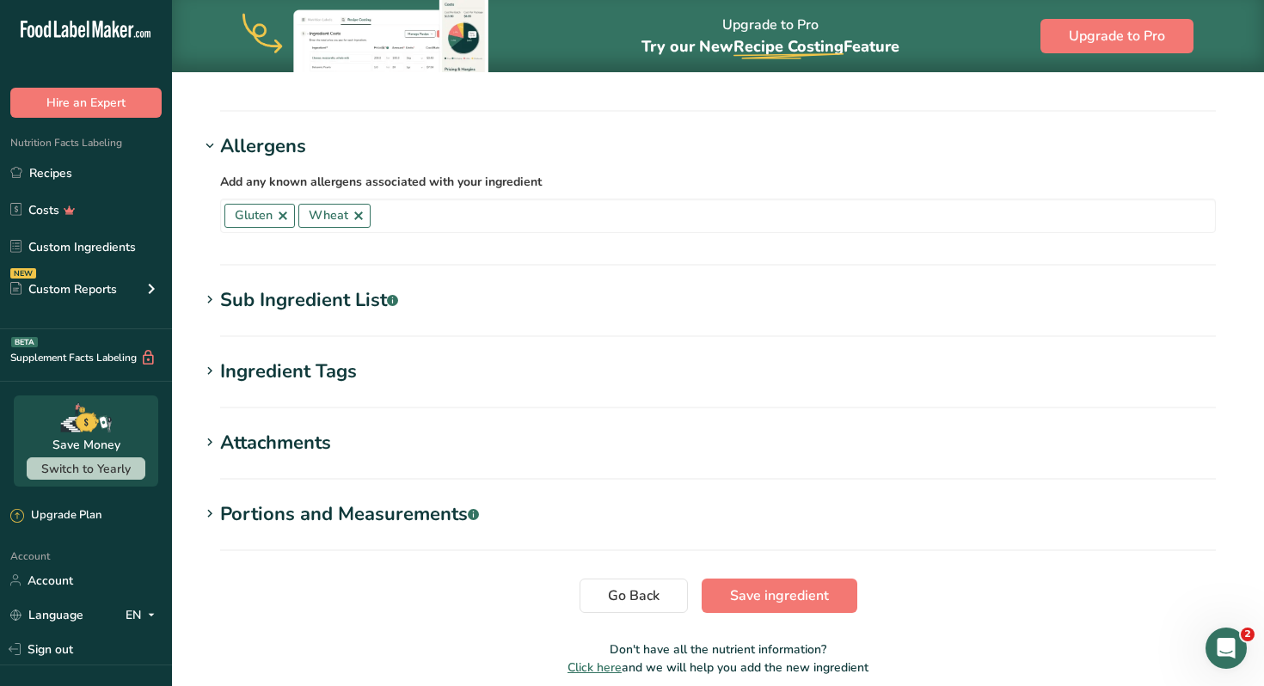
scroll to position [1394, 0]
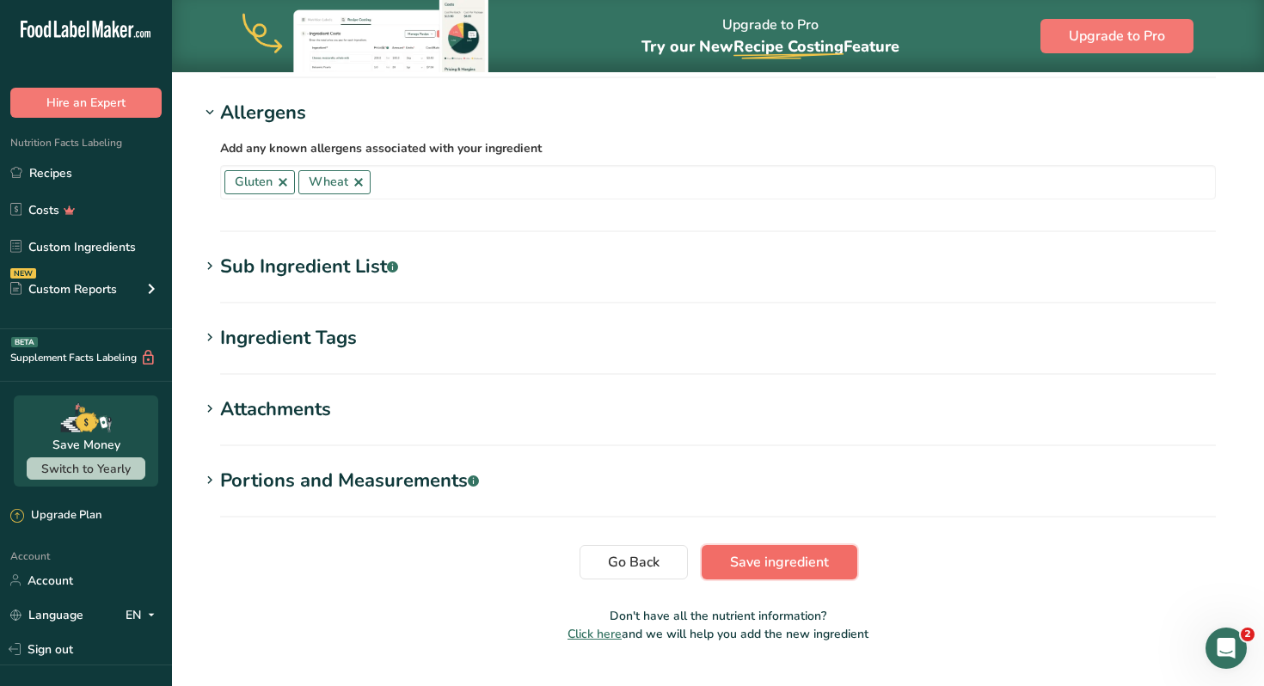
click at [752, 552] on span "Save ingredient" at bounding box center [779, 562] width 99 height 21
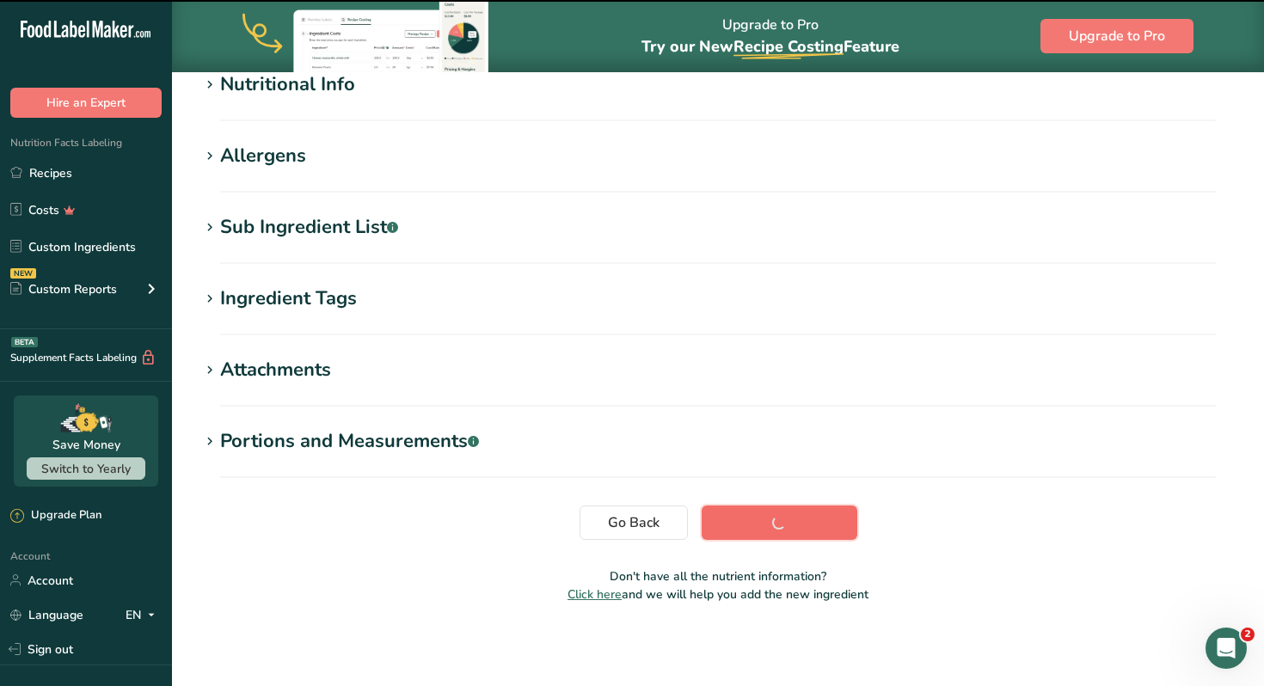
scroll to position [224, 0]
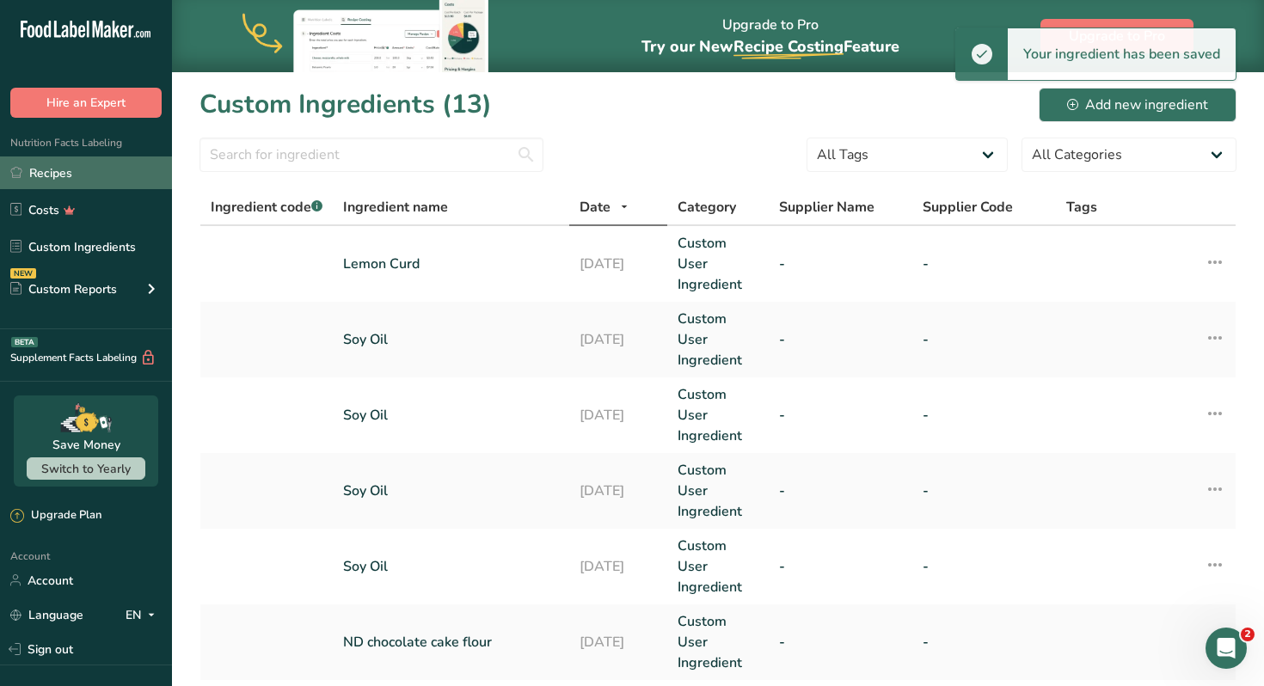
click at [81, 178] on link "Recipes" at bounding box center [86, 172] width 172 height 33
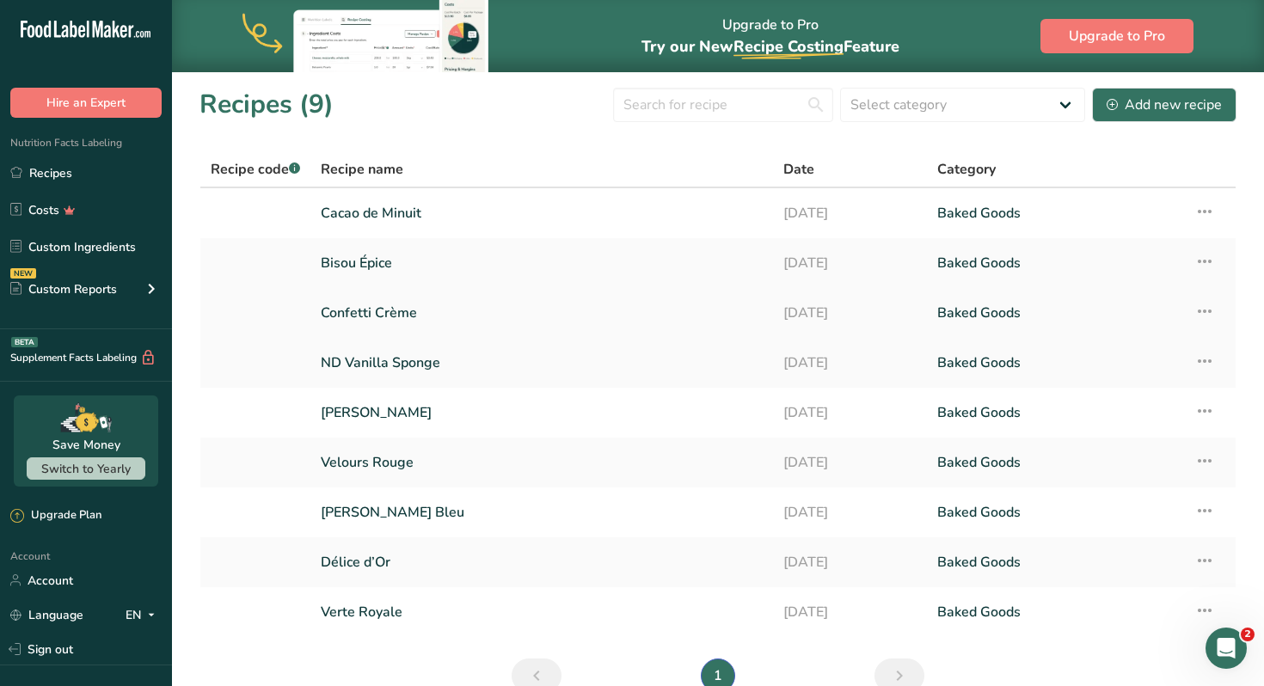
click at [371, 311] on link "Confetti Crème" at bounding box center [542, 313] width 442 height 36
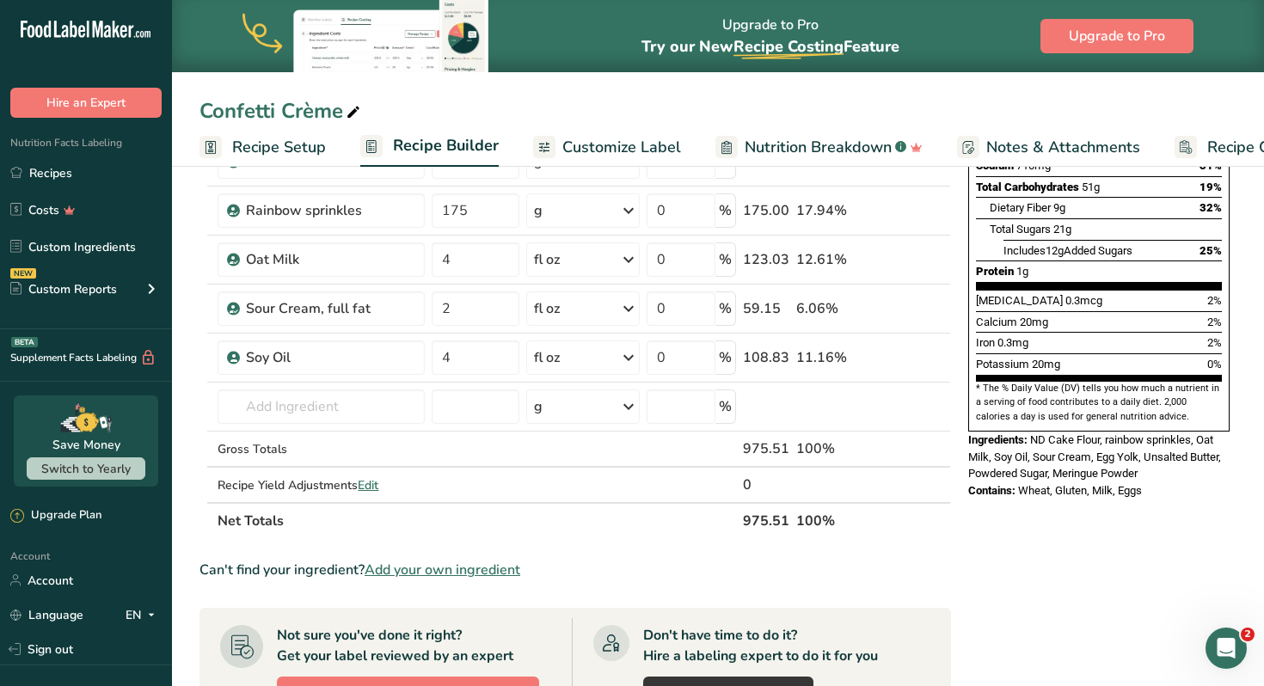
scroll to position [353, 0]
click at [890, 356] on icon at bounding box center [886, 357] width 12 height 18
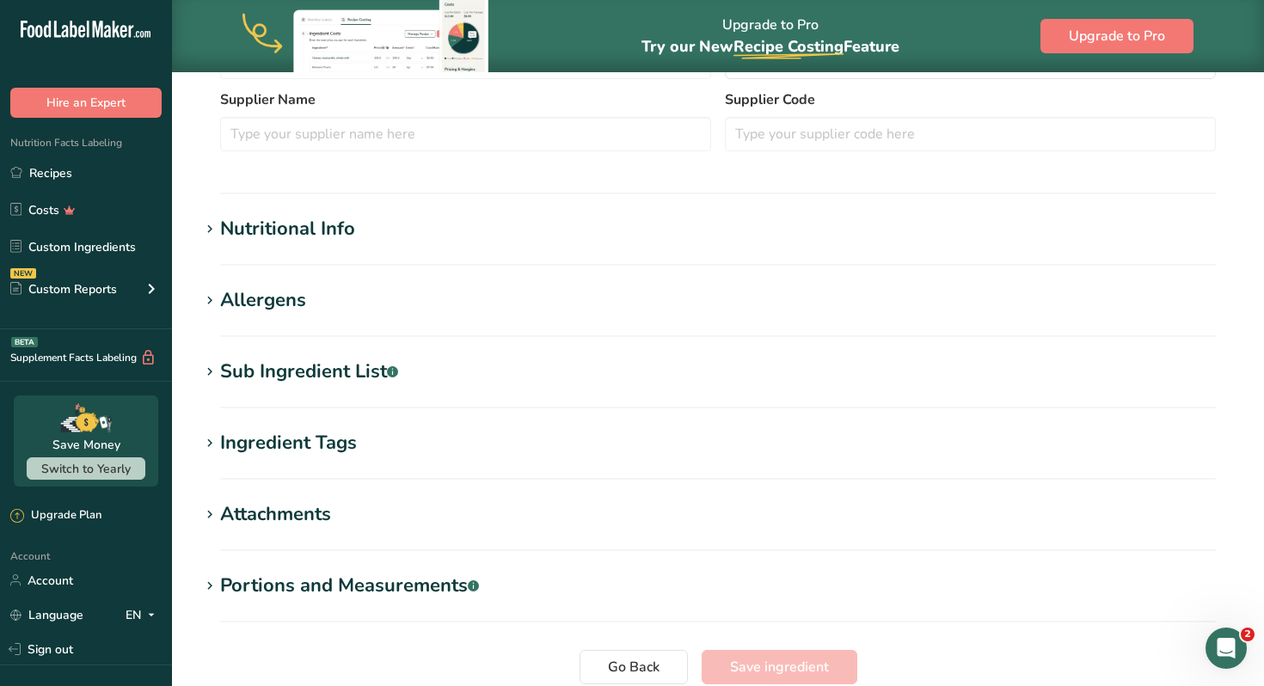
type input "Soy Oil"
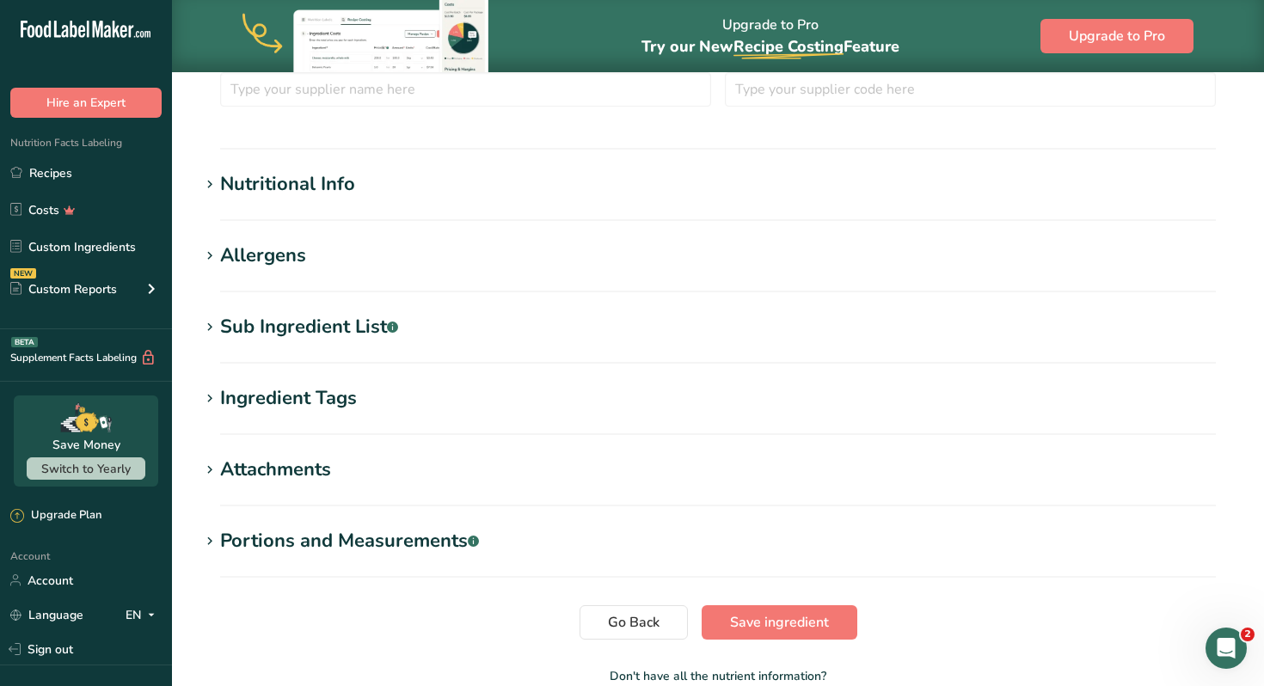
scroll to position [404, 0]
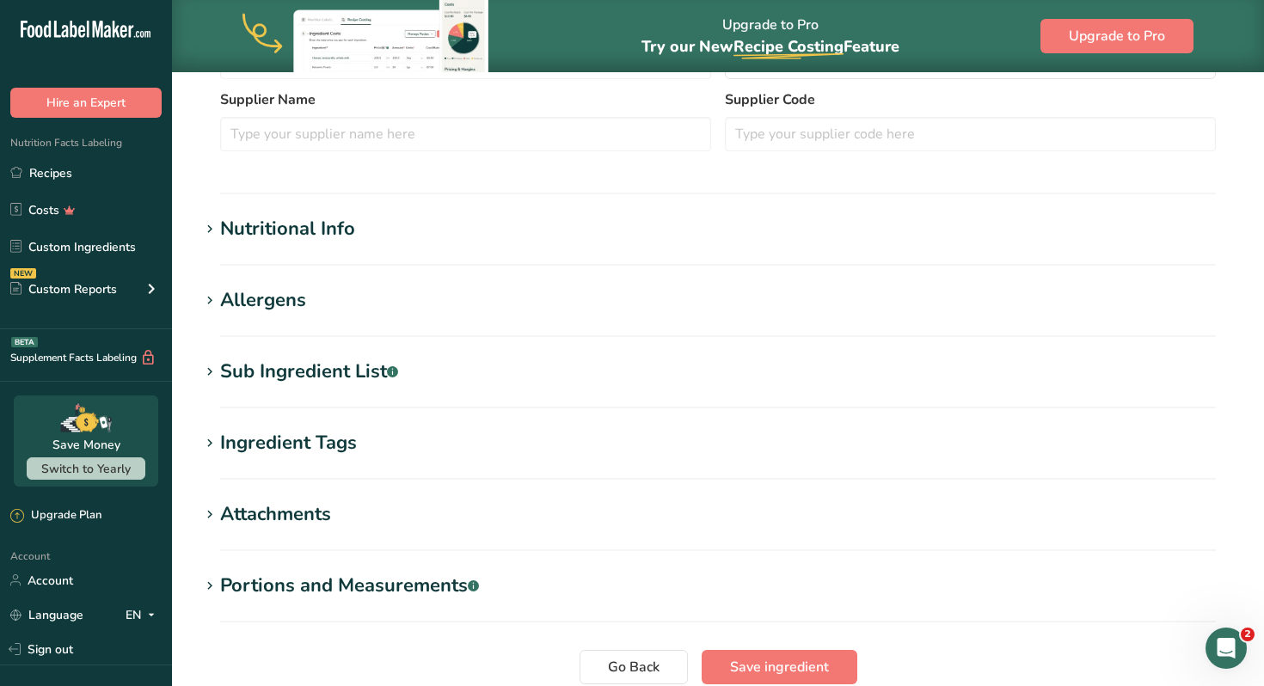
click at [282, 305] on div "Allergens" at bounding box center [263, 300] width 86 height 28
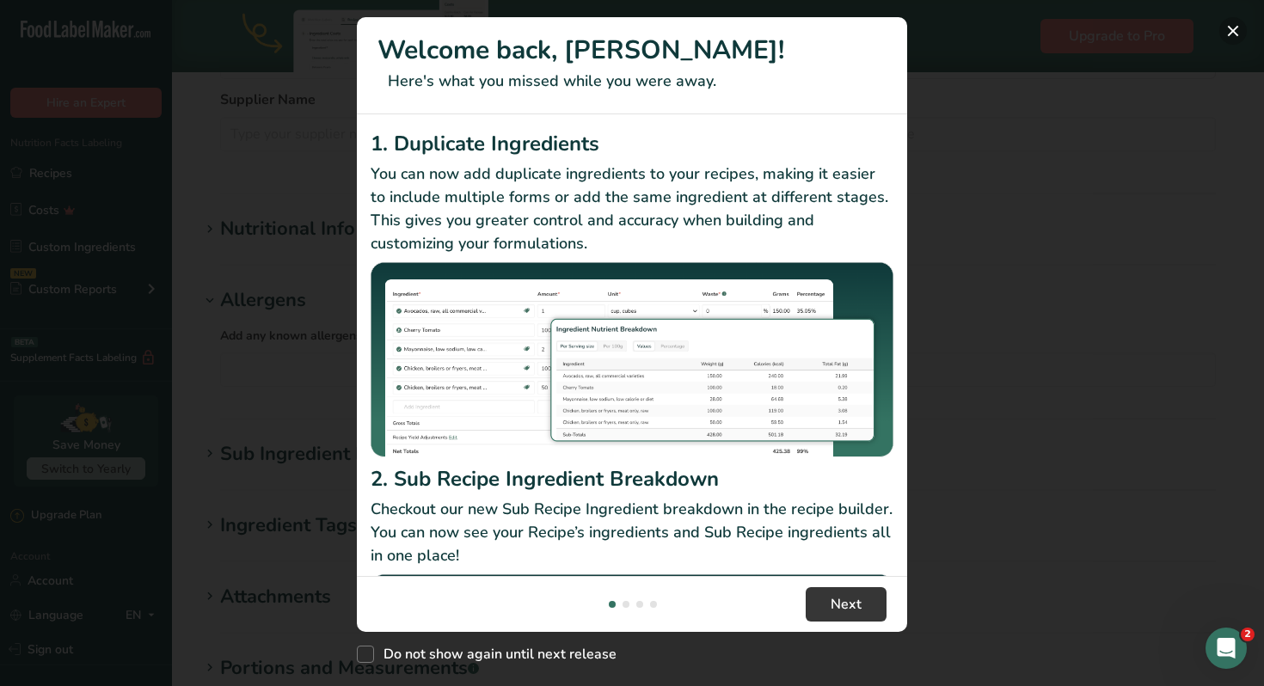
click at [1237, 28] on button "New Features" at bounding box center [1233, 31] width 28 height 28
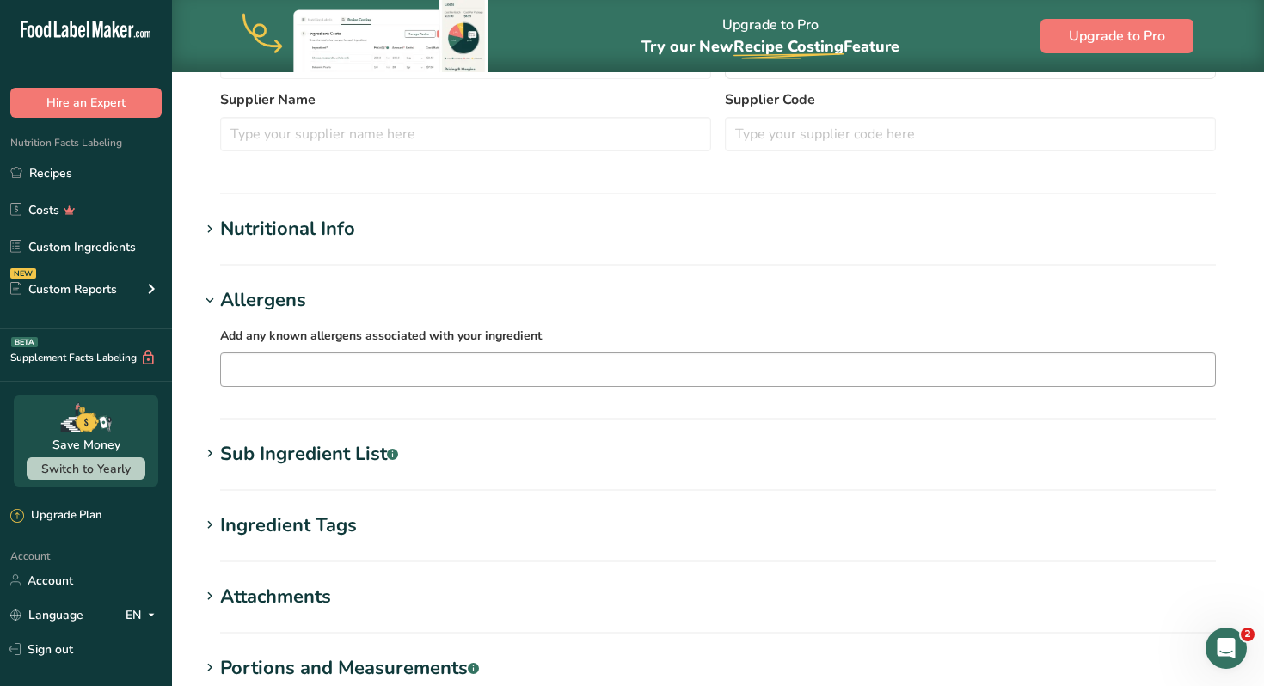
click at [396, 372] on input "text" at bounding box center [718, 369] width 994 height 27
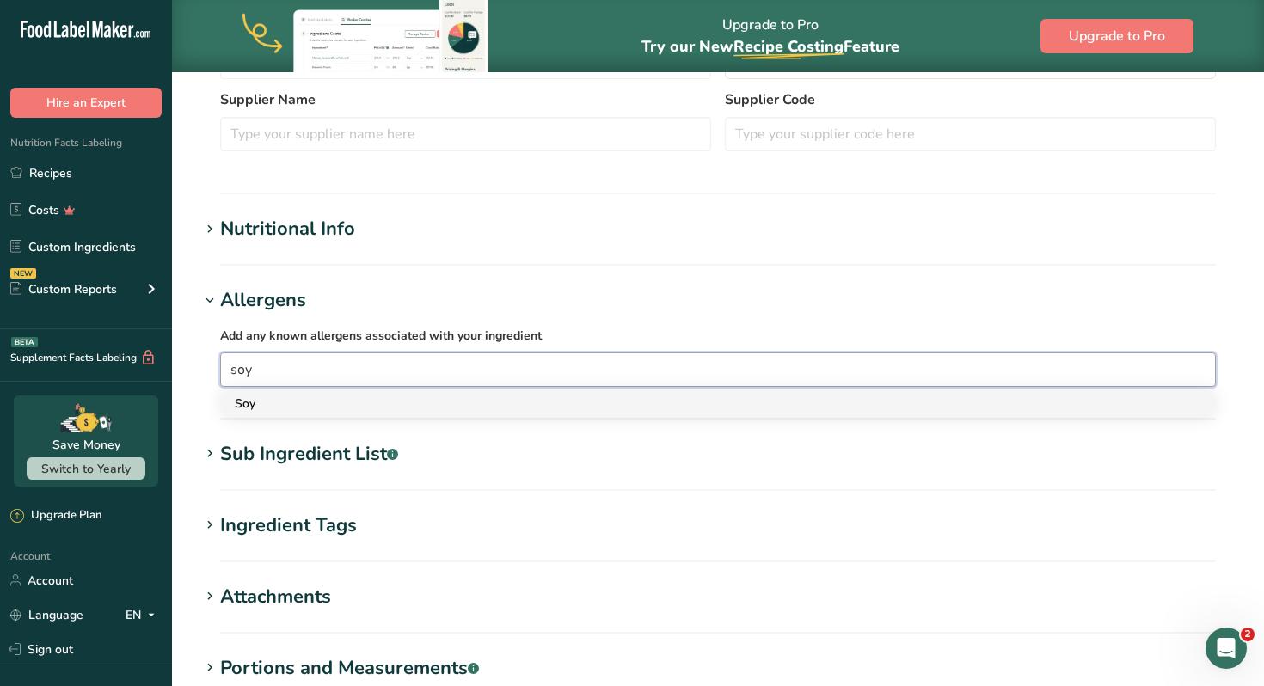
type input "soy"
click at [245, 403] on div "Soy" at bounding box center [704, 404] width 939 height 18
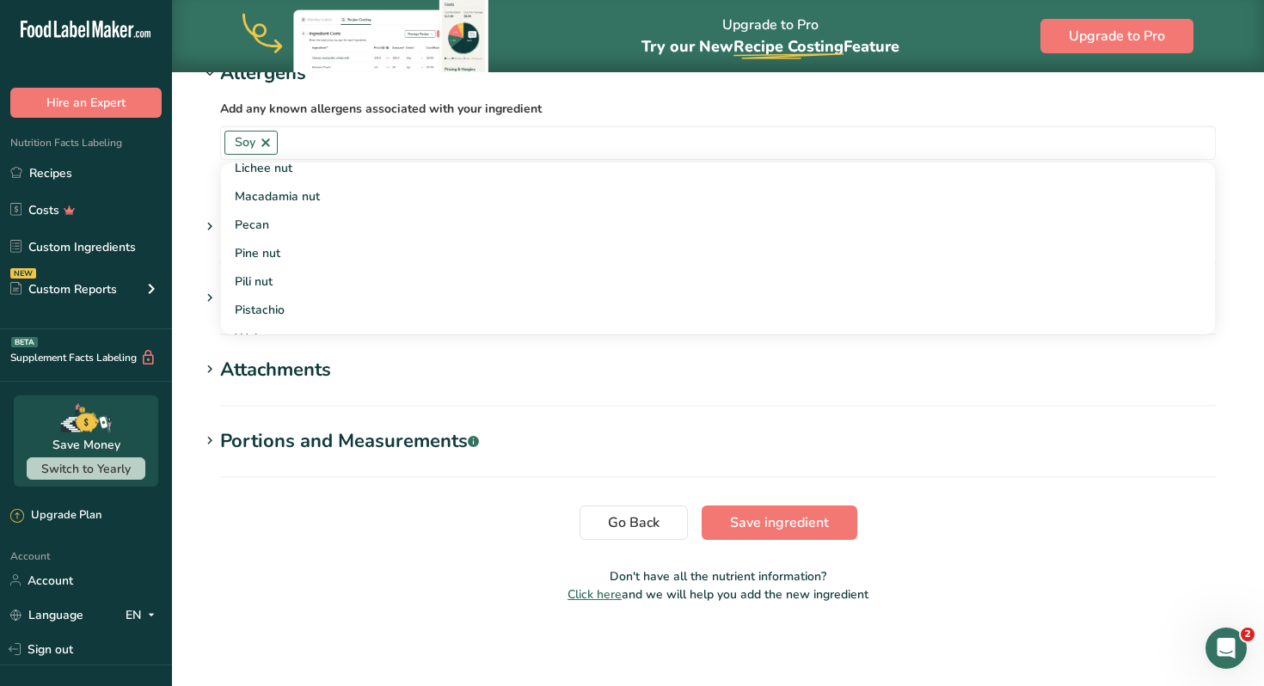
scroll to position [738, 0]
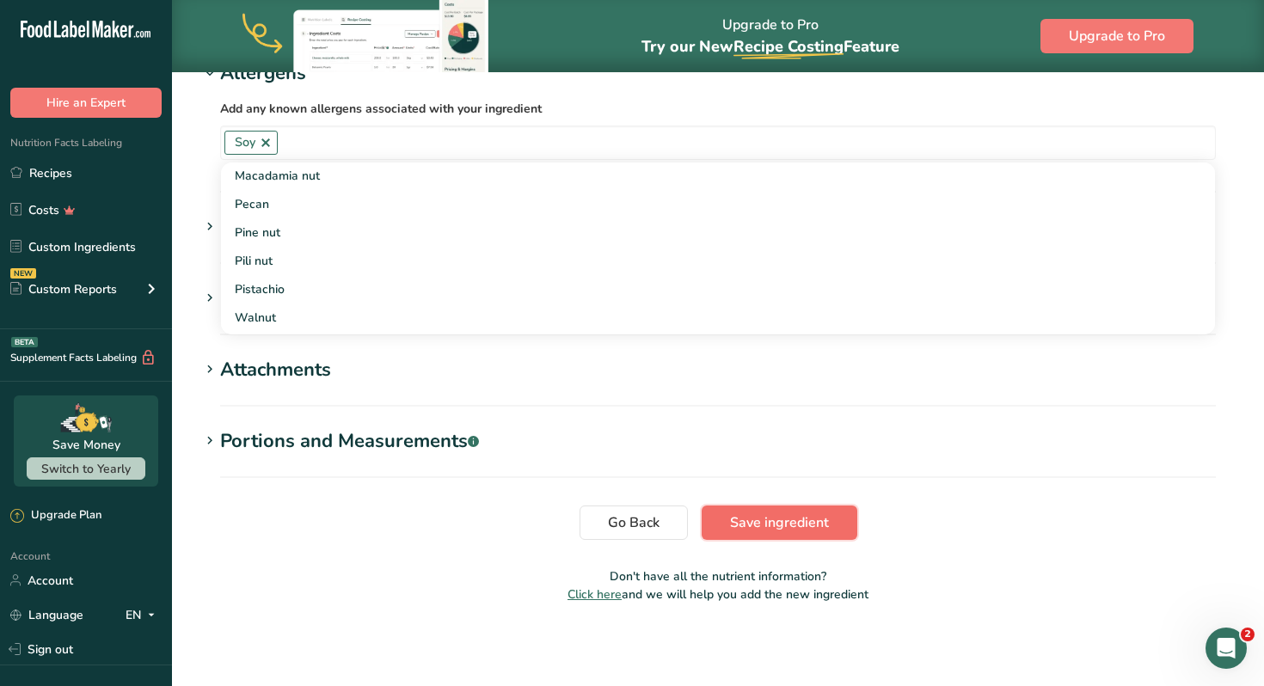
click at [741, 528] on span "Save ingredient" at bounding box center [779, 522] width 99 height 21
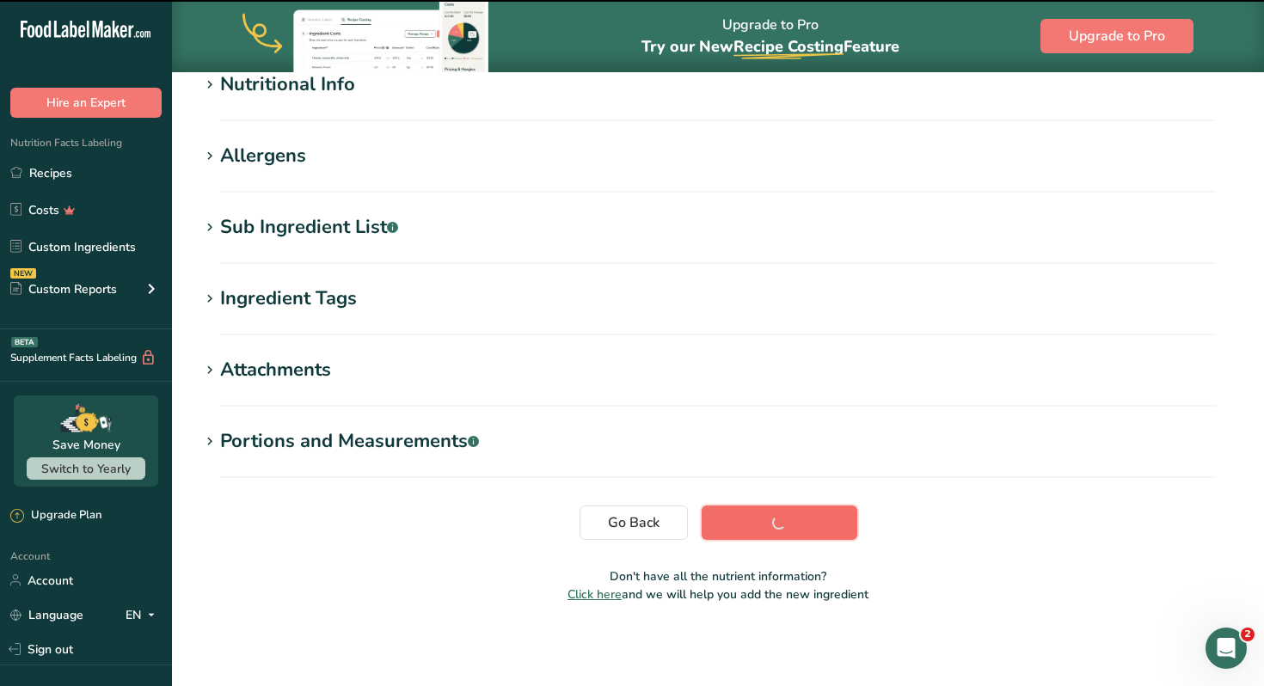
scroll to position [224, 0]
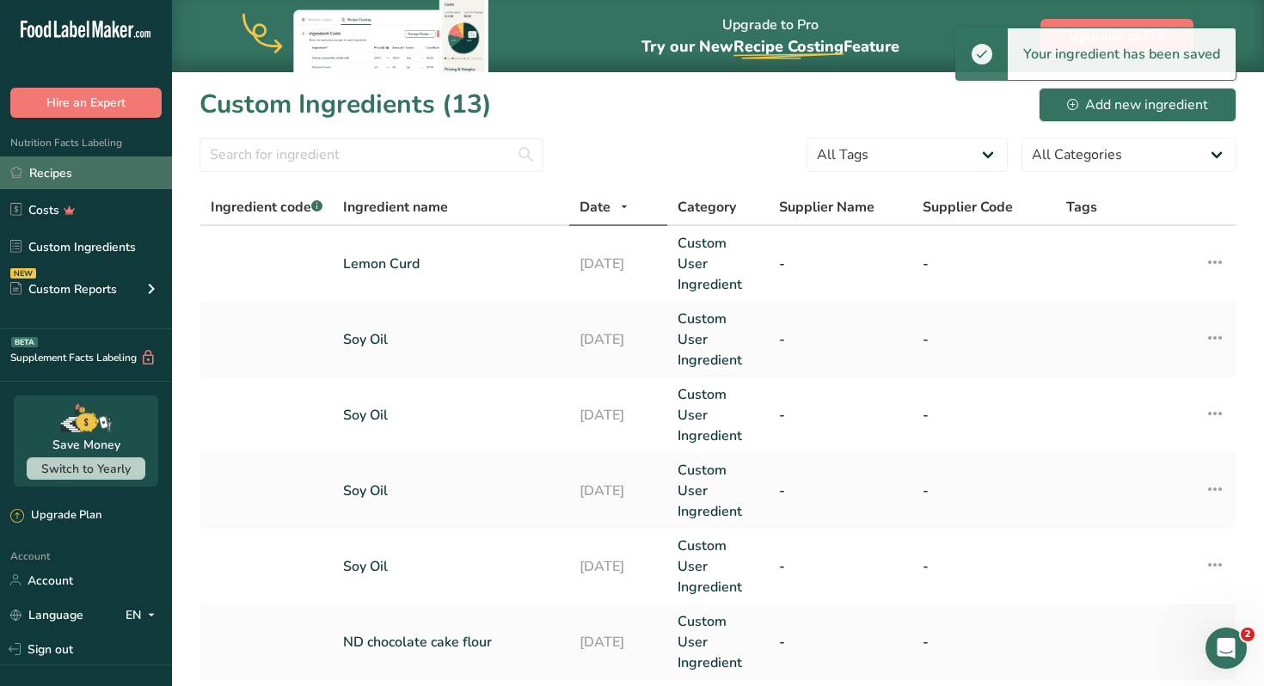
click at [52, 164] on link "Recipes" at bounding box center [86, 172] width 172 height 33
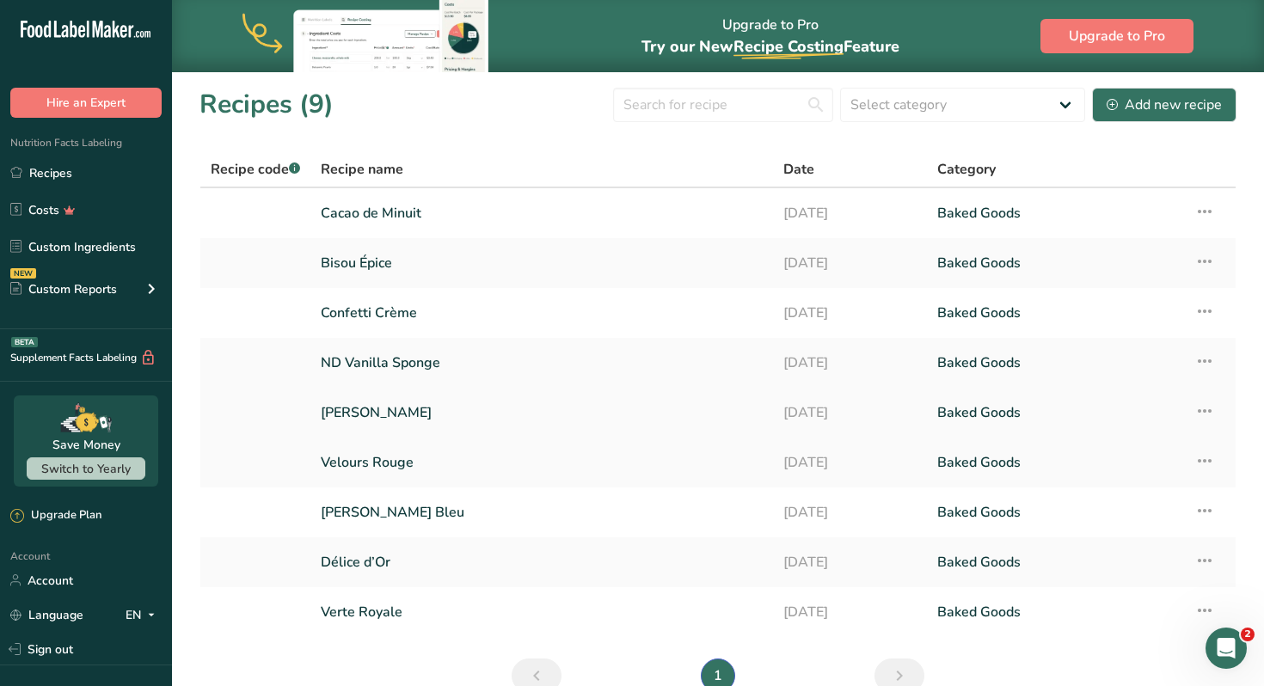
click at [372, 409] on link "[PERSON_NAME]" at bounding box center [542, 413] width 442 height 36
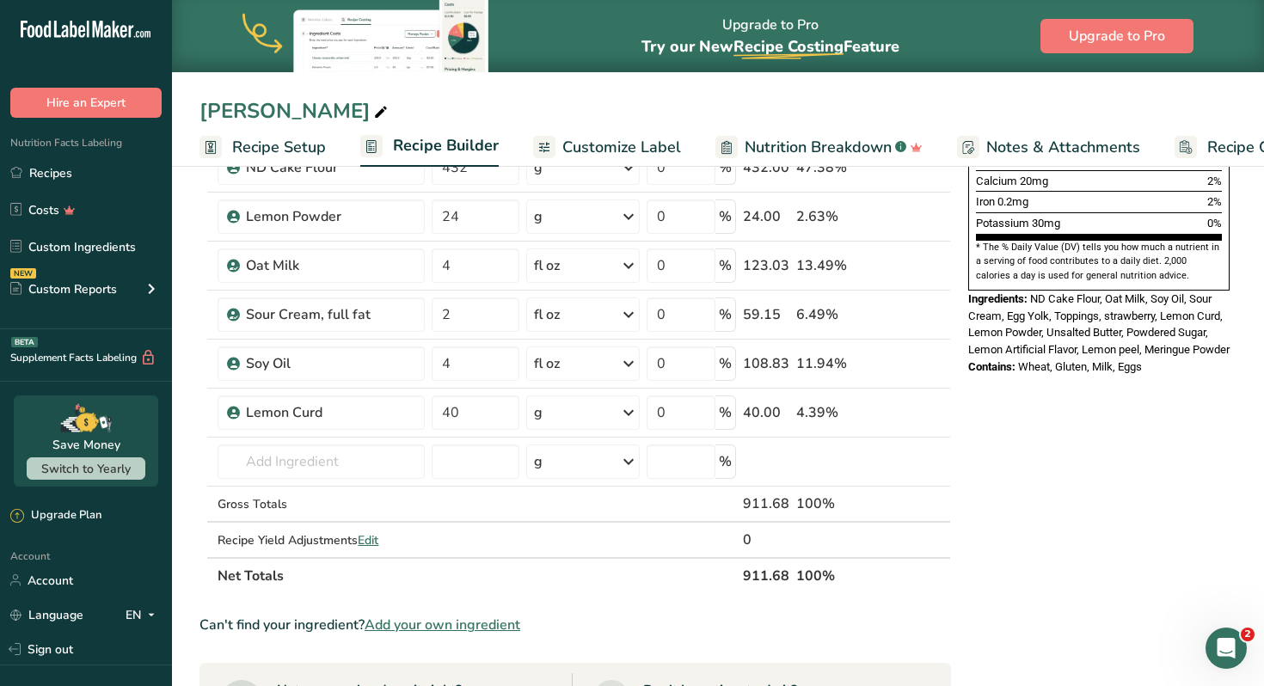
scroll to position [494, 0]
click at [888, 364] on icon at bounding box center [886, 363] width 12 height 18
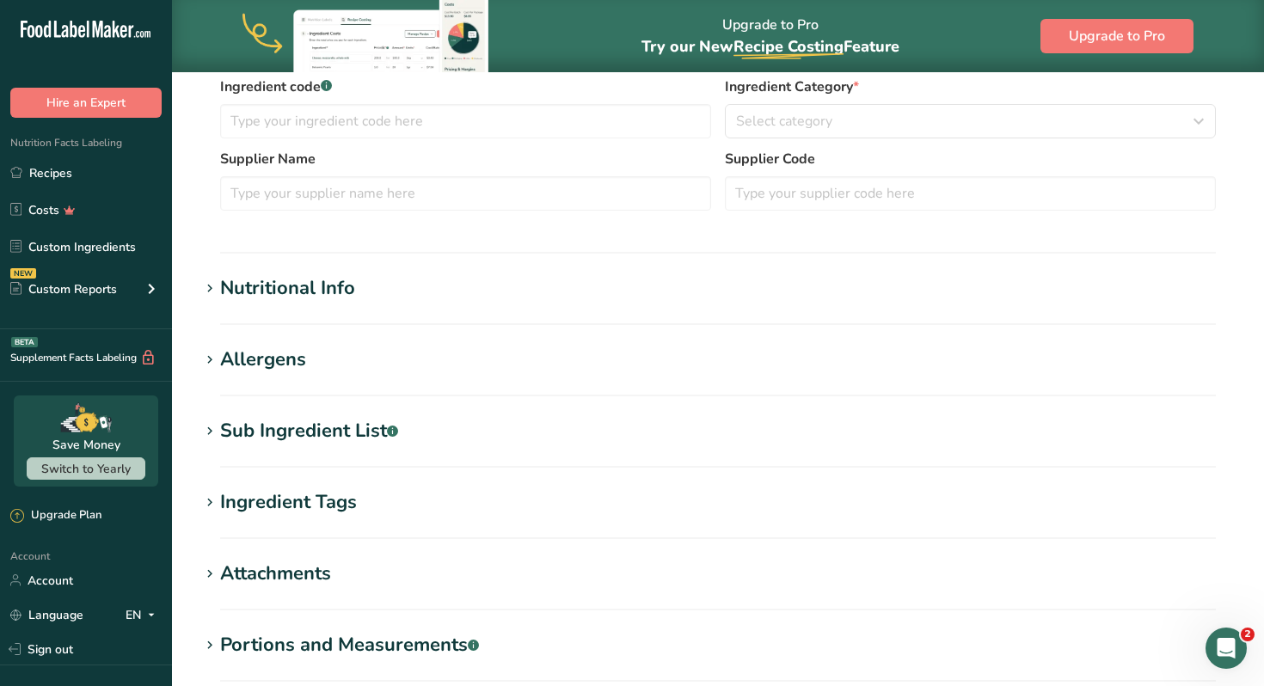
type input "Soy Oil"
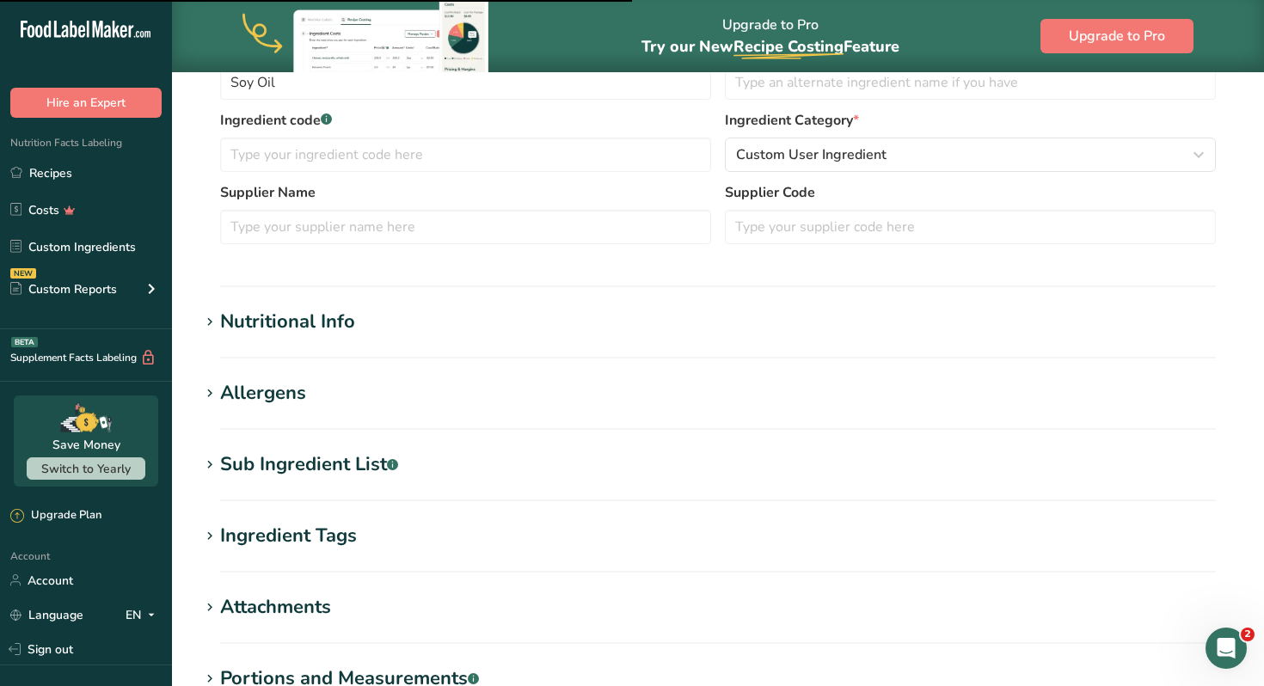
scroll to position [297, 0]
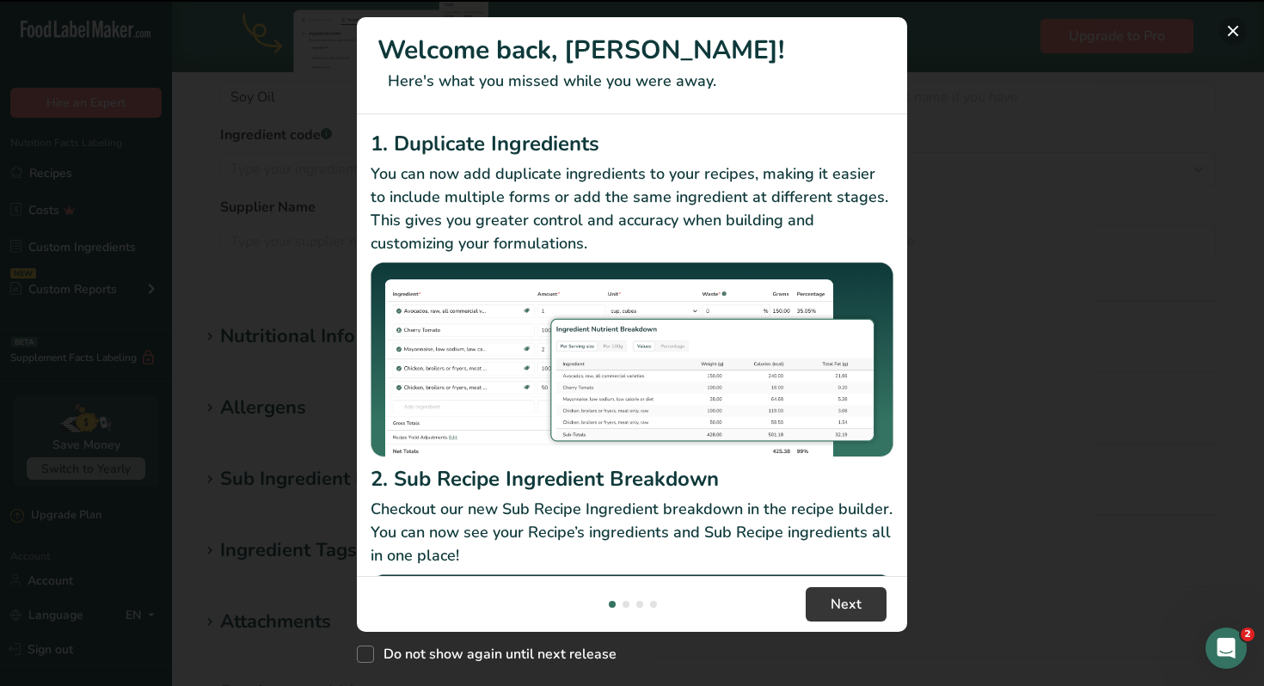
click at [1238, 39] on button "New Features" at bounding box center [1233, 31] width 28 height 28
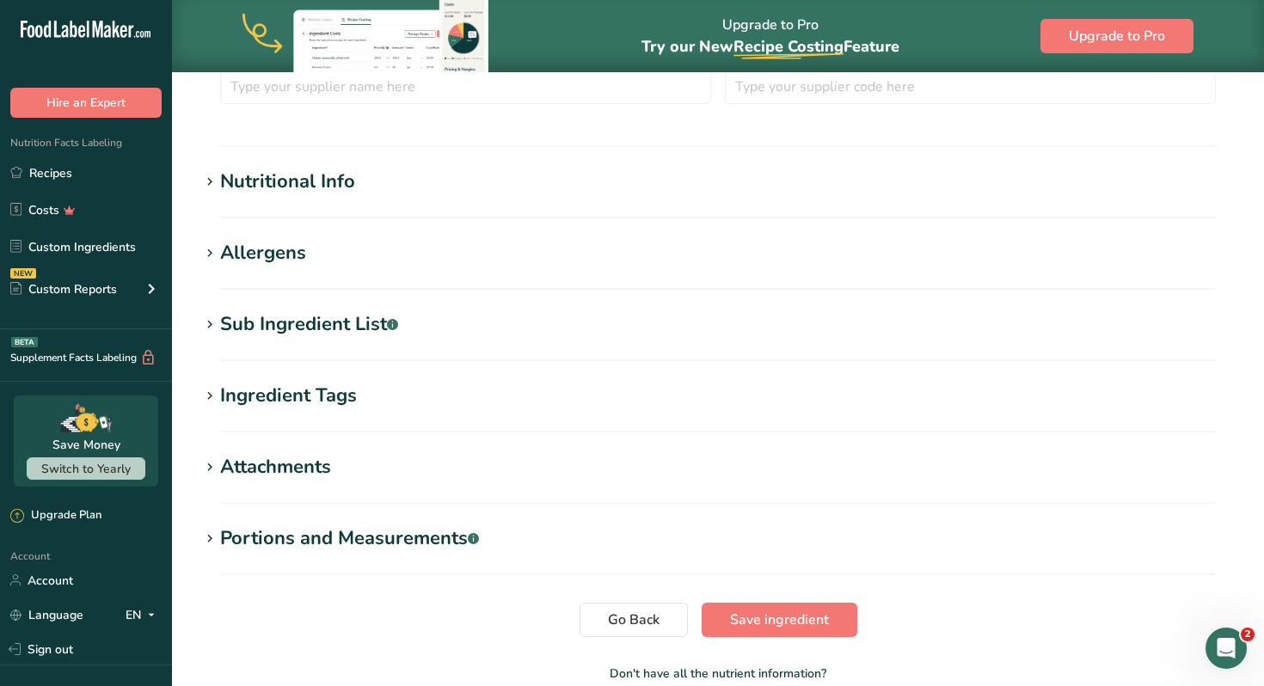
scroll to position [460, 0]
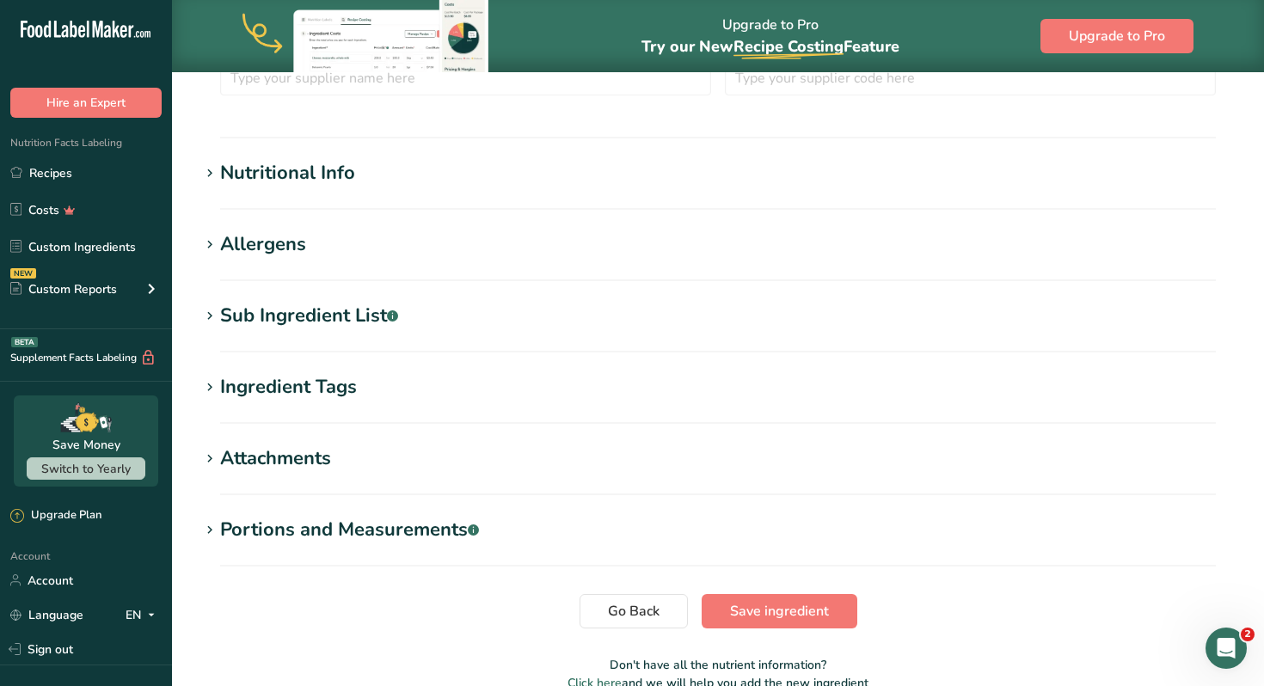
click at [302, 248] on div "Allergens" at bounding box center [263, 244] width 86 height 28
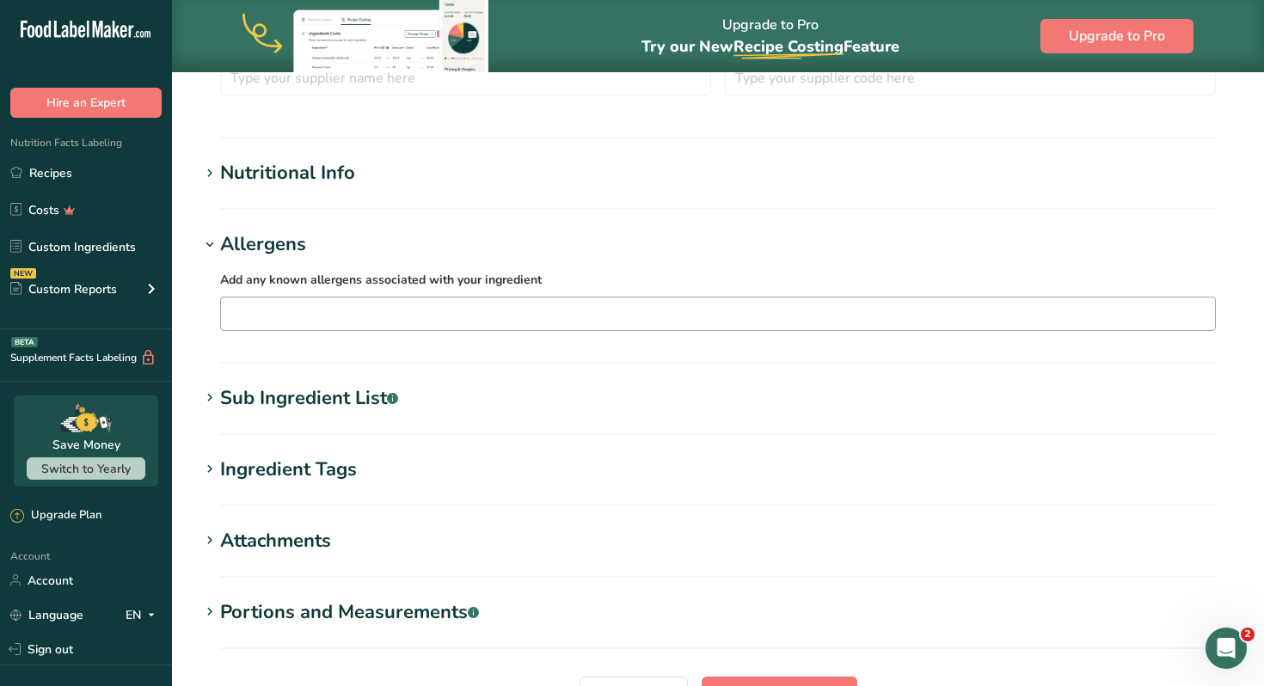
click at [290, 310] on input "text" at bounding box center [718, 313] width 994 height 27
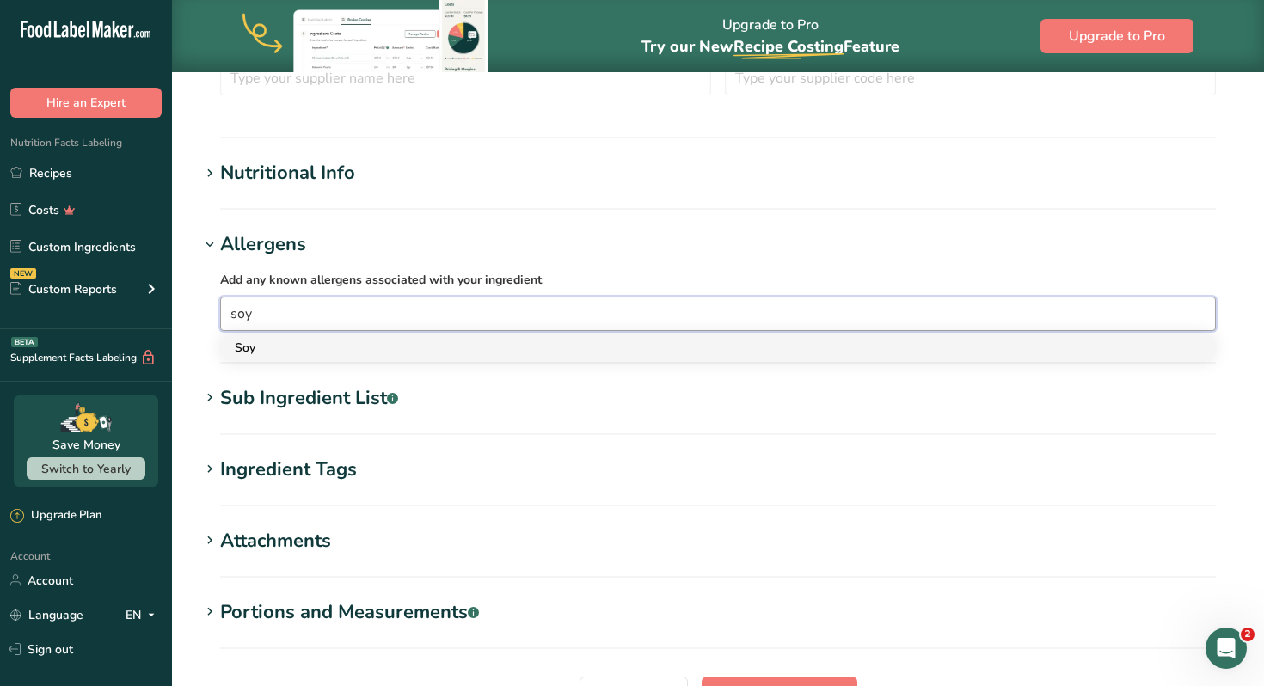
type input "soy"
click at [248, 350] on div "Soy" at bounding box center [704, 348] width 939 height 18
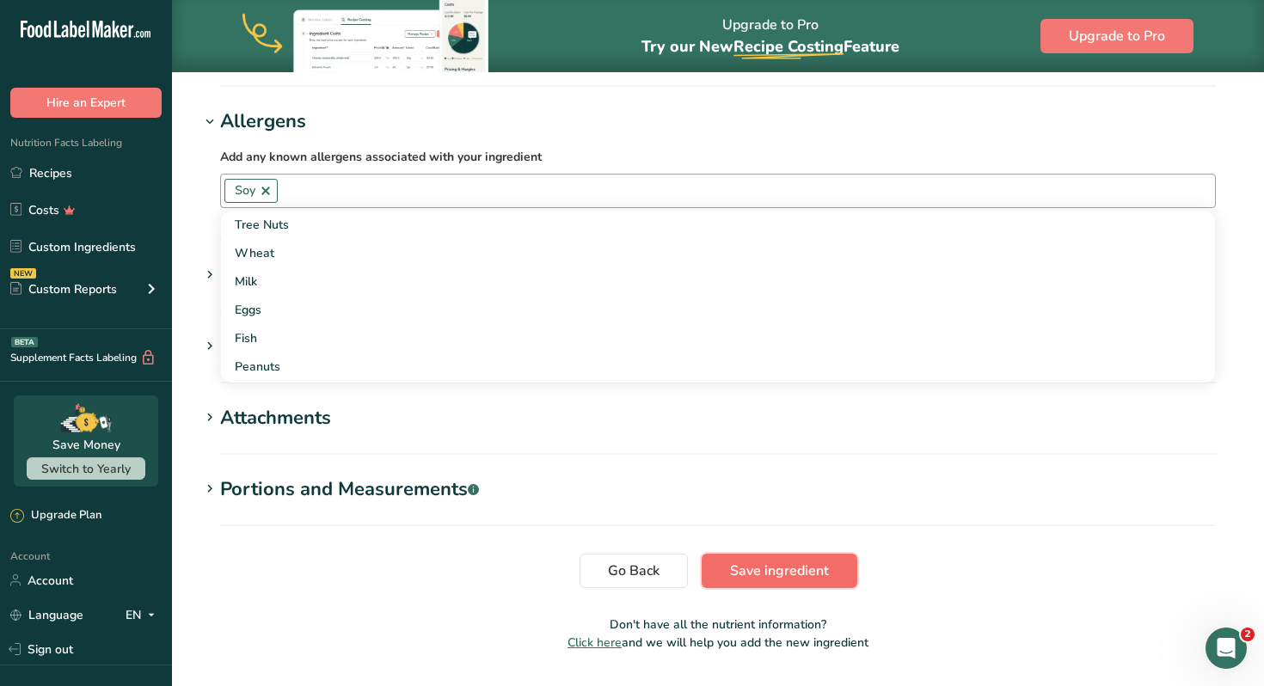
click at [745, 571] on span "Save ingredient" at bounding box center [779, 570] width 99 height 21
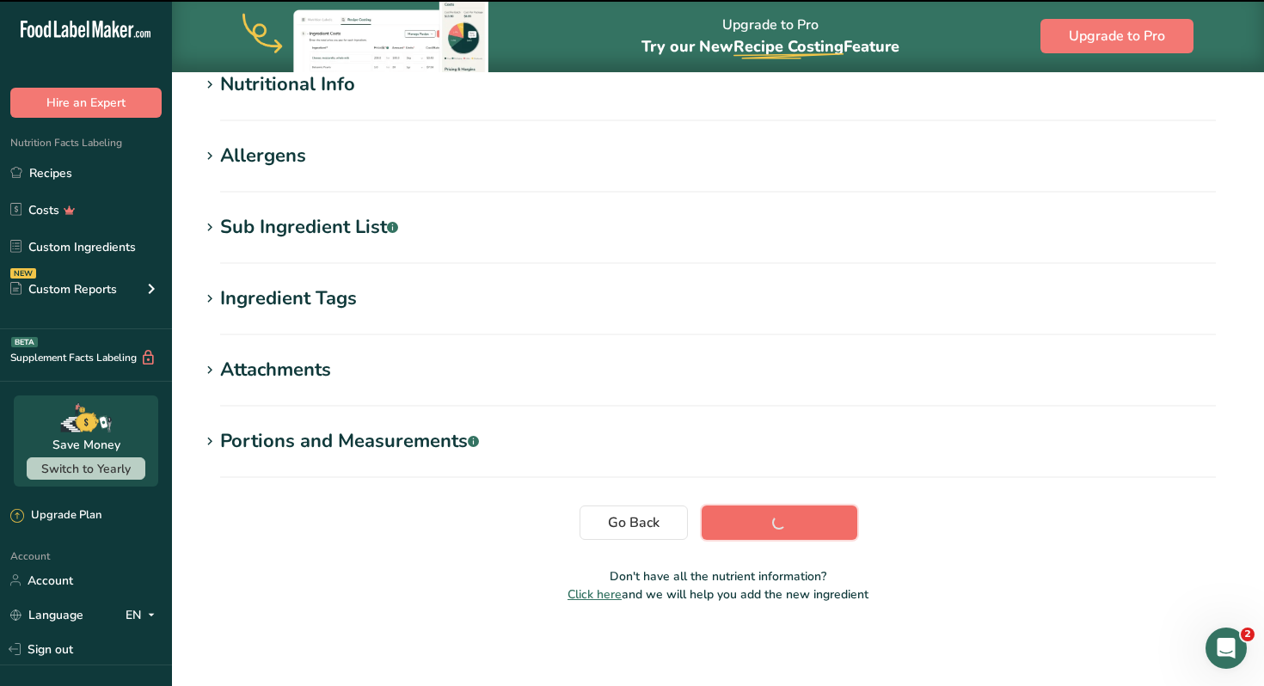
scroll to position [224, 0]
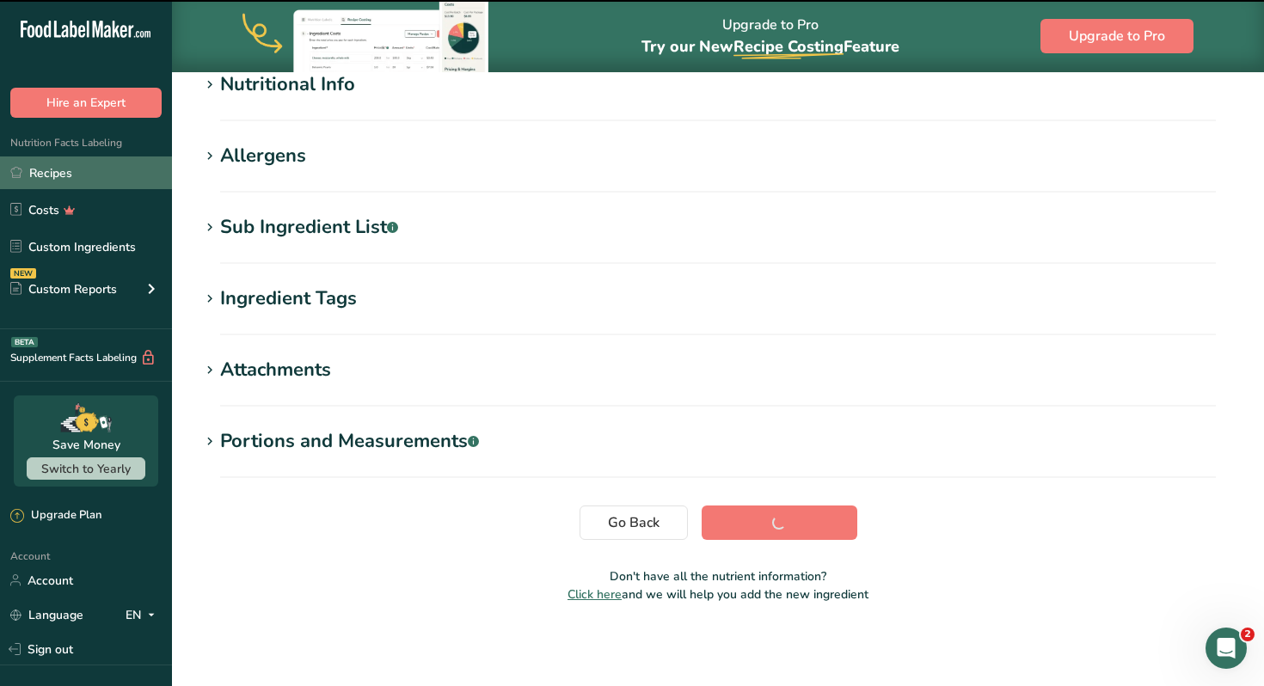
click at [85, 173] on link "Recipes" at bounding box center [86, 172] width 172 height 33
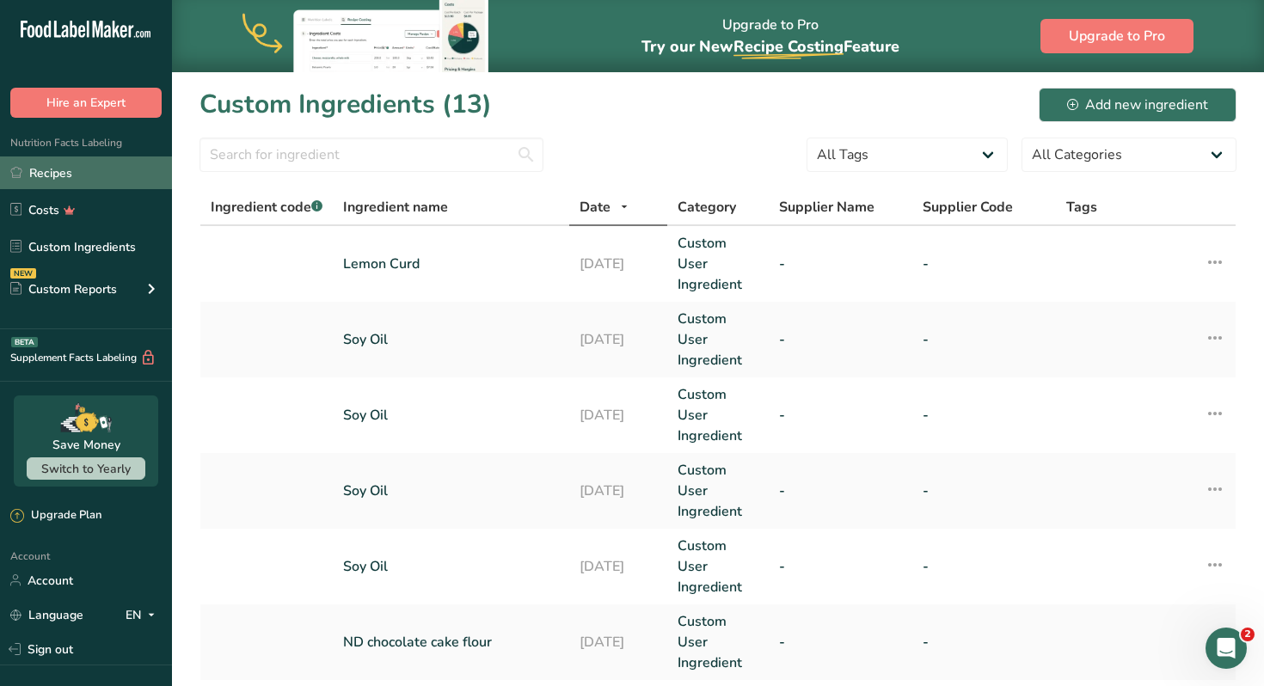
click at [42, 179] on link "Recipes" at bounding box center [86, 172] width 172 height 33
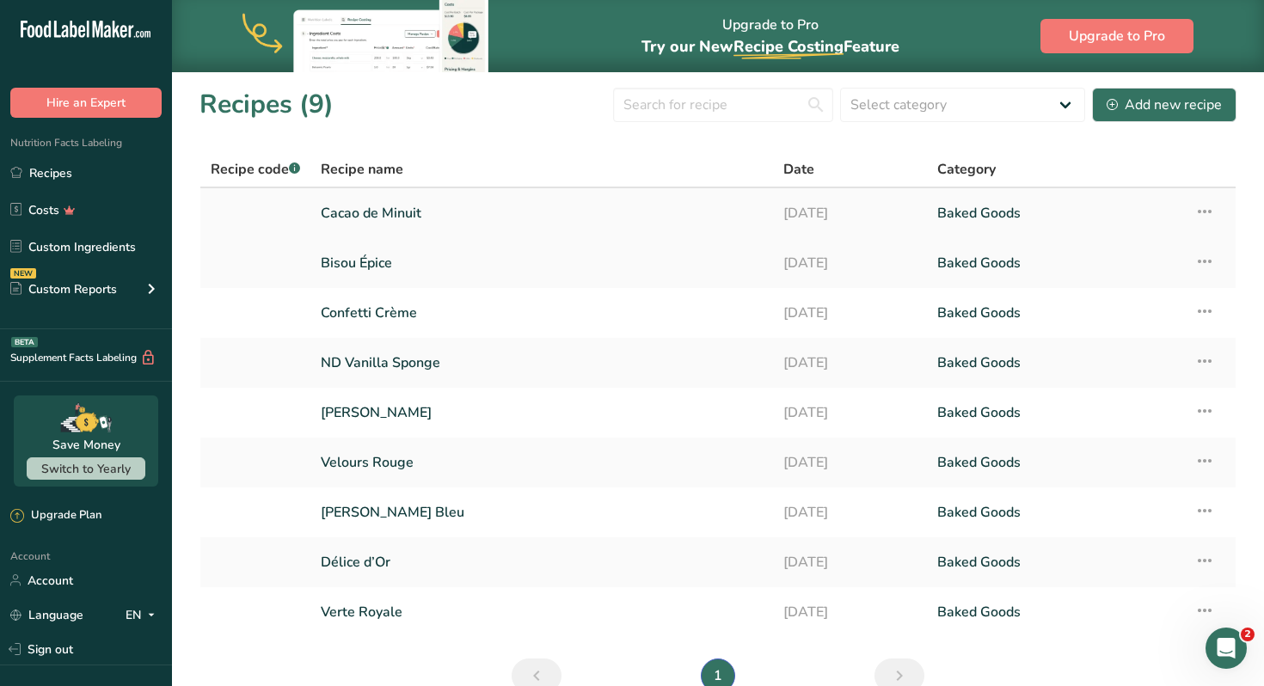
click at [373, 216] on link "Cacao de Minuit" at bounding box center [542, 213] width 442 height 36
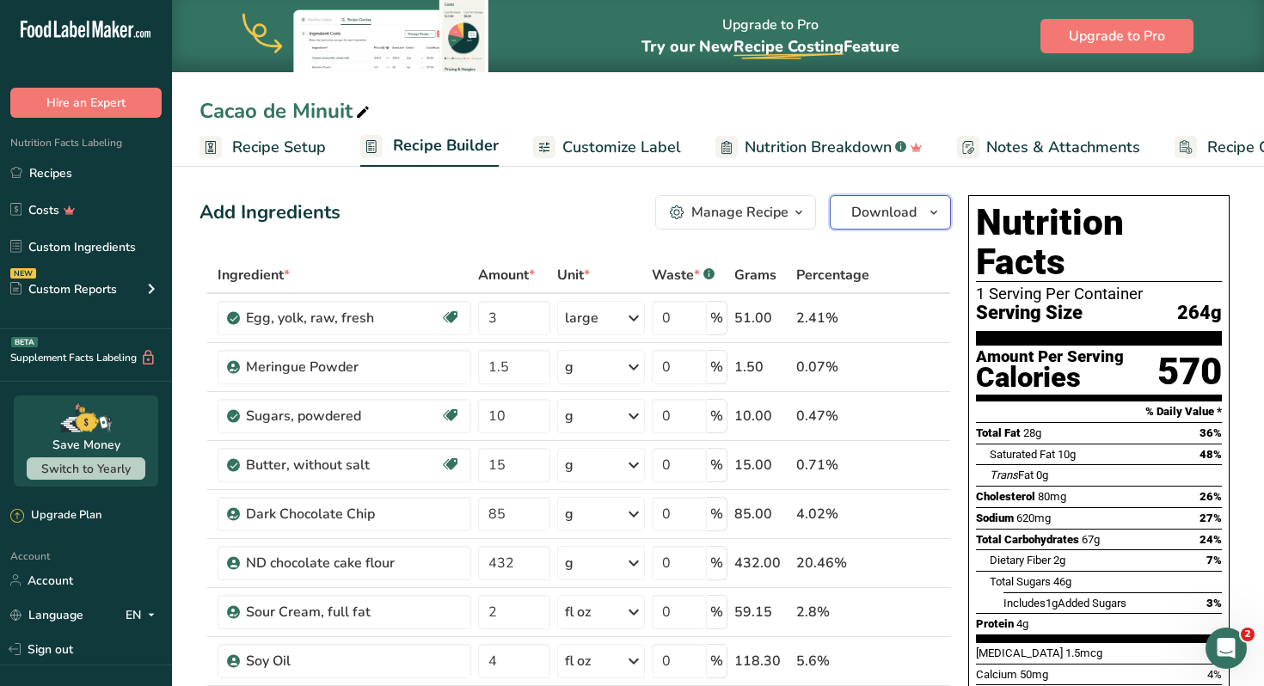
click at [885, 211] on span "Download" at bounding box center [883, 212] width 65 height 21
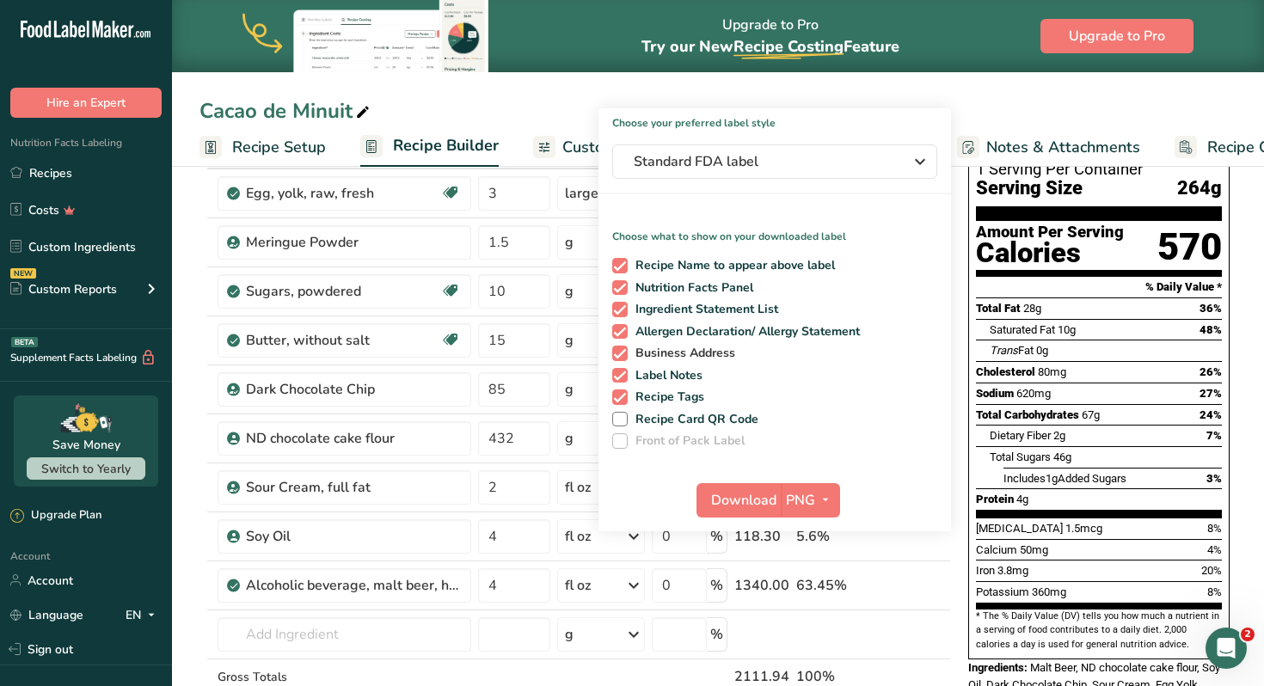
scroll to position [132, 0]
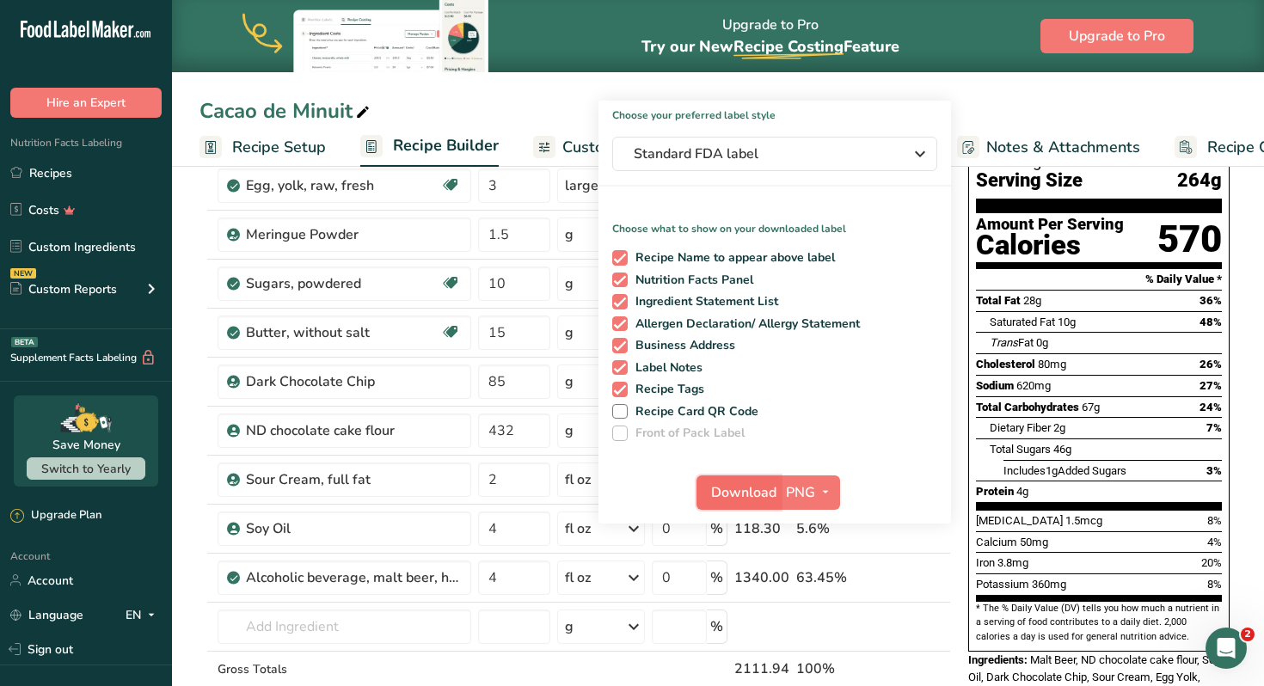
click at [758, 486] on span "Download" at bounding box center [743, 492] width 65 height 21
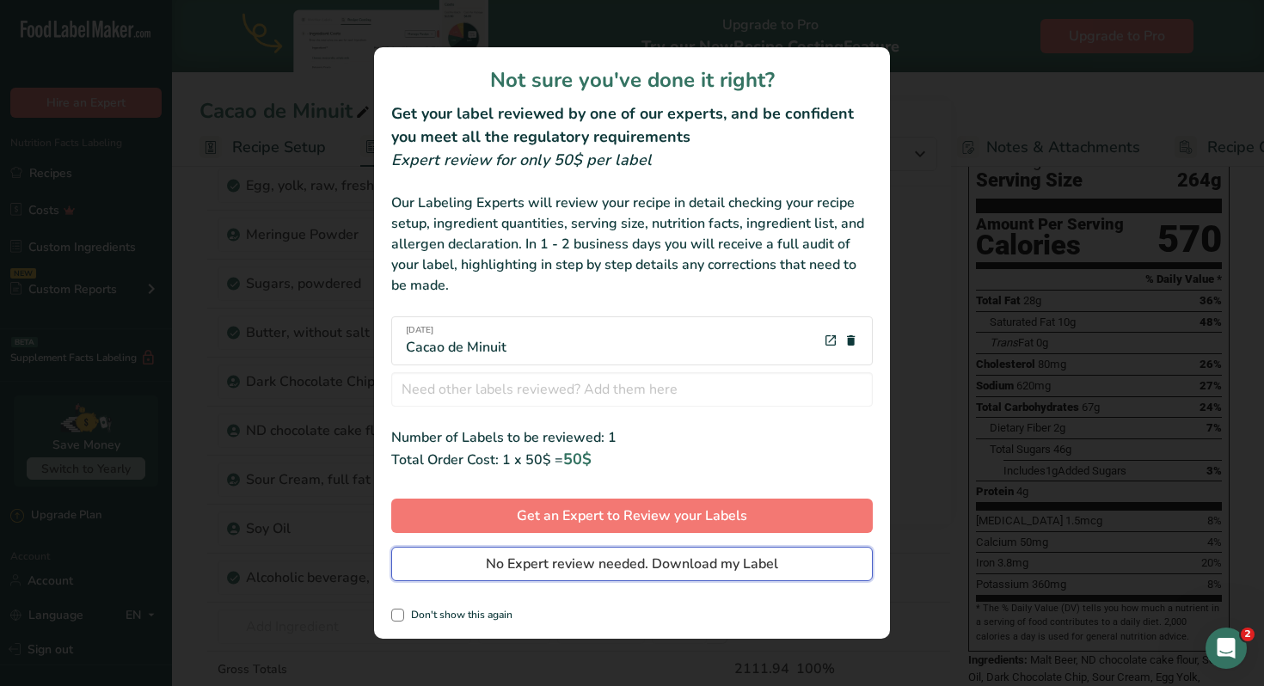
click at [620, 563] on span "No Expert review needed. Download my Label" at bounding box center [632, 564] width 292 height 21
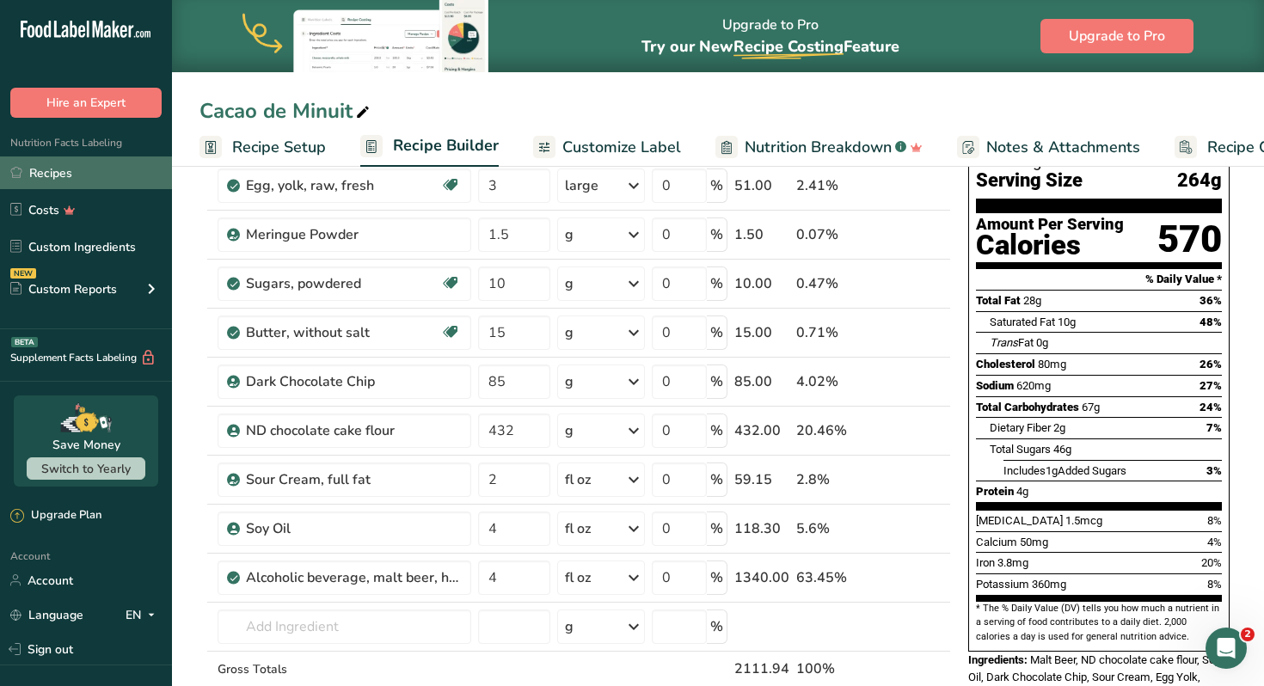
click at [60, 173] on link "Recipes" at bounding box center [86, 172] width 172 height 33
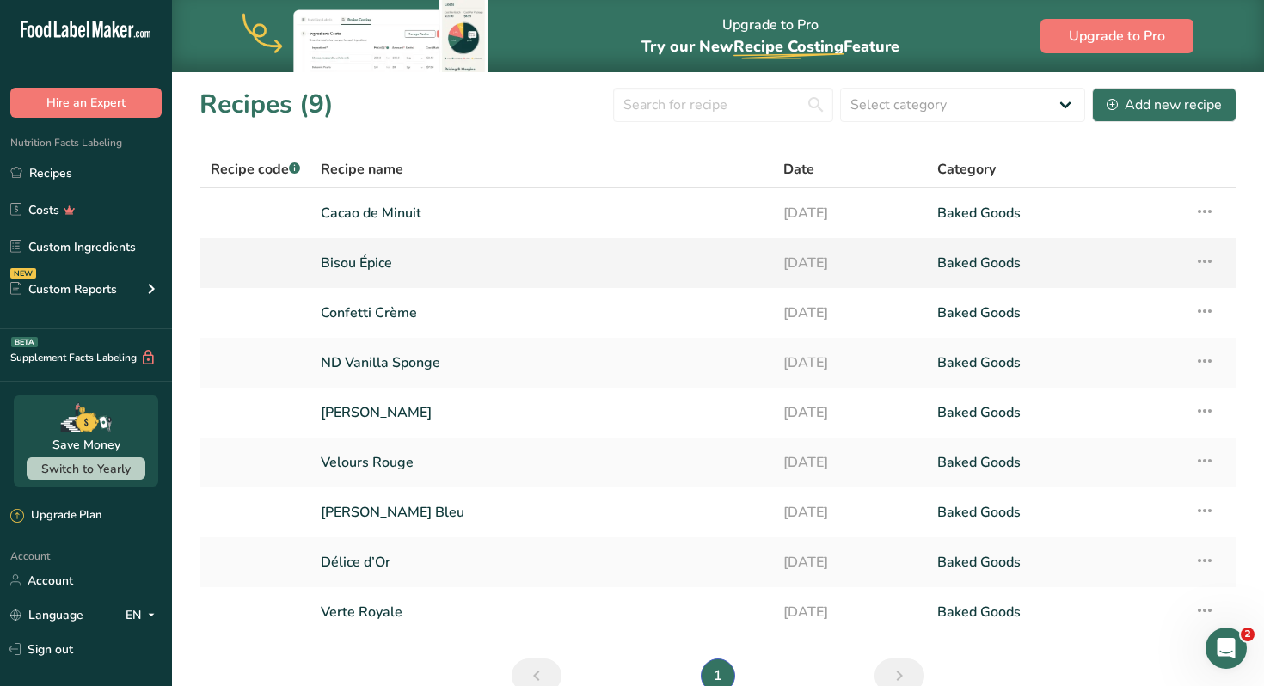
click at [362, 265] on link "Bisou Épice" at bounding box center [542, 263] width 442 height 36
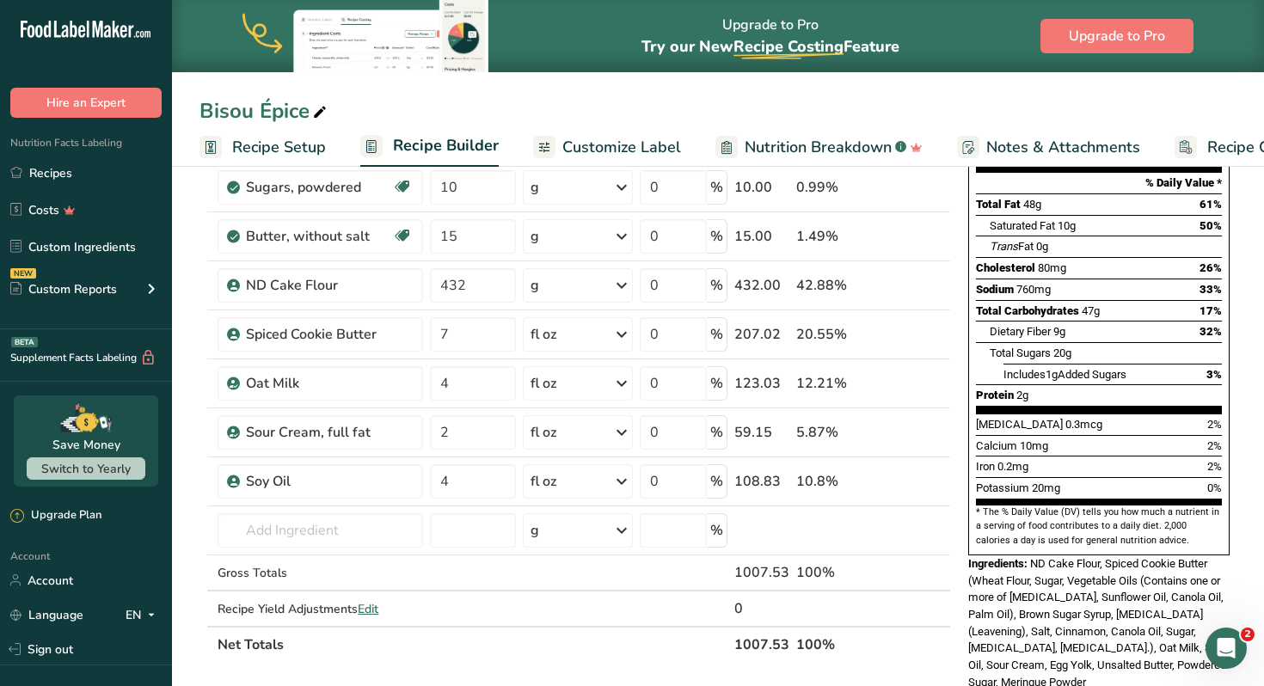
scroll to position [230, 0]
click at [884, 334] on icon at bounding box center [886, 334] width 12 height 18
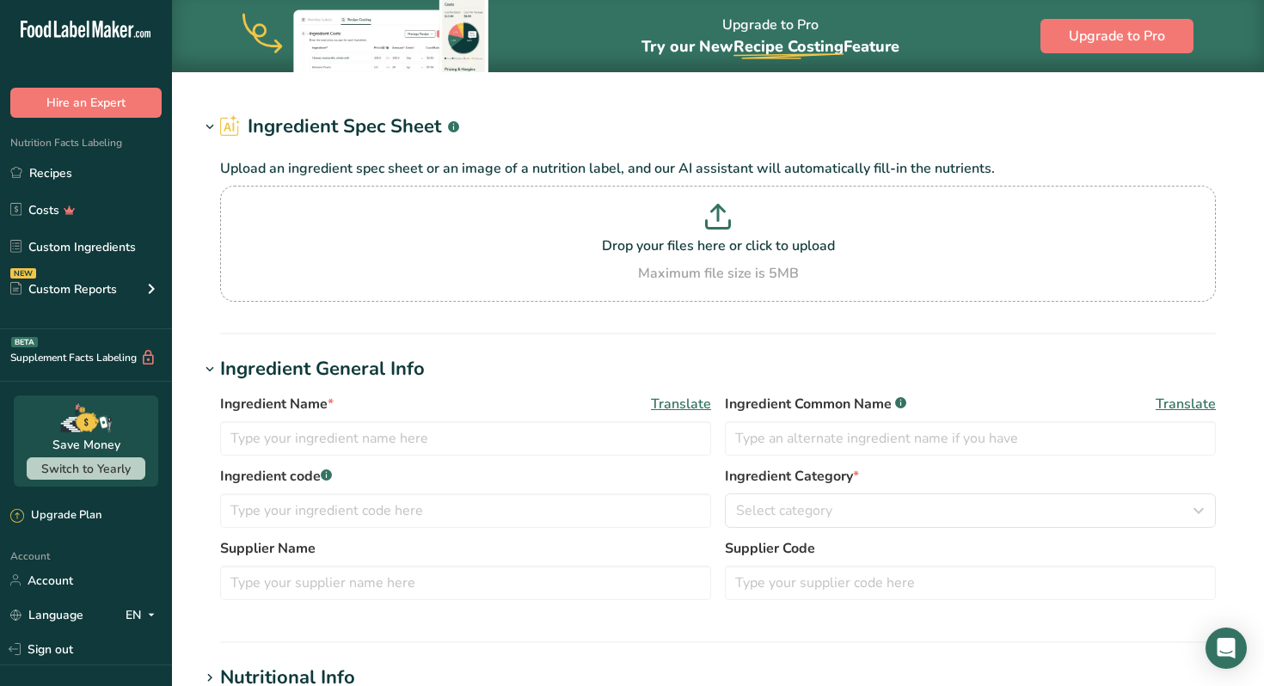
type input "Spiced Cookie Butter"
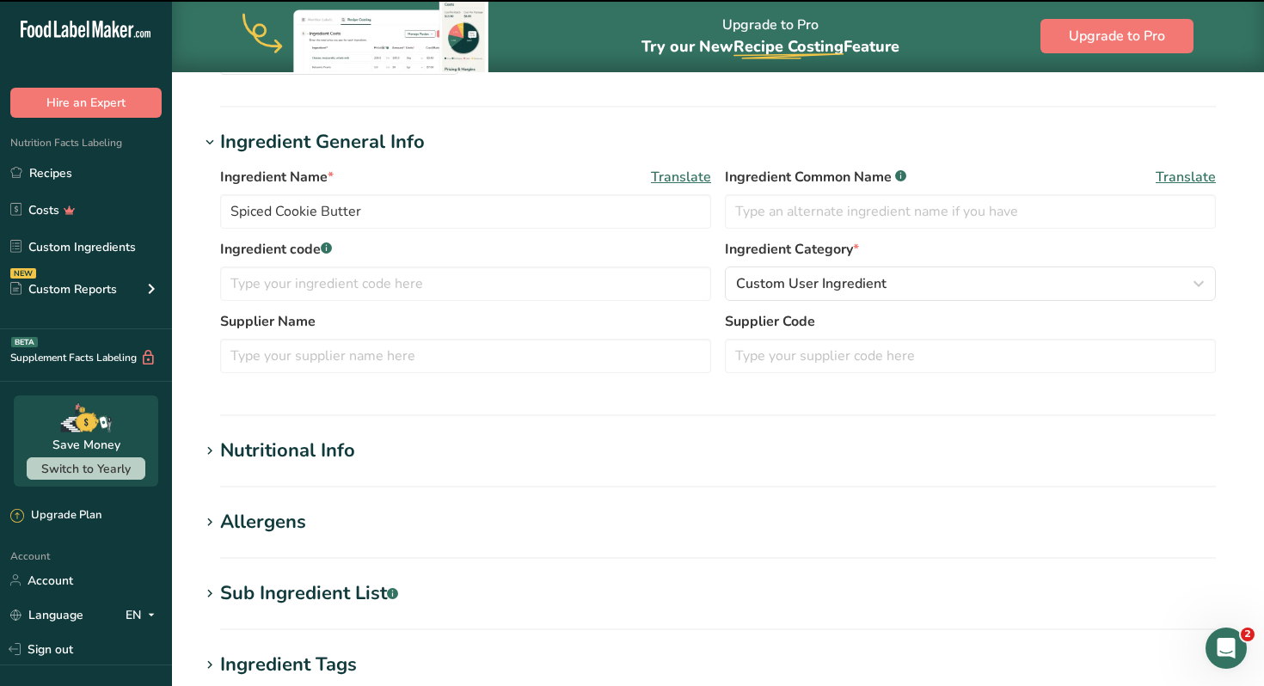
scroll to position [209, 0]
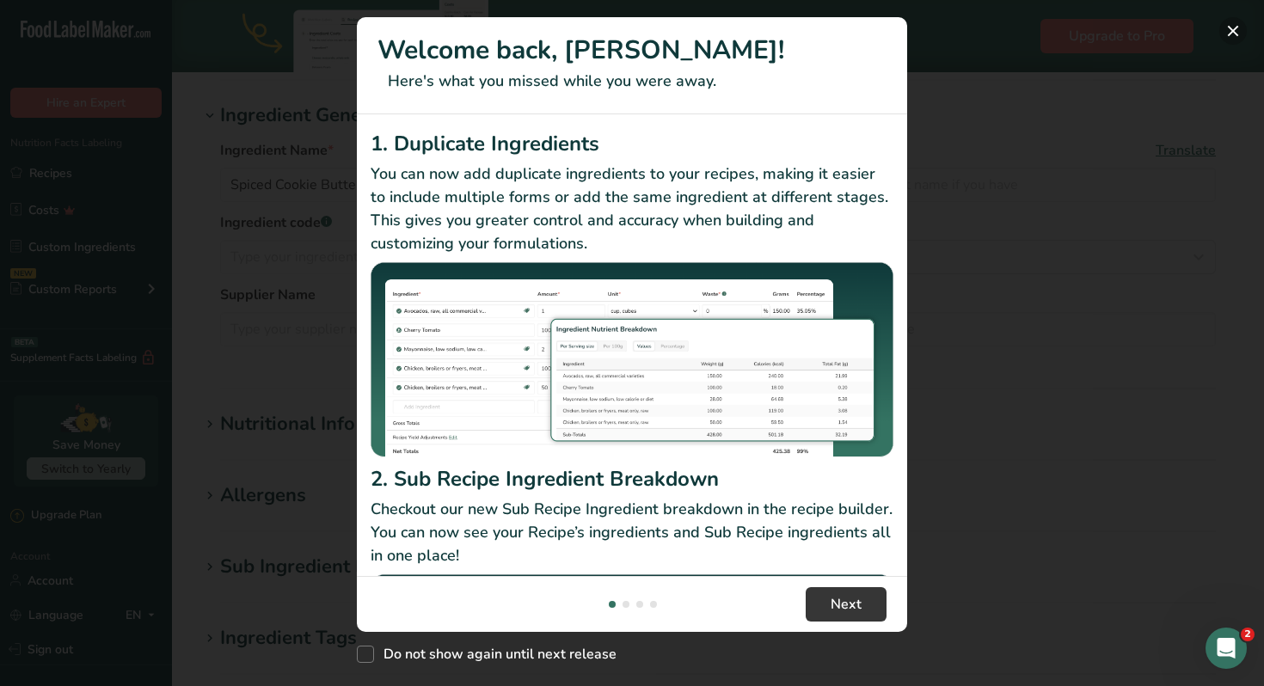
click at [1235, 31] on button "New Features" at bounding box center [1233, 31] width 28 height 28
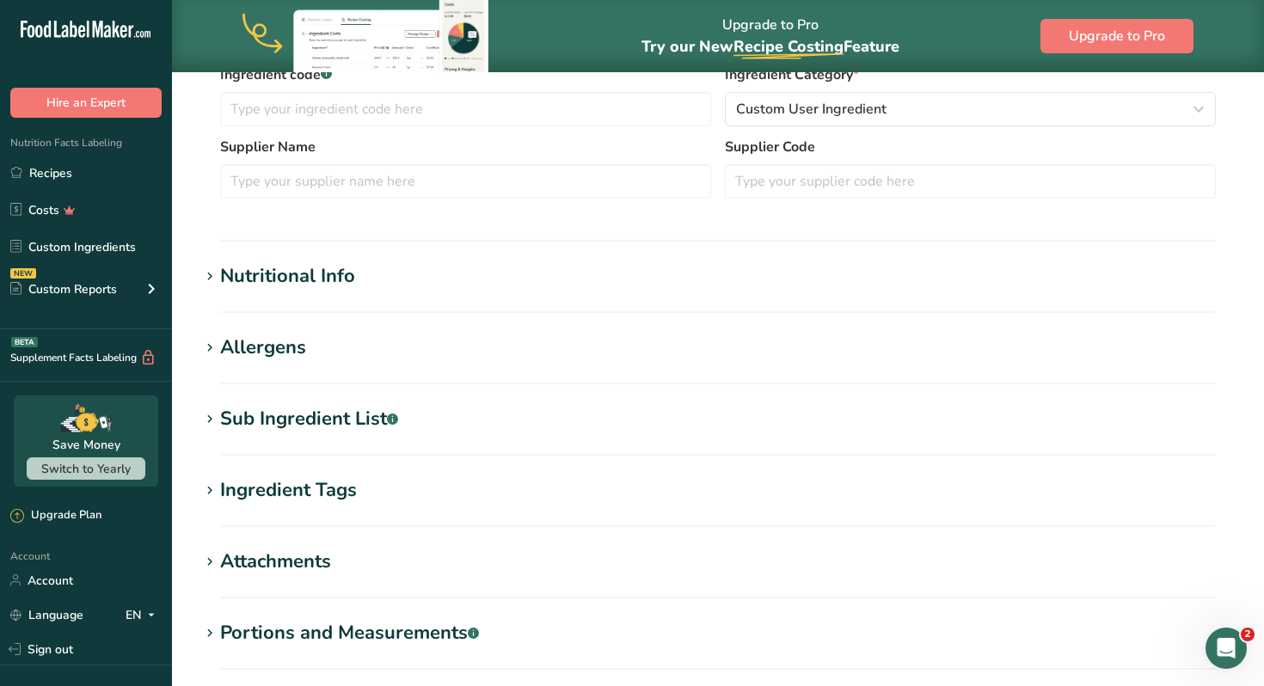
scroll to position [363, 0]
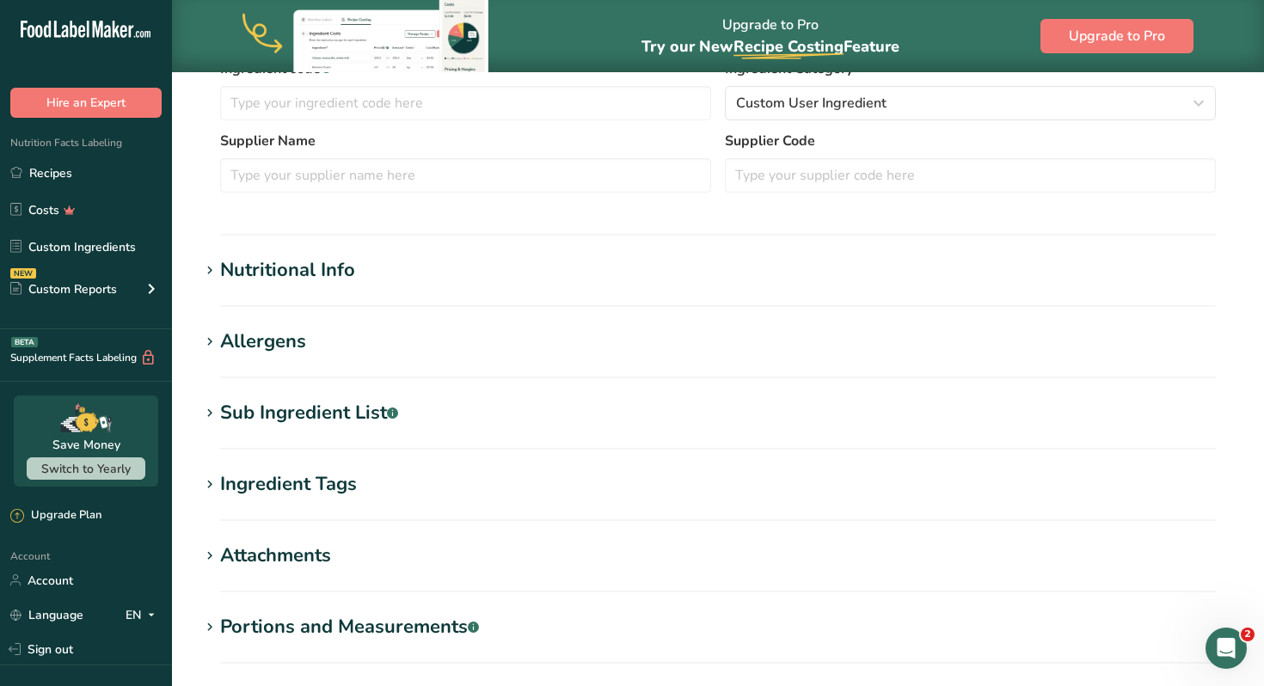
click at [349, 421] on div "Sub Ingredient List .a-a{fill:#347362;}.b-a{fill:#fff;}" at bounding box center [309, 413] width 178 height 28
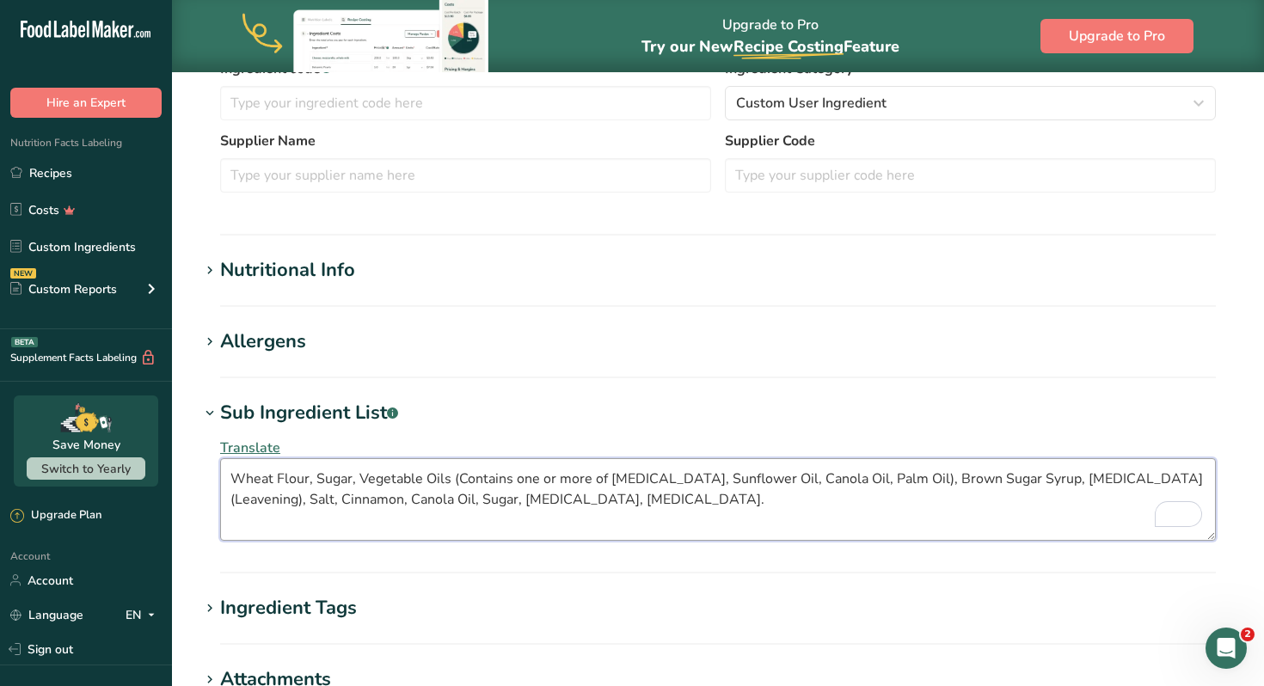
drag, startPoint x: 689, startPoint y: 481, endPoint x: 904, endPoint y: 480, distance: 214.1
click at [904, 480] on textarea "Wheat Flour, Sugar, Vegetable Oils (Contains one or more of [MEDICAL_DATA], Sun…" at bounding box center [717, 499] width 995 height 83
click at [715, 499] on textarea "Wheat Flour, Sugar, Vegetable Oils (Contains one or more of [MEDICAL_DATA], Sun…" at bounding box center [717, 499] width 995 height 83
paste textarea "Sunflower Oil, Canola Oil, Palm Oil"
drag, startPoint x: 459, startPoint y: 479, endPoint x: 917, endPoint y: 476, distance: 458.2
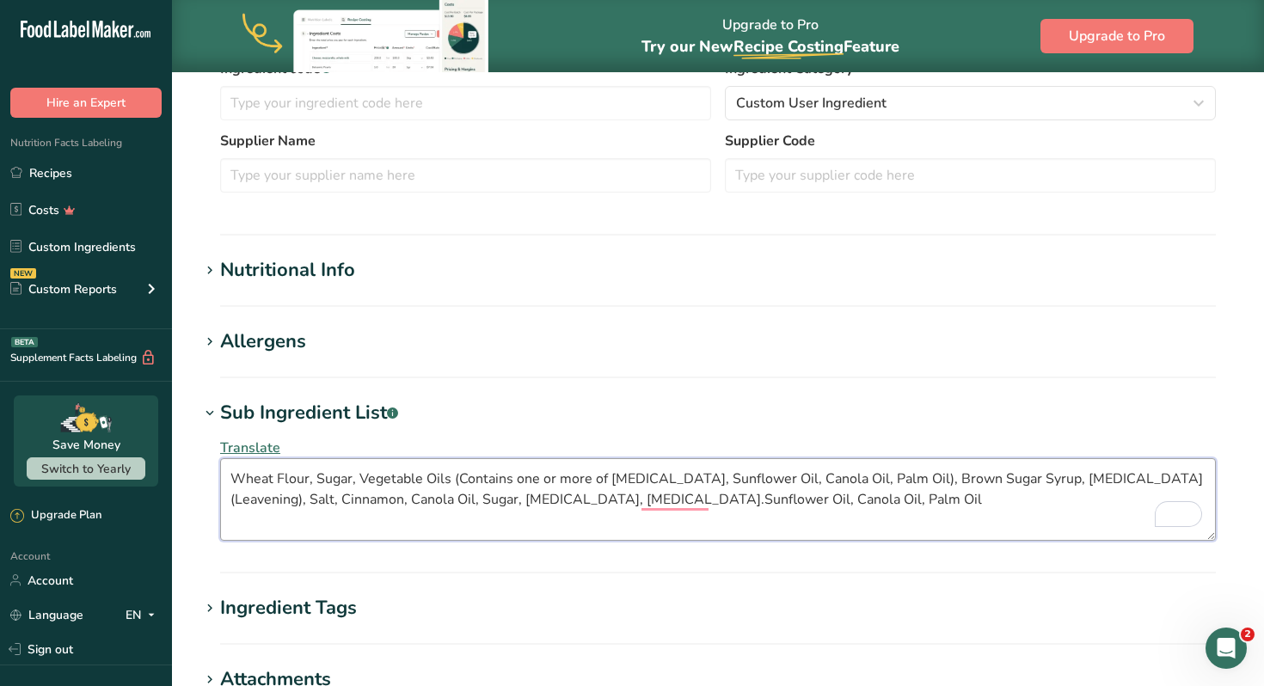
click at [917, 476] on textarea "Wheat Flour, Sugar, Vegetable Oils (Contains one or more of [MEDICAL_DATA], Sun…" at bounding box center [717, 499] width 995 height 83
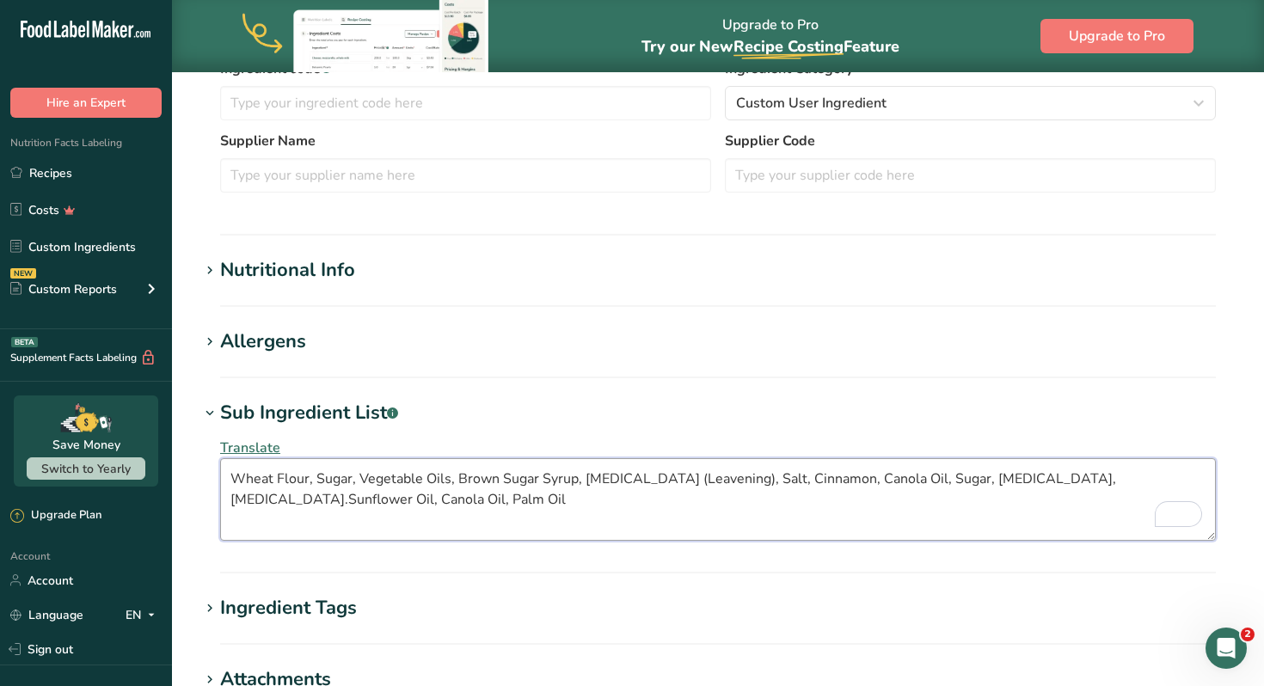
click at [783, 481] on textarea "Wheat Flour, Sugar, Vegetable Oils, Brown Sugar Syrup, [MEDICAL_DATA] (Leavenin…" at bounding box center [717, 499] width 995 height 83
click at [876, 518] on textarea "Wheat Flour, Sugar, Vegetable Oils, Brown Sugar Syrup, [MEDICAL_DATA], Salt, Ci…" at bounding box center [717, 499] width 995 height 83
click at [1055, 480] on textarea "Wheat Flour, Sugar, Vegetable Oils, Brown Sugar Syrup, [MEDICAL_DATA], Salt, Ci…" at bounding box center [717, 499] width 995 height 83
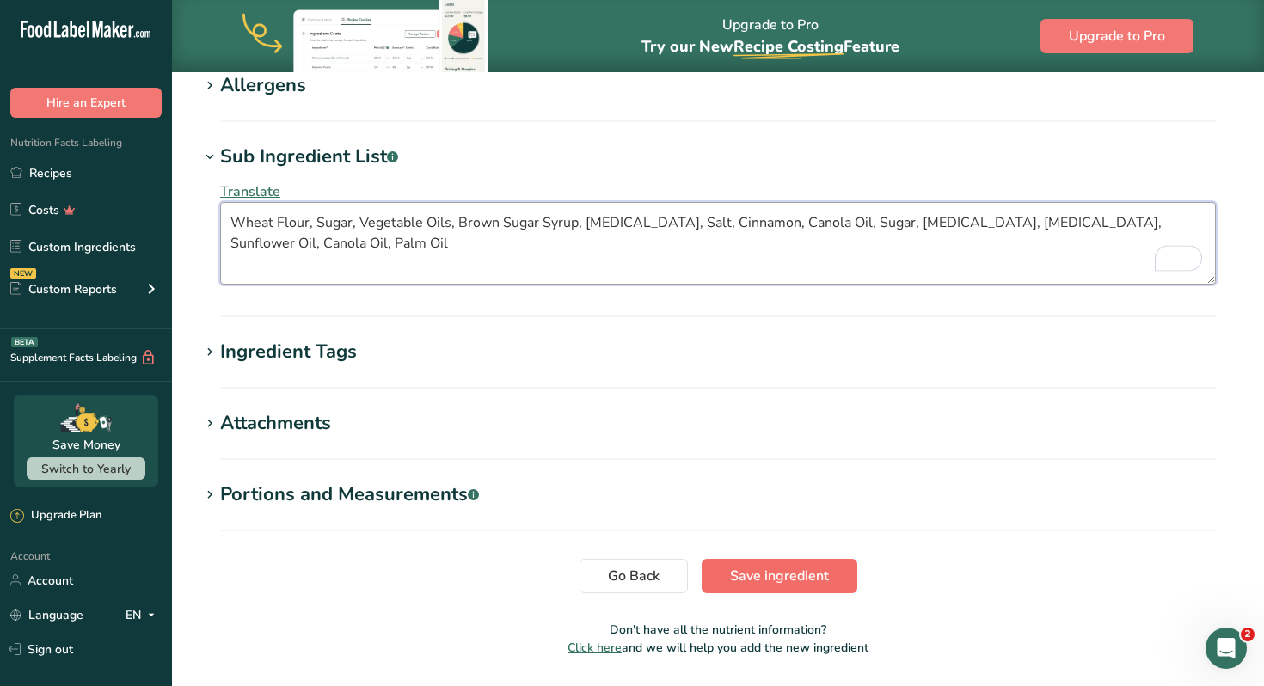
type textarea "Wheat Flour, Sugar, Vegetable Oils, Brown Sugar Syrup, [MEDICAL_DATA], Salt, Ci…"
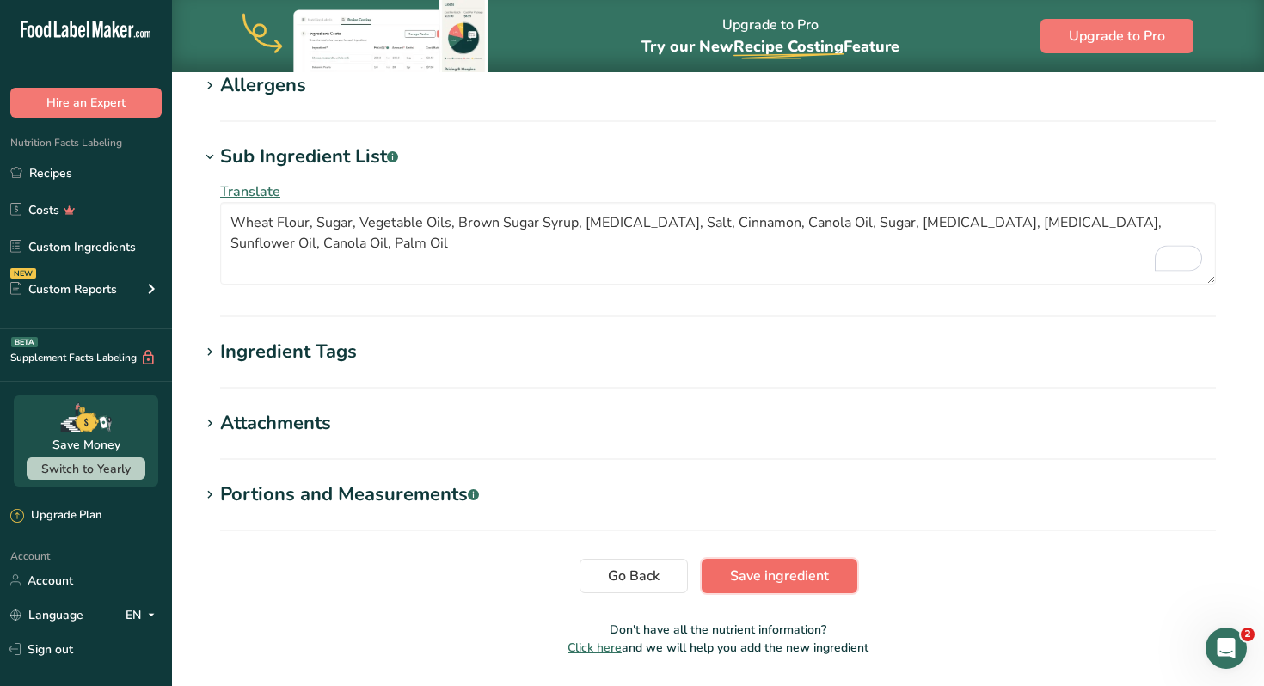
click at [807, 574] on span "Save ingredient" at bounding box center [779, 576] width 99 height 21
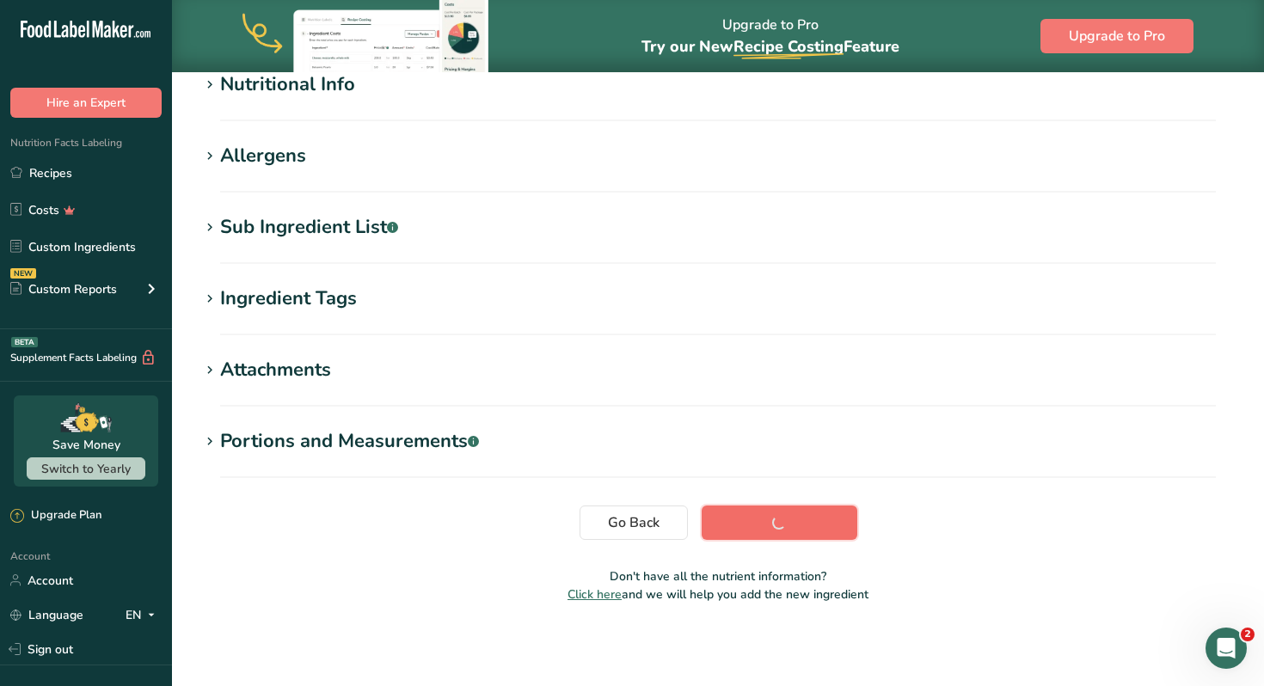
scroll to position [224, 0]
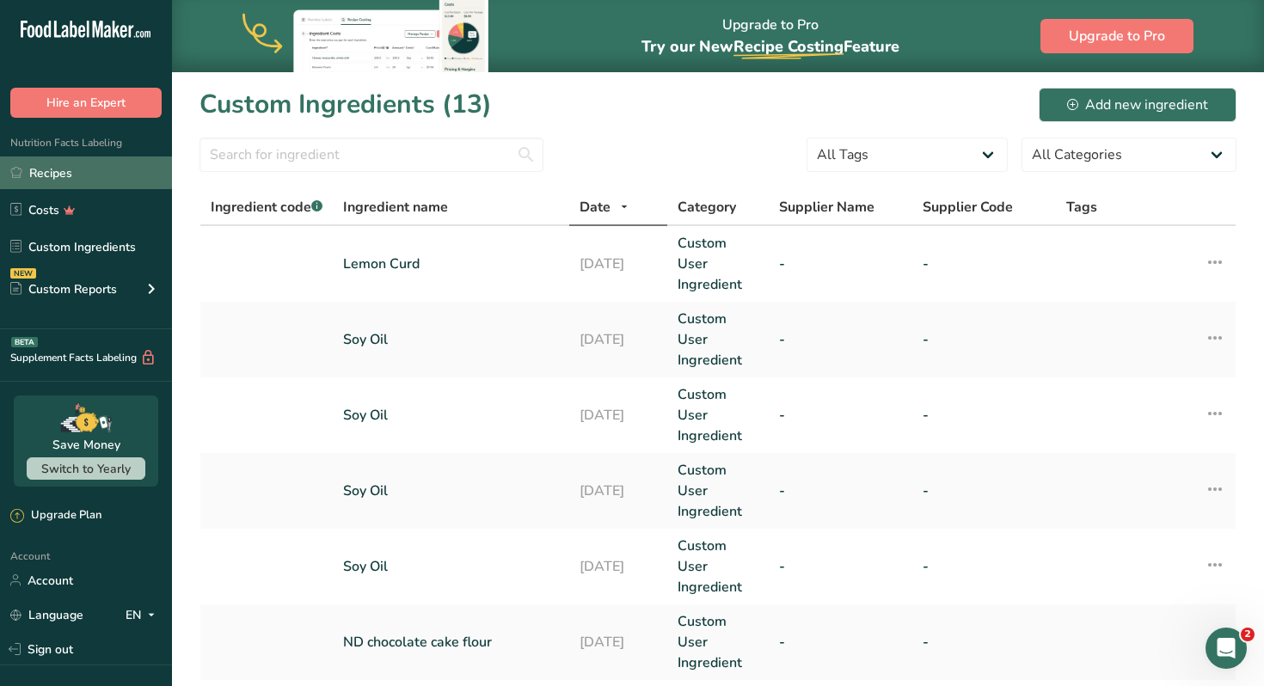
click at [52, 172] on link "Recipes" at bounding box center [86, 172] width 172 height 33
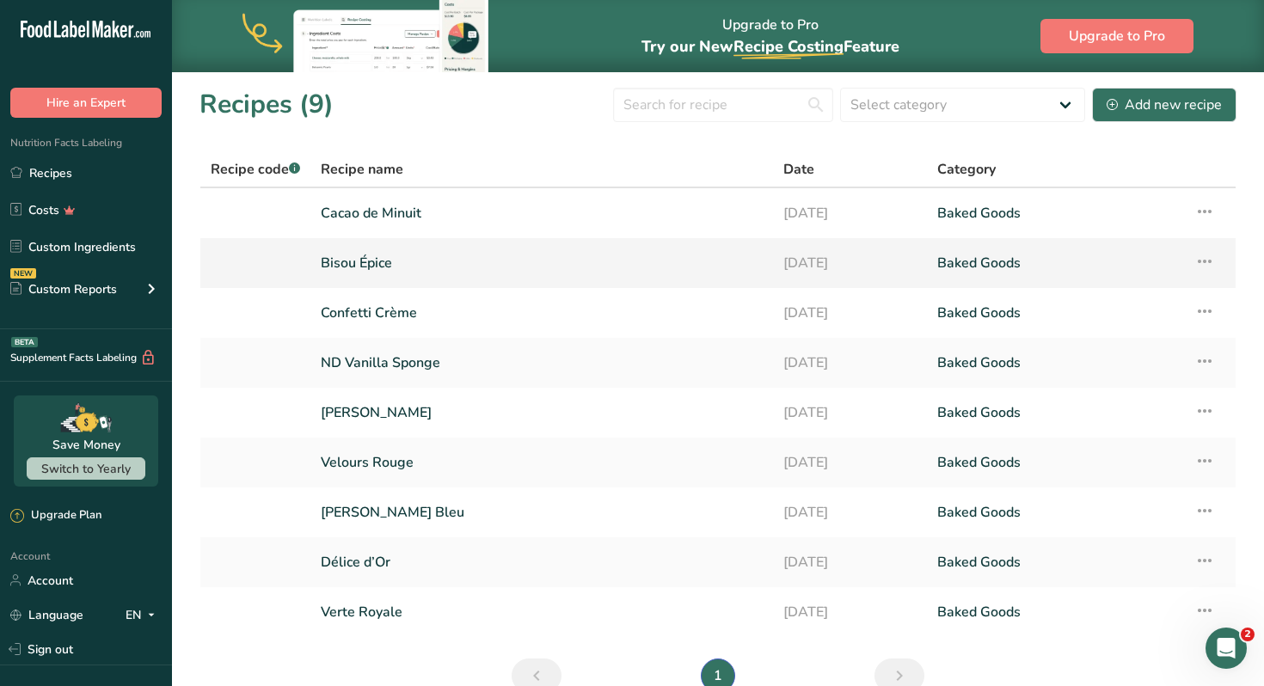
click at [391, 266] on link "Bisou Épice" at bounding box center [542, 263] width 442 height 36
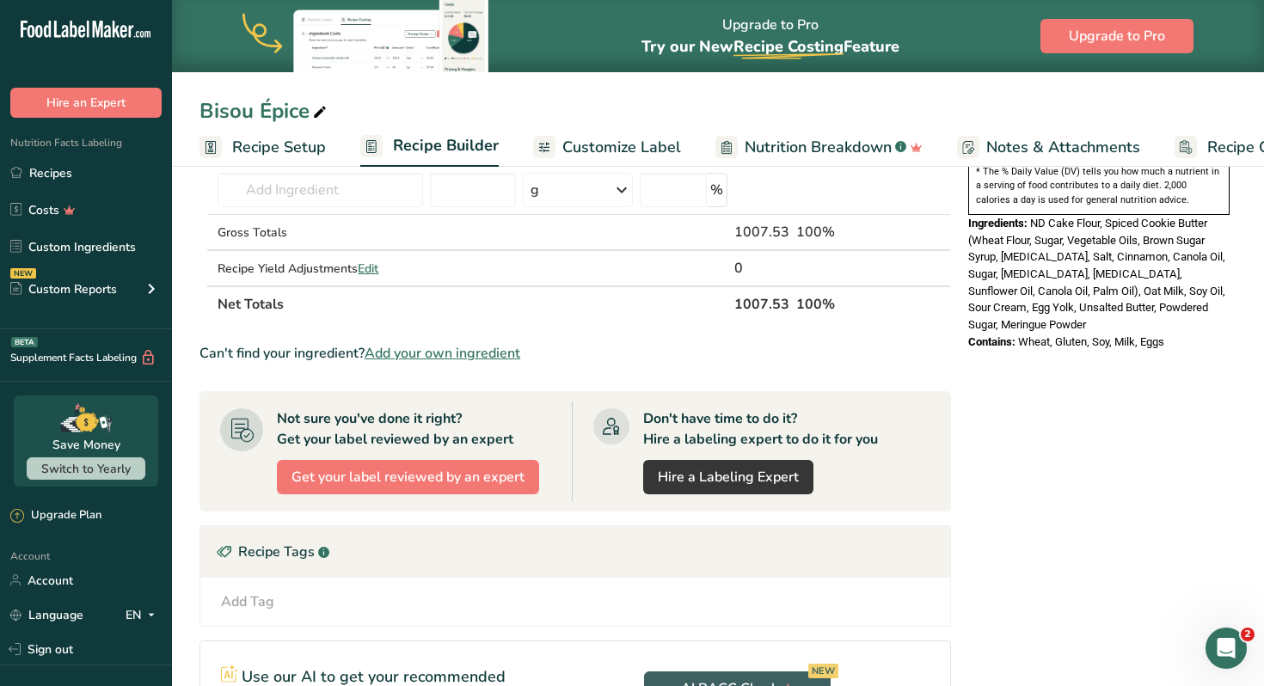
scroll to position [567, 0]
